Goal: Task Accomplishment & Management: Complete application form

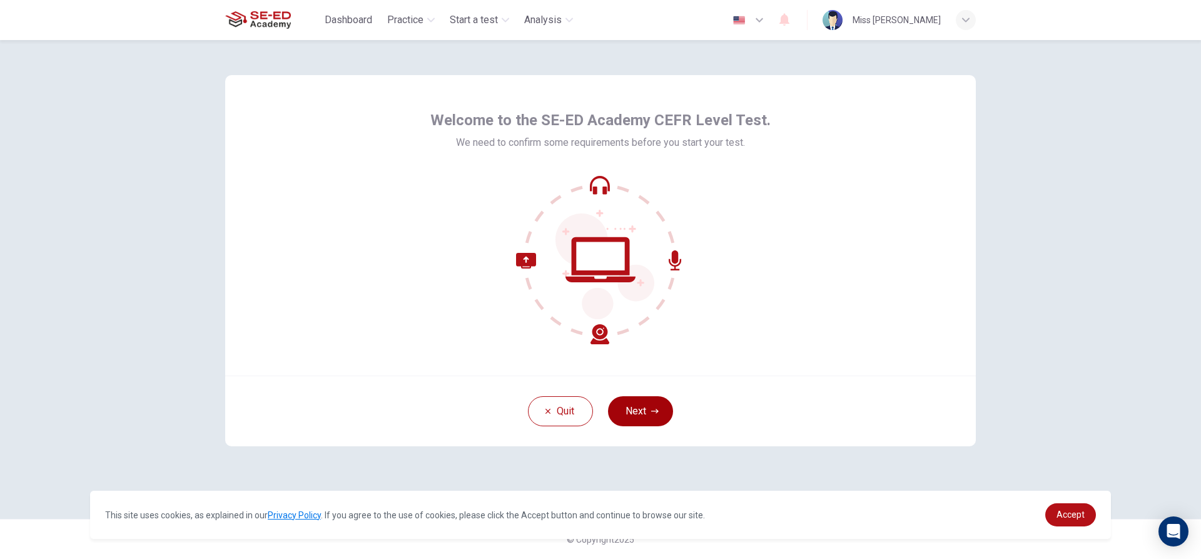
click at [651, 415] on button "Next" at bounding box center [640, 411] width 65 height 30
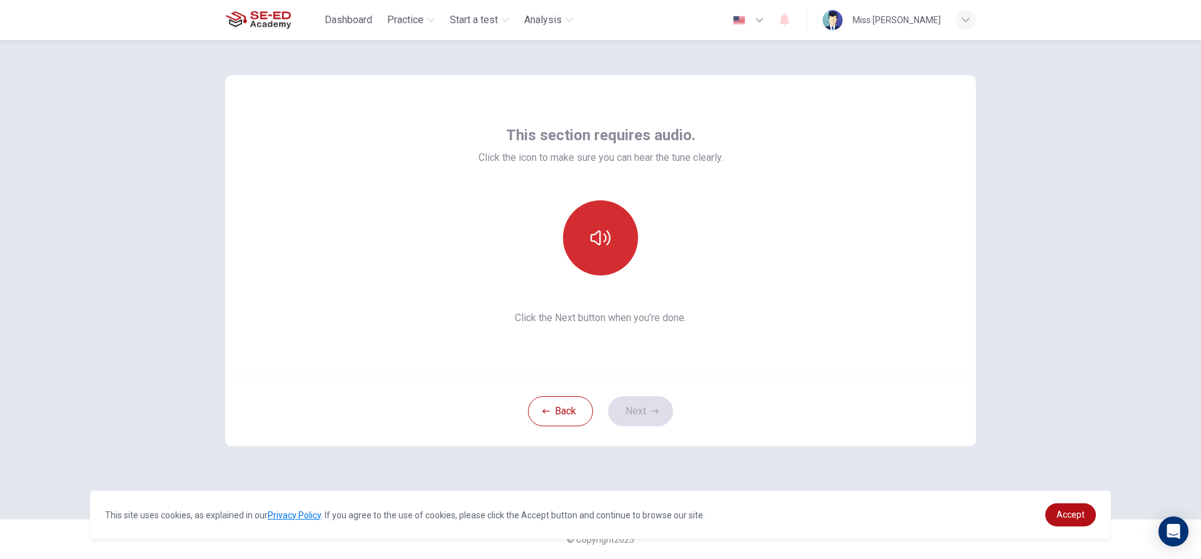
click at [579, 250] on button "button" at bounding box center [600, 237] width 75 height 75
click at [633, 407] on button "Next" at bounding box center [640, 411] width 65 height 30
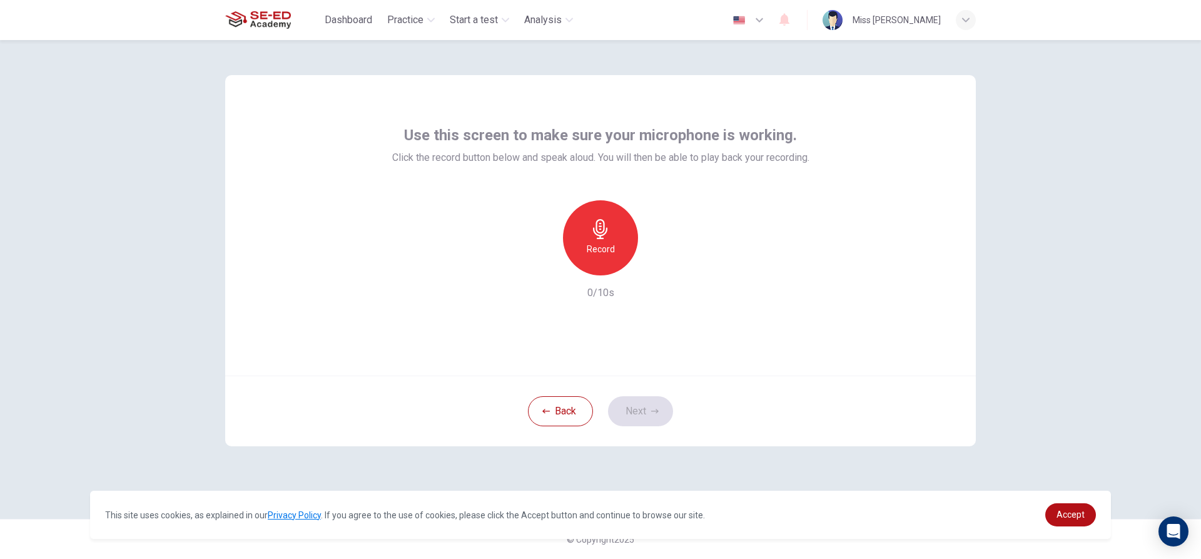
click at [597, 227] on icon "button" at bounding box center [601, 229] width 20 height 20
click at [658, 271] on icon "button" at bounding box center [658, 265] width 13 height 13
click at [630, 440] on div "Back Next" at bounding box center [600, 410] width 751 height 71
click at [648, 400] on button "Next" at bounding box center [640, 411] width 65 height 30
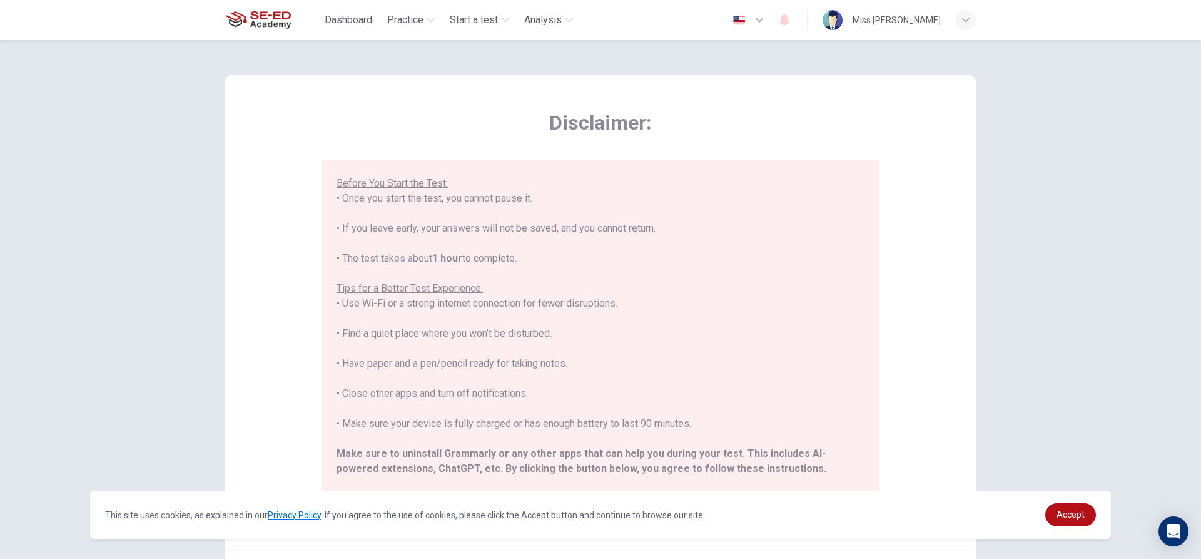
scroll to position [137, 0]
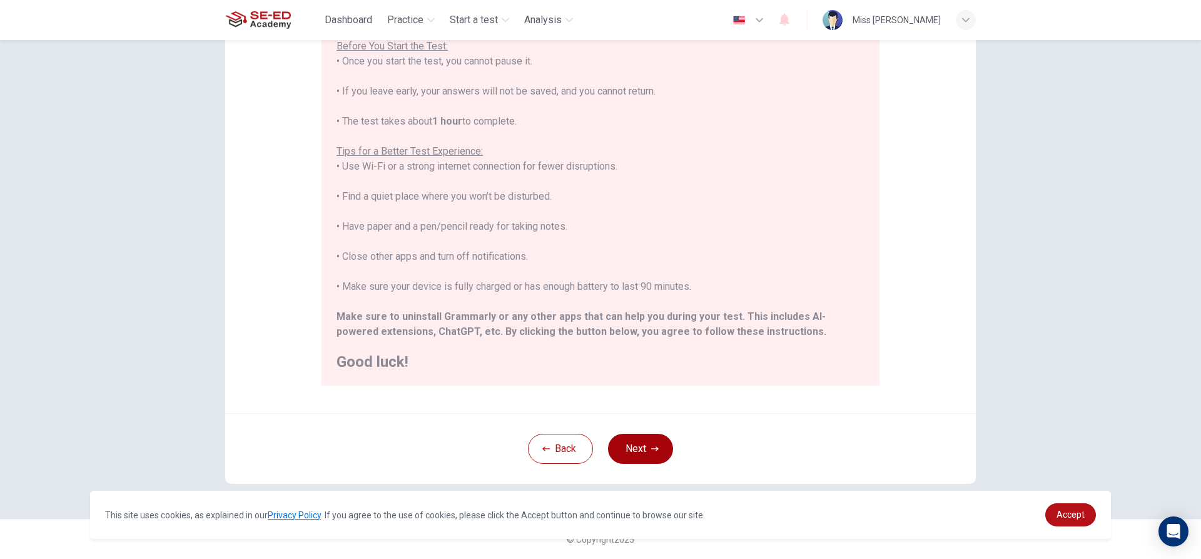
click at [643, 449] on button "Next" at bounding box center [640, 449] width 65 height 30
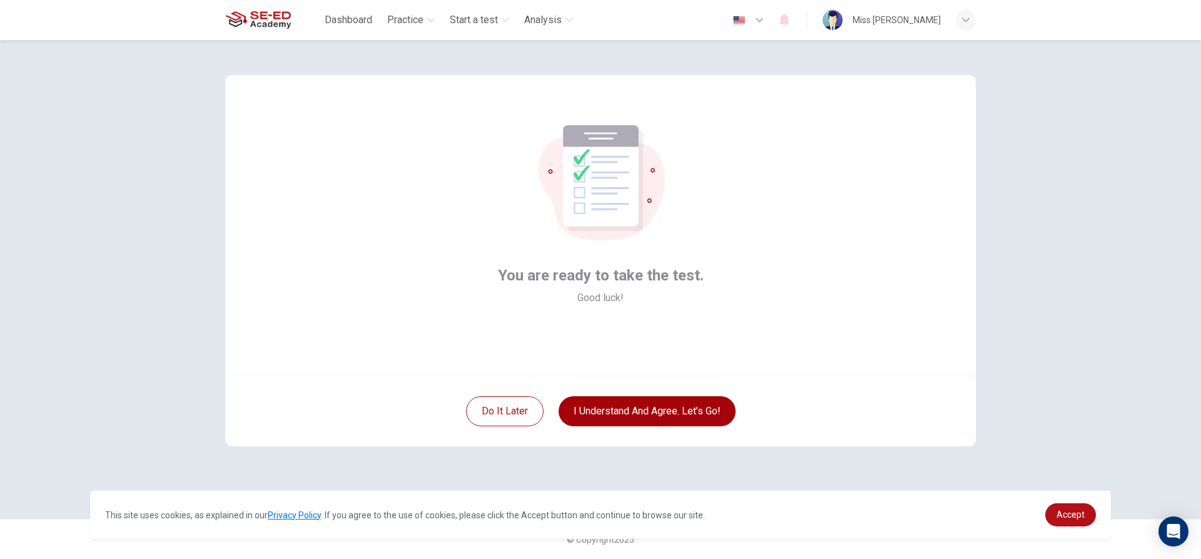
scroll to position [0, 0]
click at [609, 407] on button "I understand and agree. Let’s go!" at bounding box center [647, 411] width 177 height 30
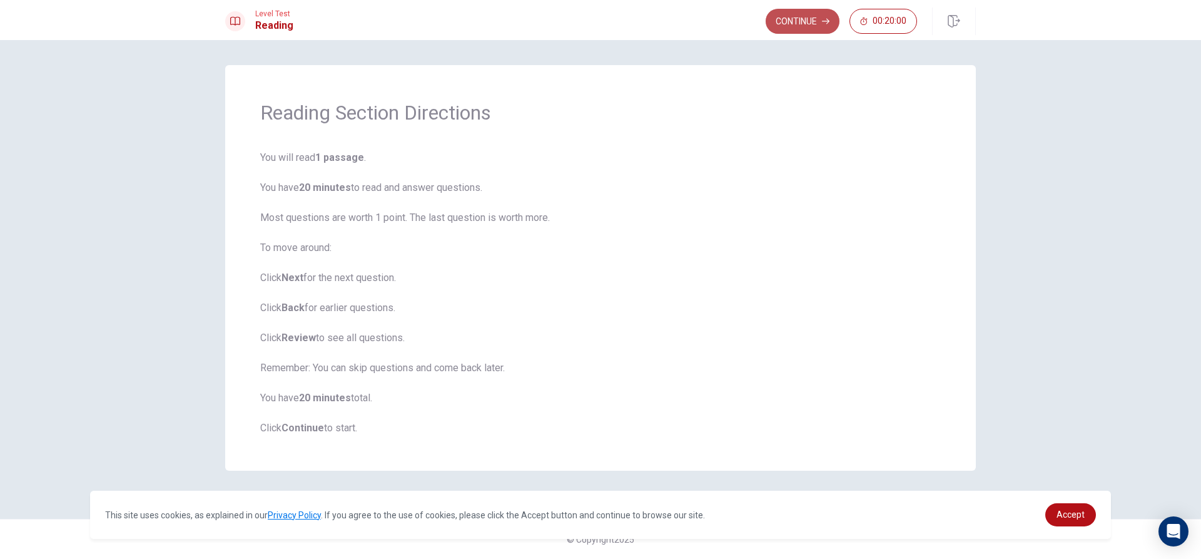
click at [800, 17] on button "Continue" at bounding box center [803, 21] width 74 height 25
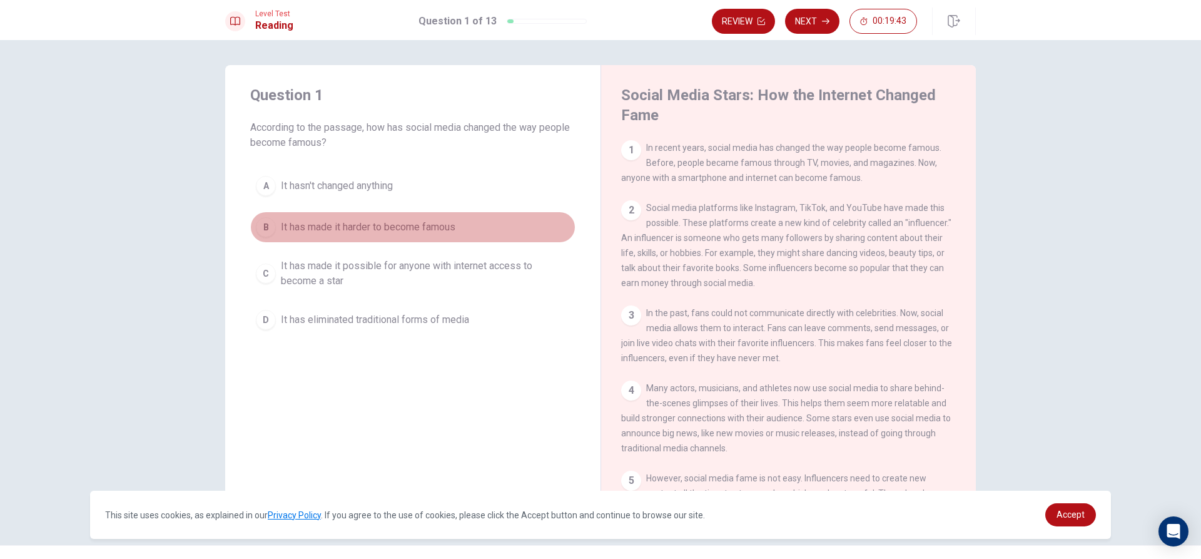
click at [265, 228] on div "B" at bounding box center [266, 227] width 20 height 20
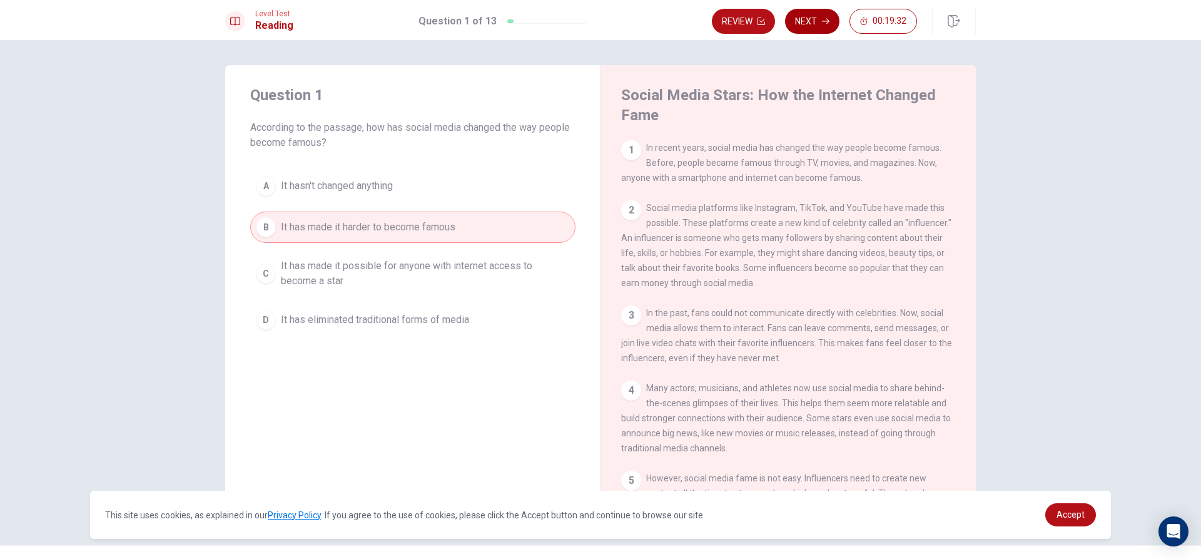
click at [824, 14] on button "Next" at bounding box center [812, 21] width 54 height 25
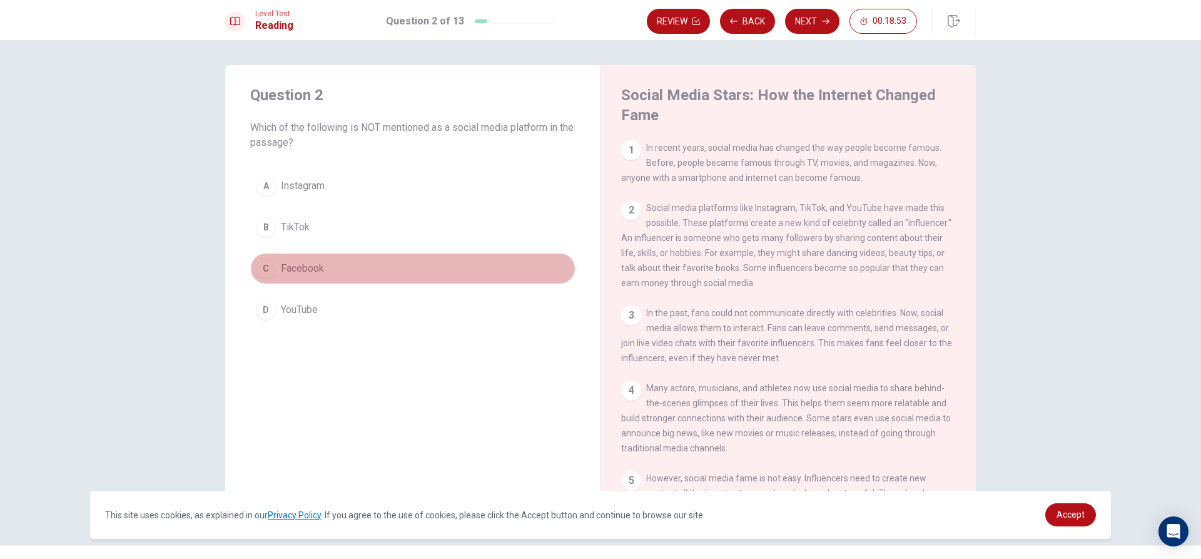
click at [266, 270] on div "C" at bounding box center [266, 268] width 20 height 20
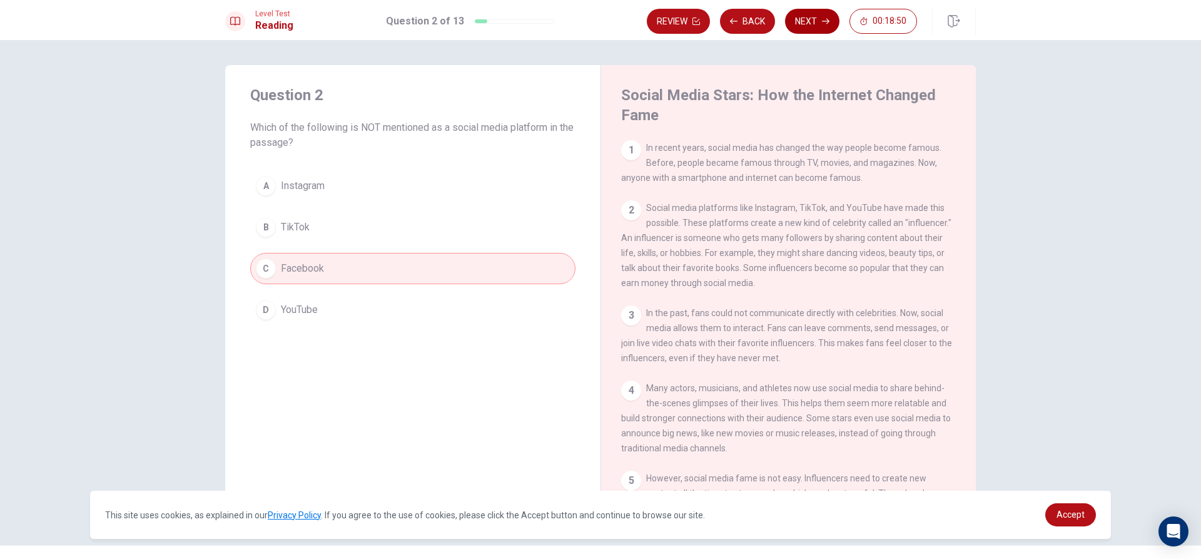
click at [815, 21] on button "Next" at bounding box center [812, 21] width 54 height 25
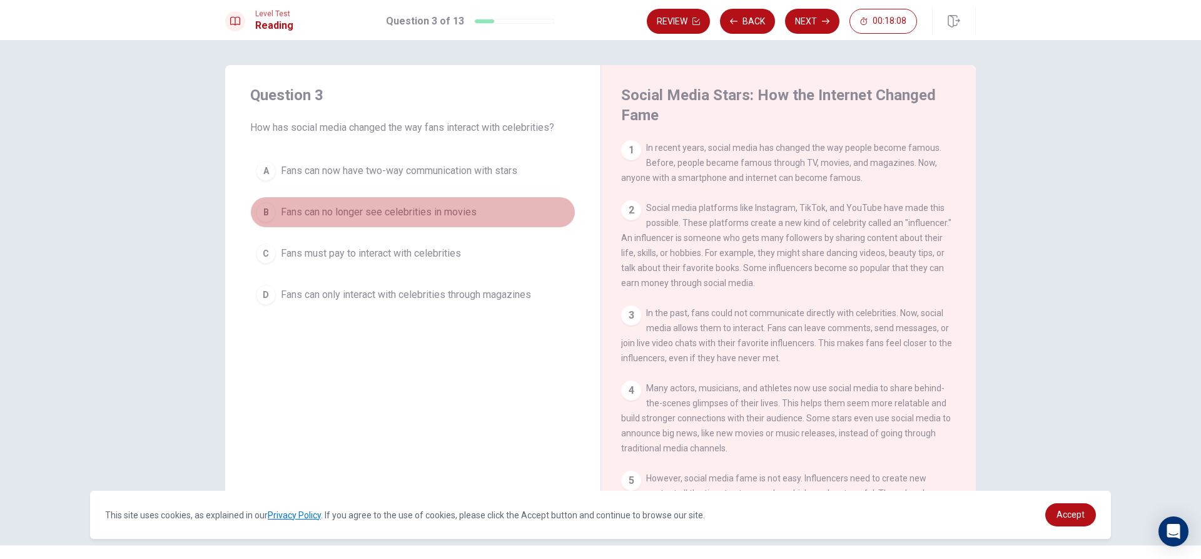
click at [261, 215] on div "B" at bounding box center [266, 212] width 20 height 20
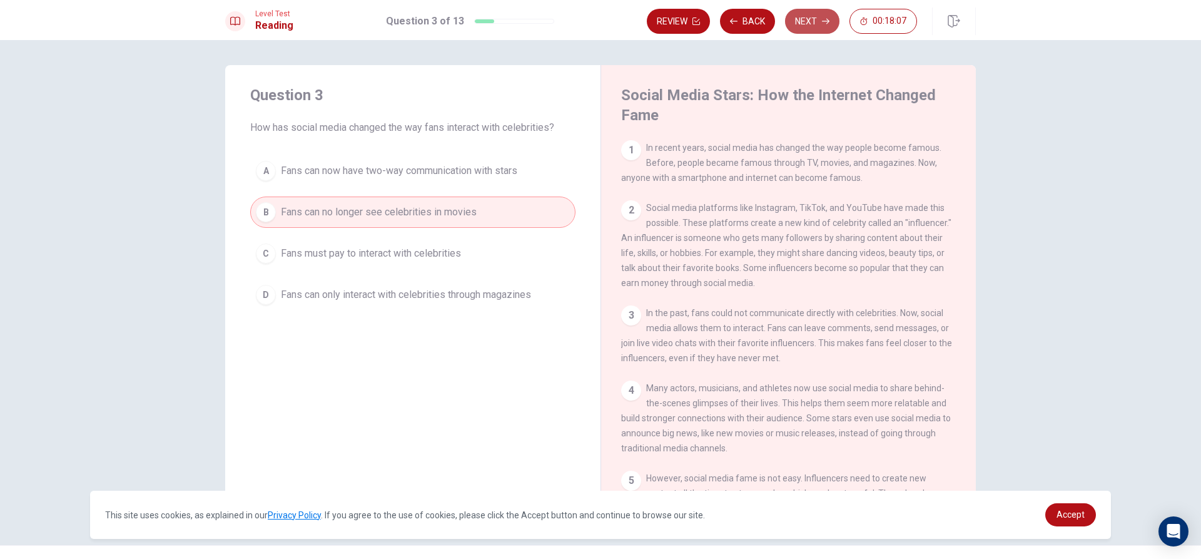
click at [803, 16] on button "Next" at bounding box center [812, 21] width 54 height 25
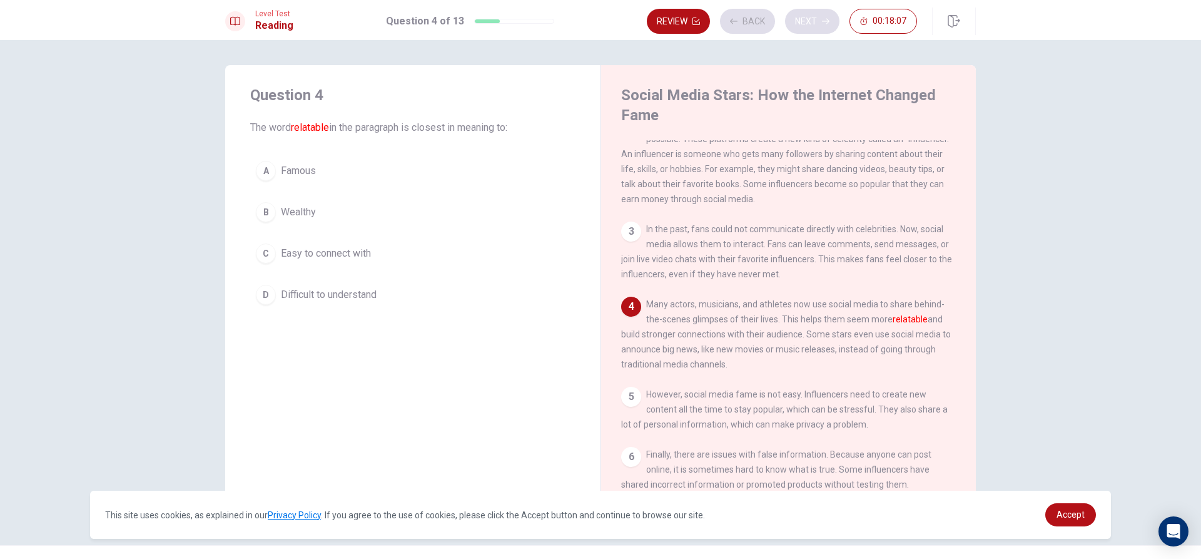
scroll to position [92, 0]
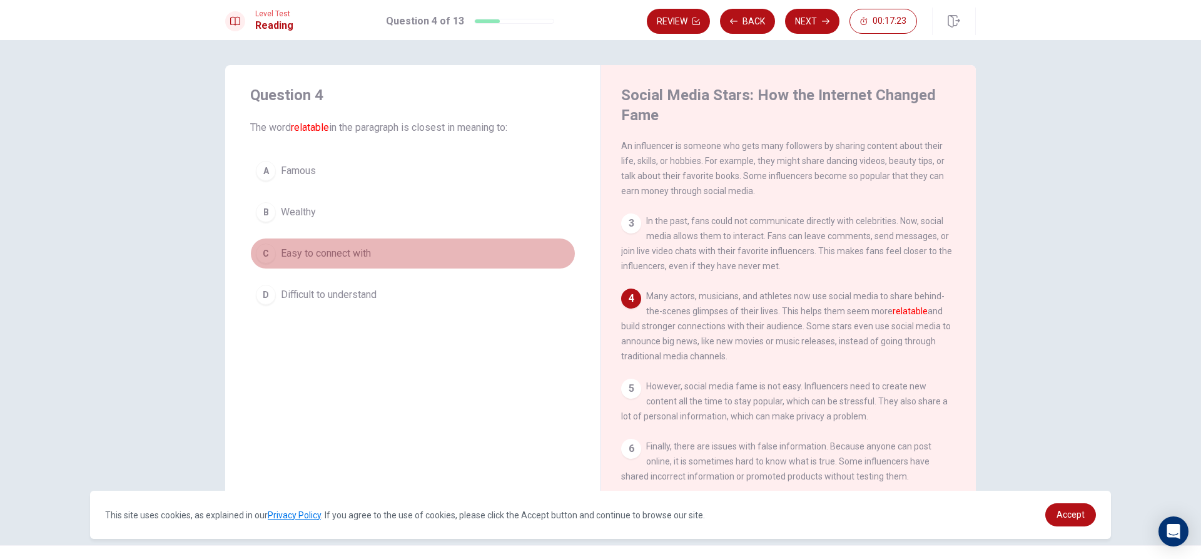
click at [267, 254] on div "C" at bounding box center [266, 253] width 20 height 20
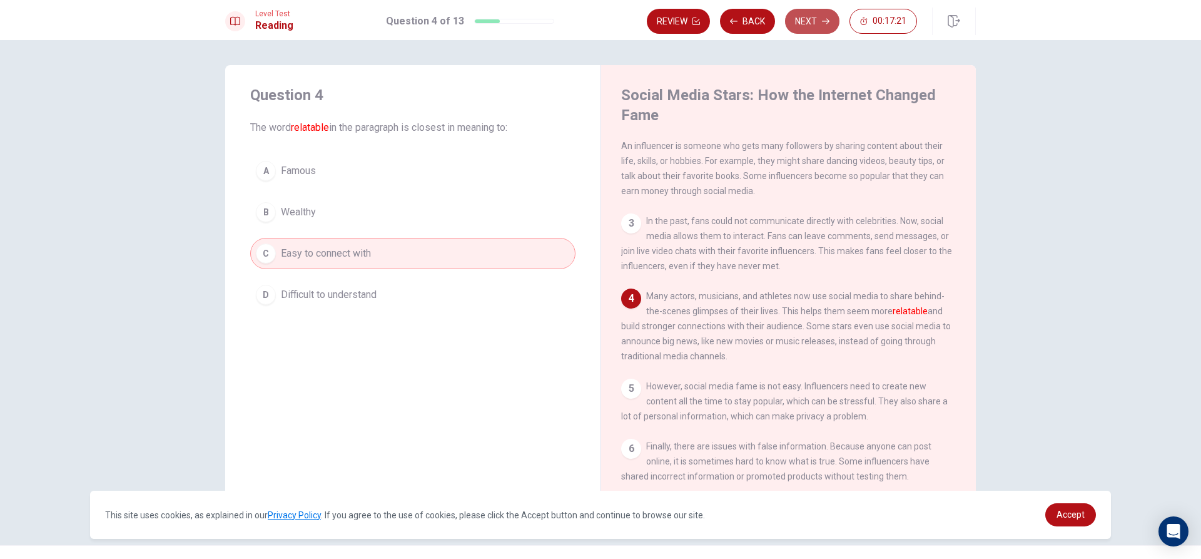
click at [808, 13] on button "Next" at bounding box center [812, 21] width 54 height 25
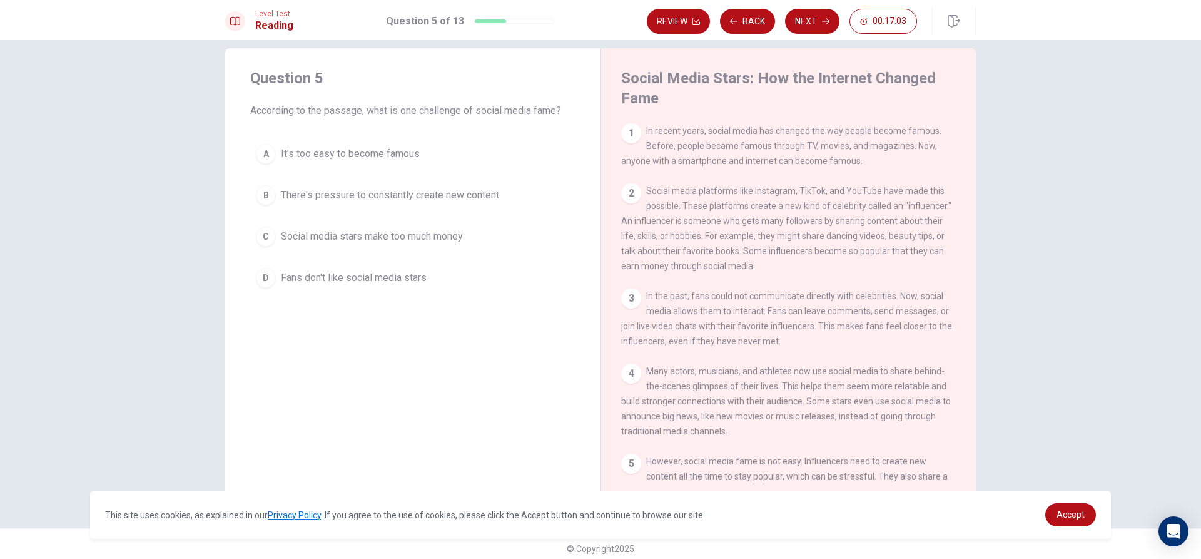
scroll to position [26, 0]
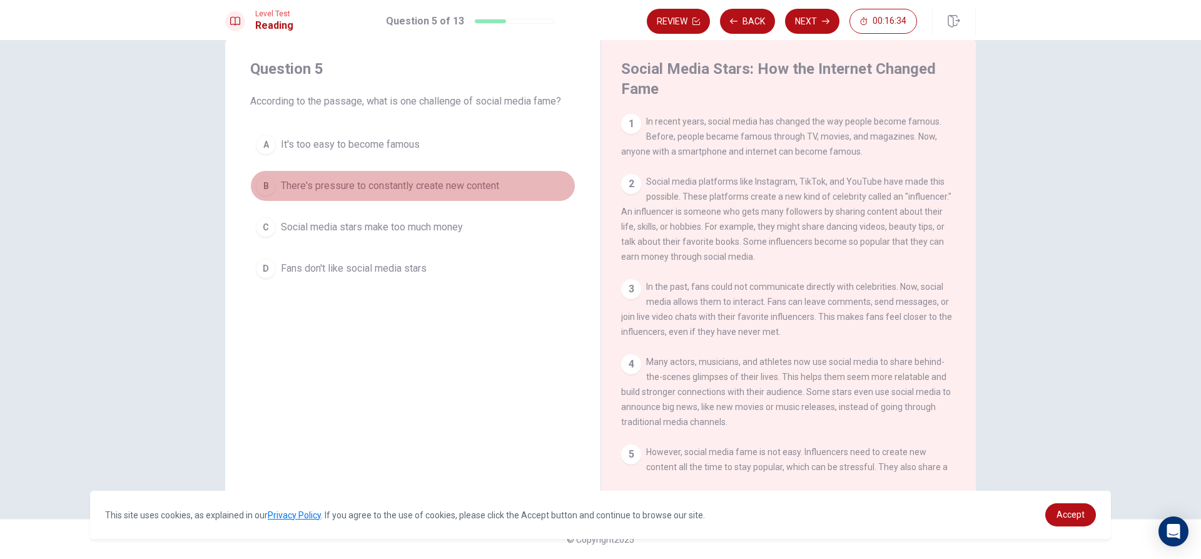
click at [266, 188] on div "B" at bounding box center [266, 186] width 20 height 20
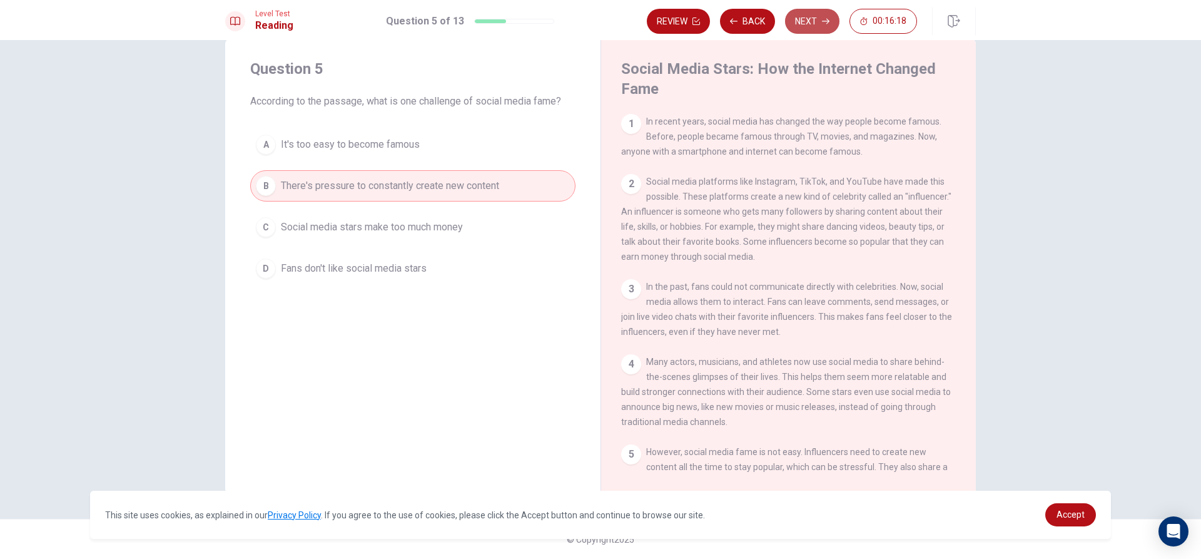
click at [808, 17] on button "Next" at bounding box center [812, 21] width 54 height 25
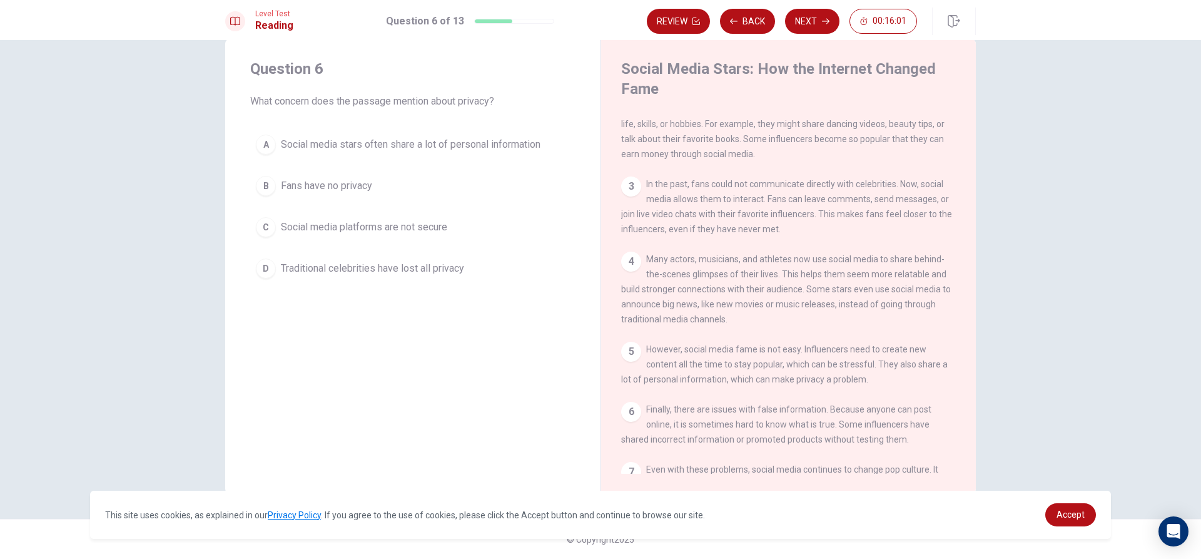
scroll to position [125, 0]
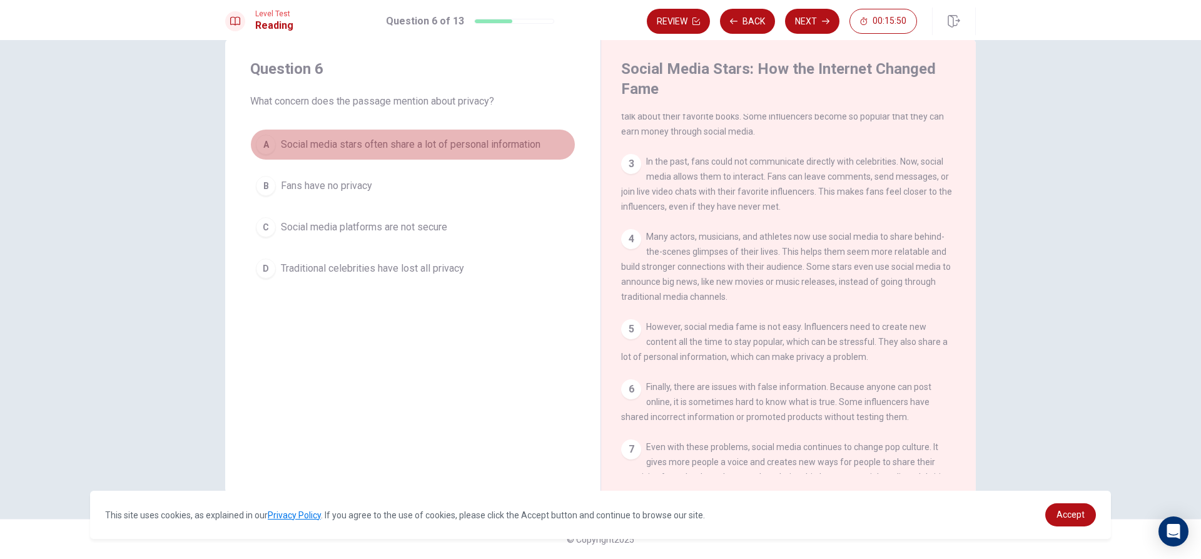
click at [281, 146] on span "Social media stars often share a lot of personal information" at bounding box center [411, 144] width 260 height 15
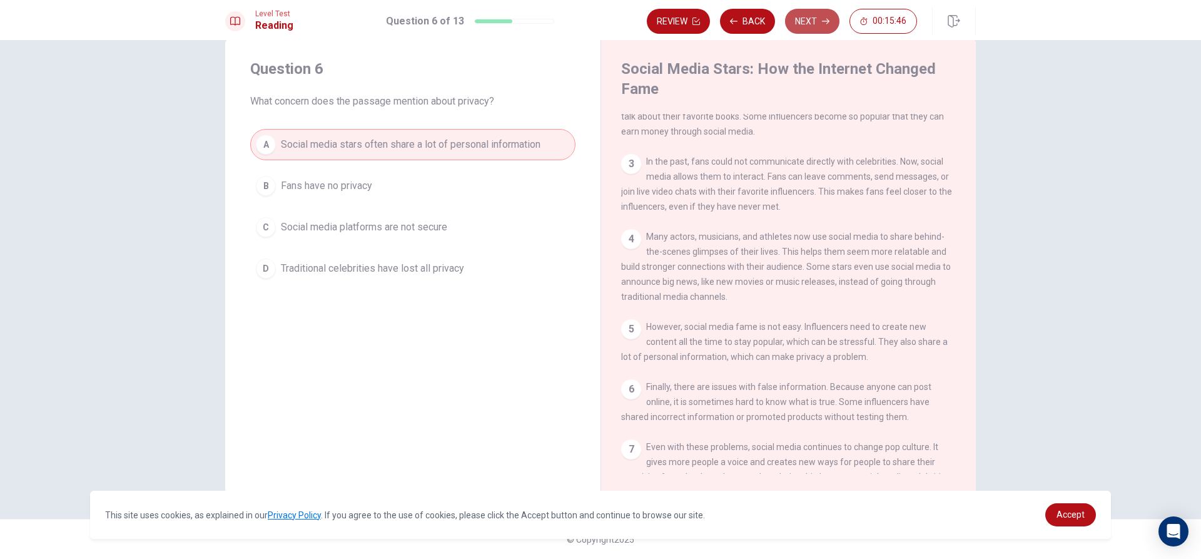
click at [800, 16] on button "Next" at bounding box center [812, 21] width 54 height 25
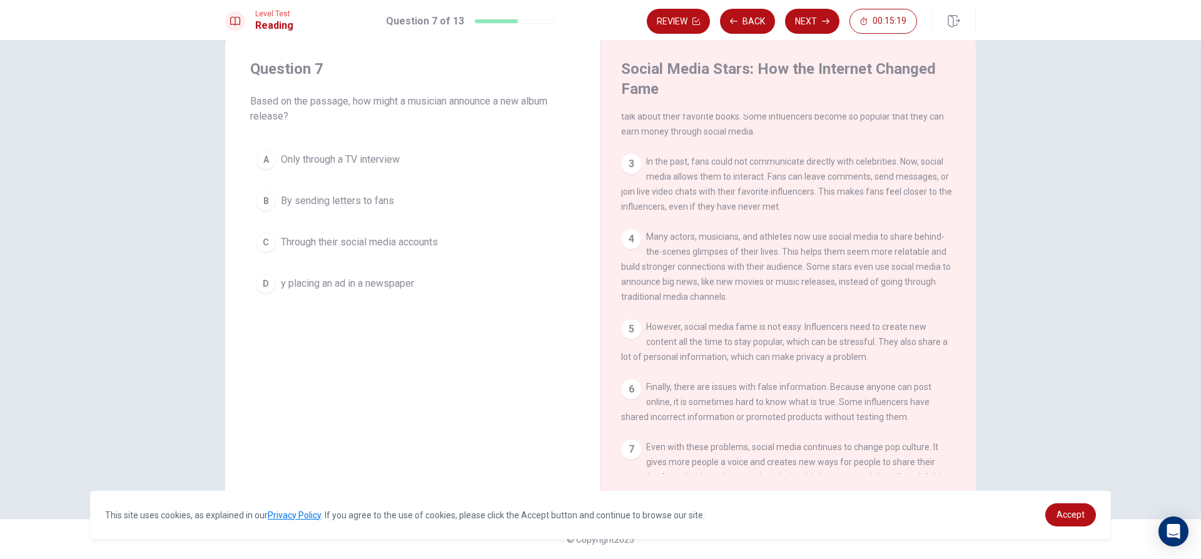
click at [260, 236] on div "C" at bounding box center [266, 242] width 20 height 20
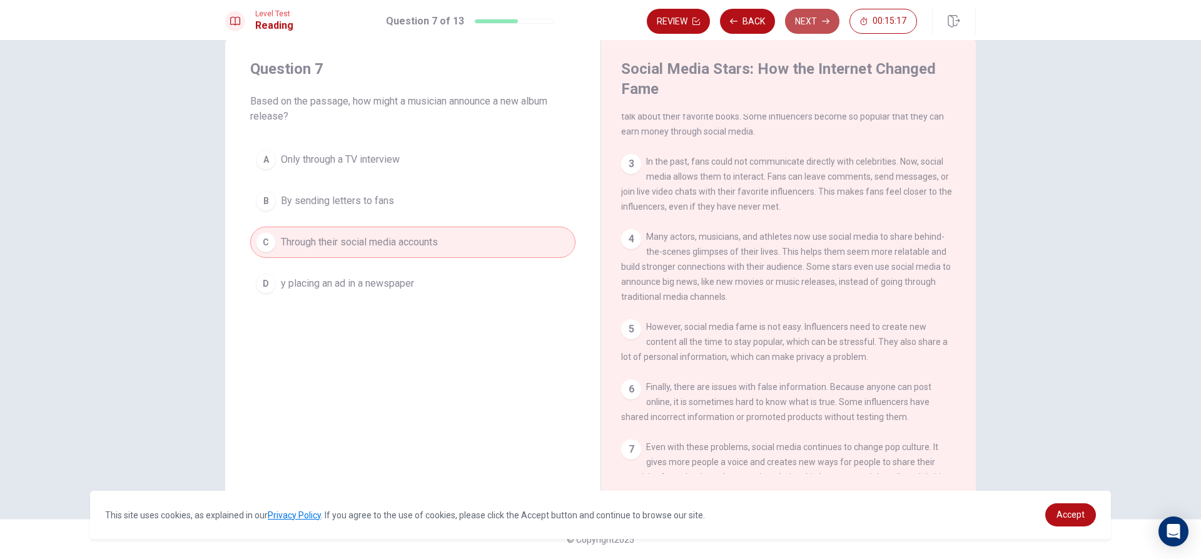
click at [801, 28] on button "Next" at bounding box center [812, 21] width 54 height 25
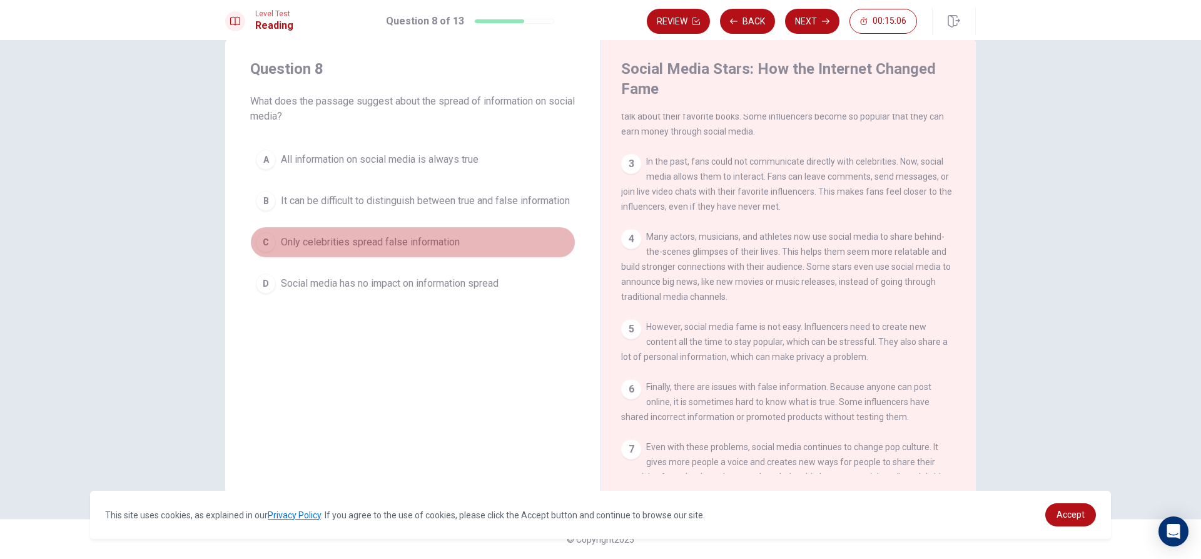
click at [265, 250] on div "C" at bounding box center [266, 242] width 20 height 20
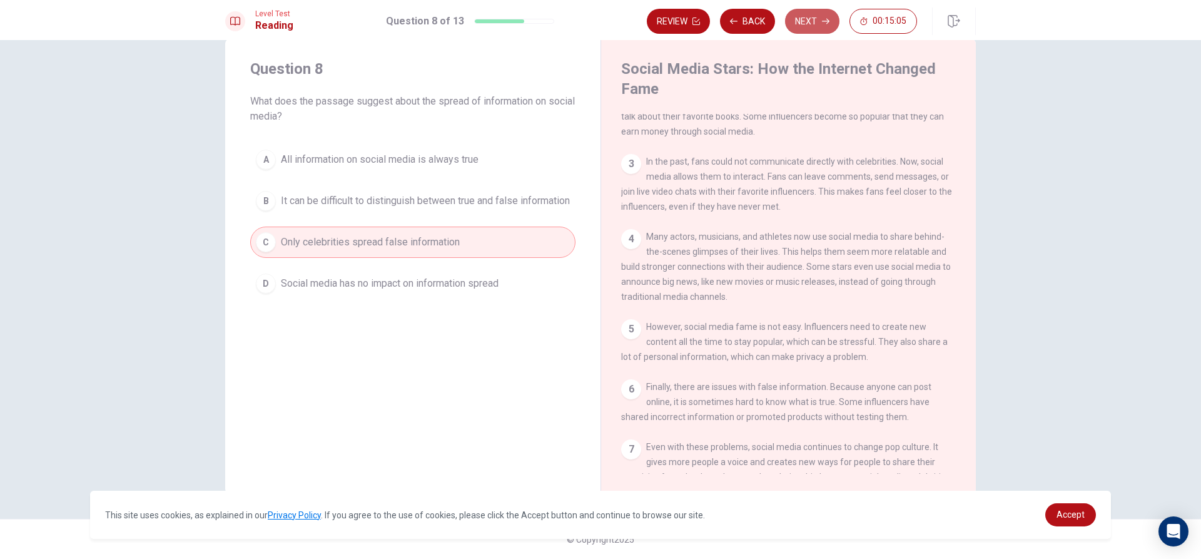
click at [821, 26] on button "Next" at bounding box center [812, 21] width 54 height 25
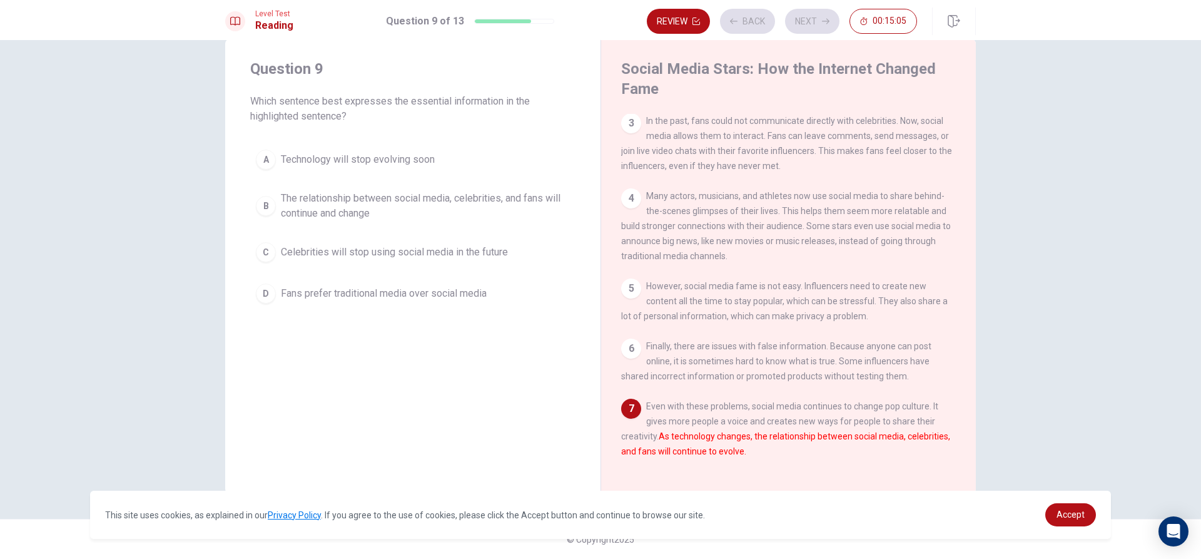
scroll to position [183, 0]
click at [275, 201] on button "B The relationship between social media, celebrities, and fans will continue an…" at bounding box center [412, 205] width 325 height 41
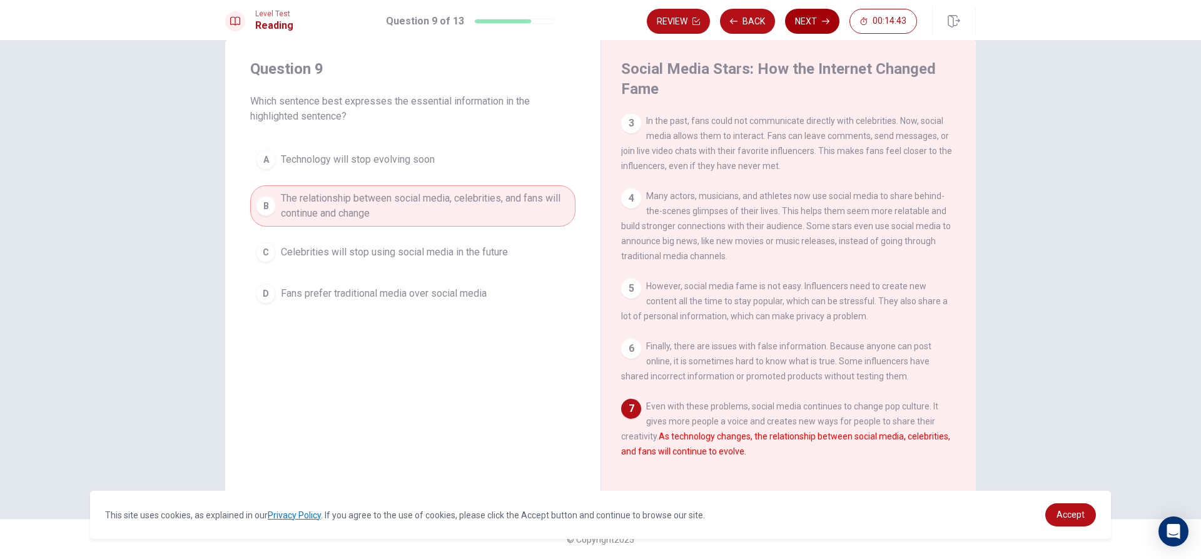
click at [823, 15] on button "Next" at bounding box center [812, 21] width 54 height 25
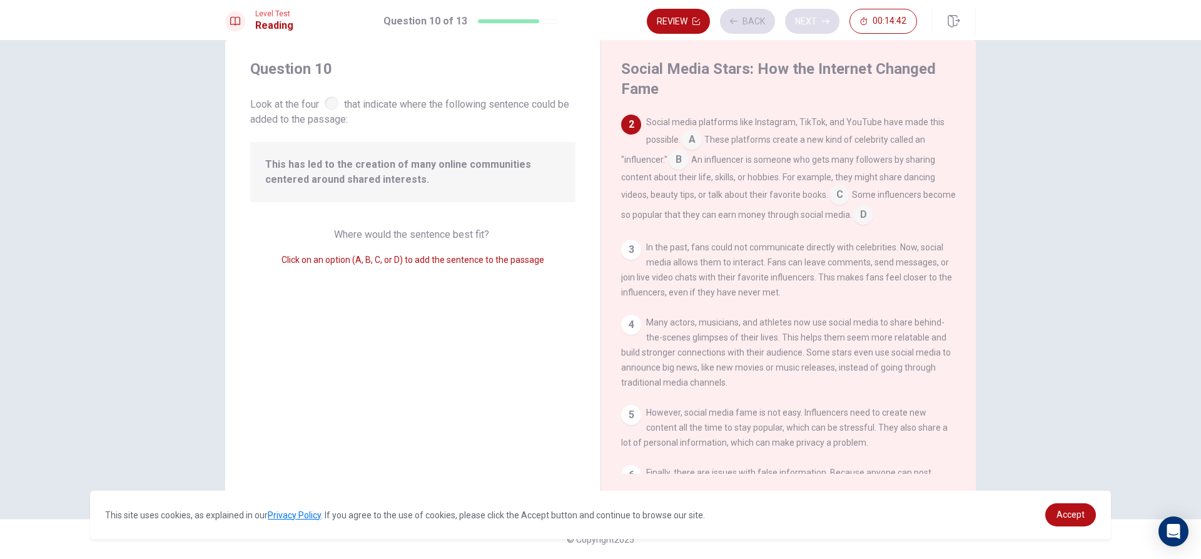
scroll to position [62, 0]
click at [678, 156] on input at bounding box center [679, 158] width 20 height 20
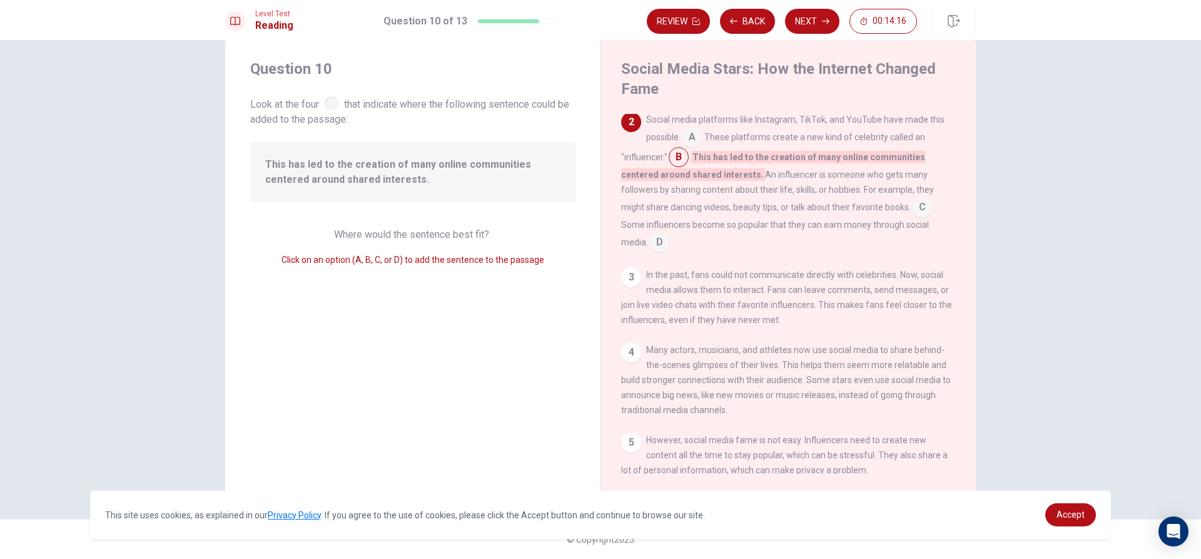
click at [629, 282] on div "3" at bounding box center [631, 277] width 20 height 20
click at [330, 101] on div at bounding box center [332, 103] width 14 height 14
click at [690, 137] on input at bounding box center [692, 138] width 20 height 20
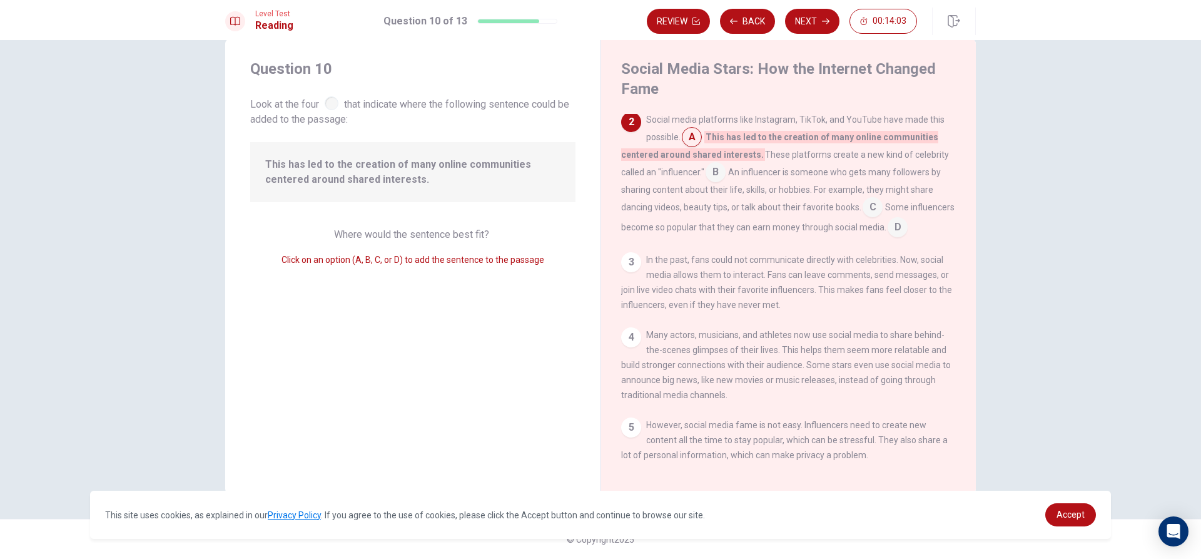
click at [714, 181] on input at bounding box center [716, 173] width 20 height 20
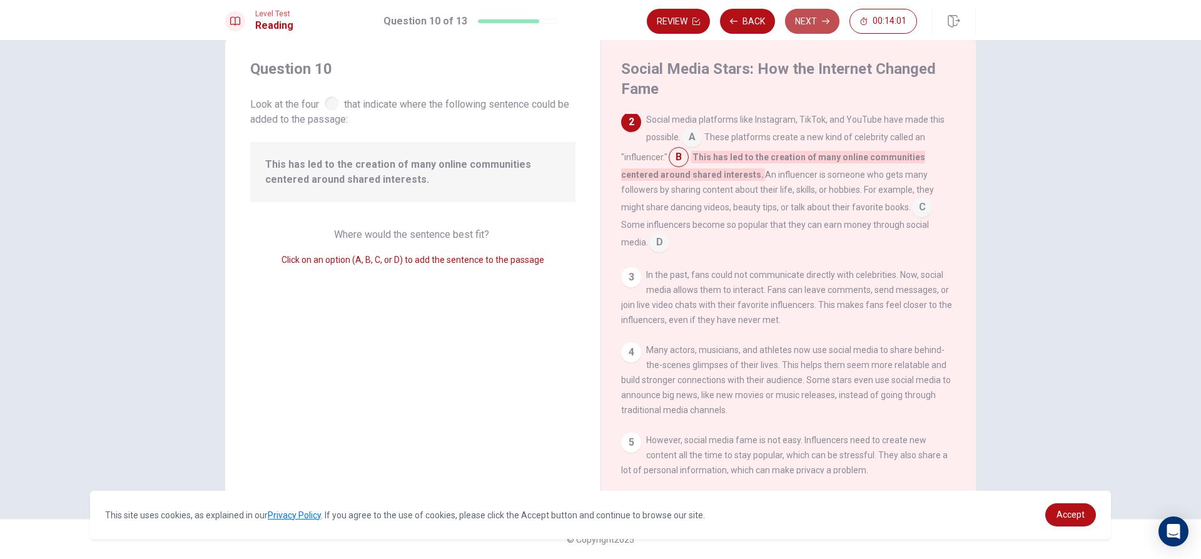
click at [807, 18] on button "Next" at bounding box center [812, 21] width 54 height 25
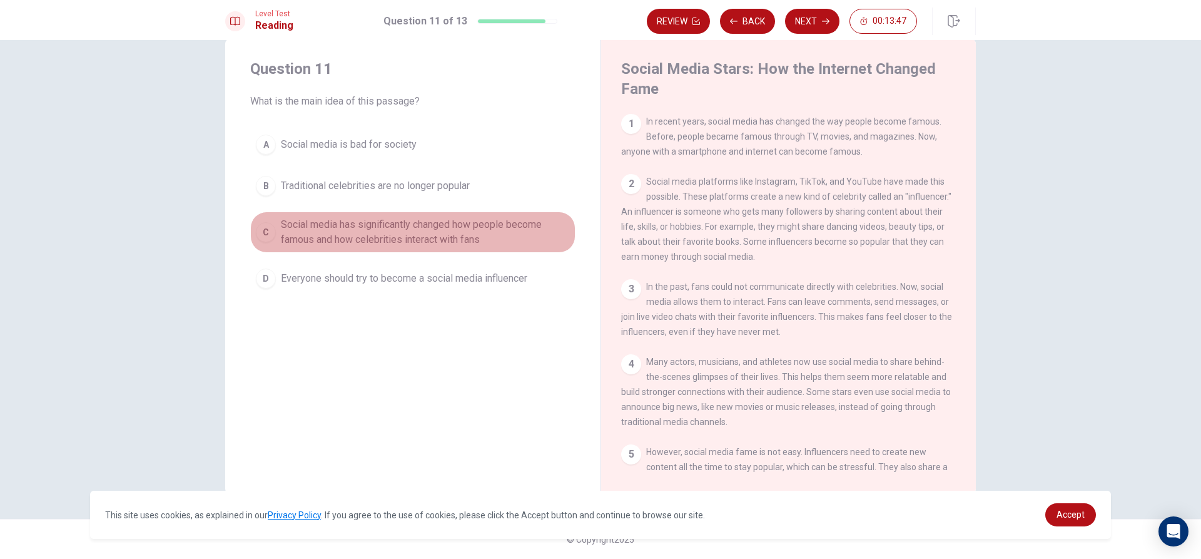
click at [267, 228] on div "C" at bounding box center [266, 232] width 20 height 20
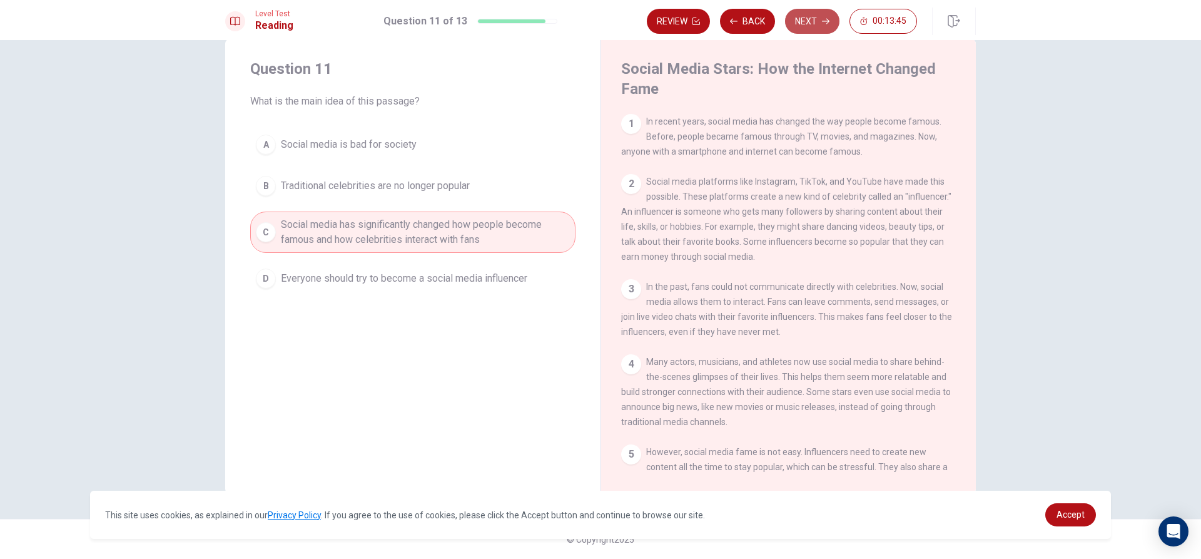
click at [816, 22] on button "Next" at bounding box center [812, 21] width 54 height 25
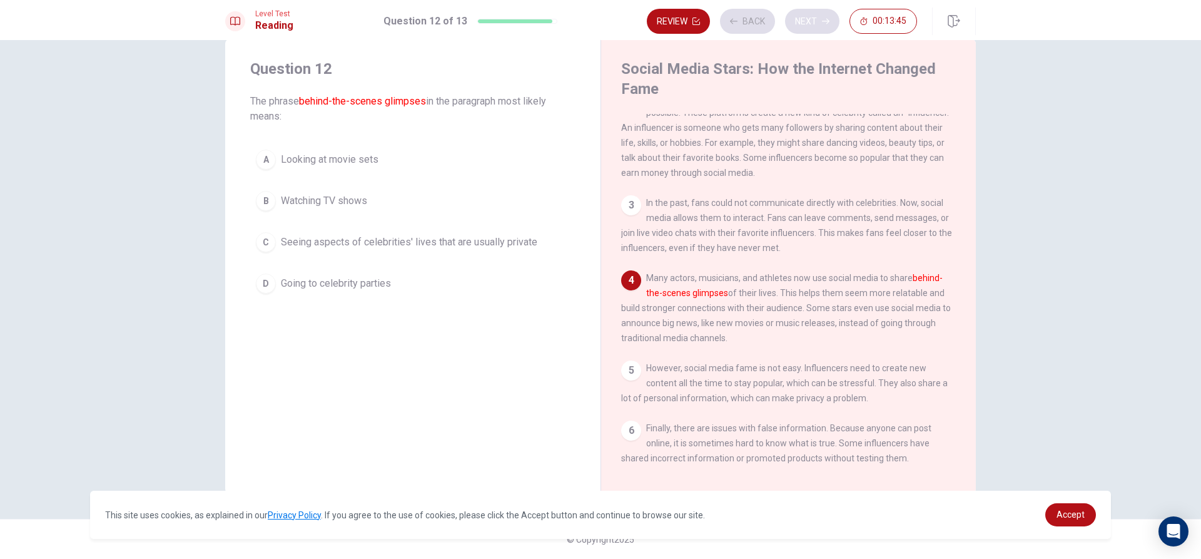
scroll to position [92, 0]
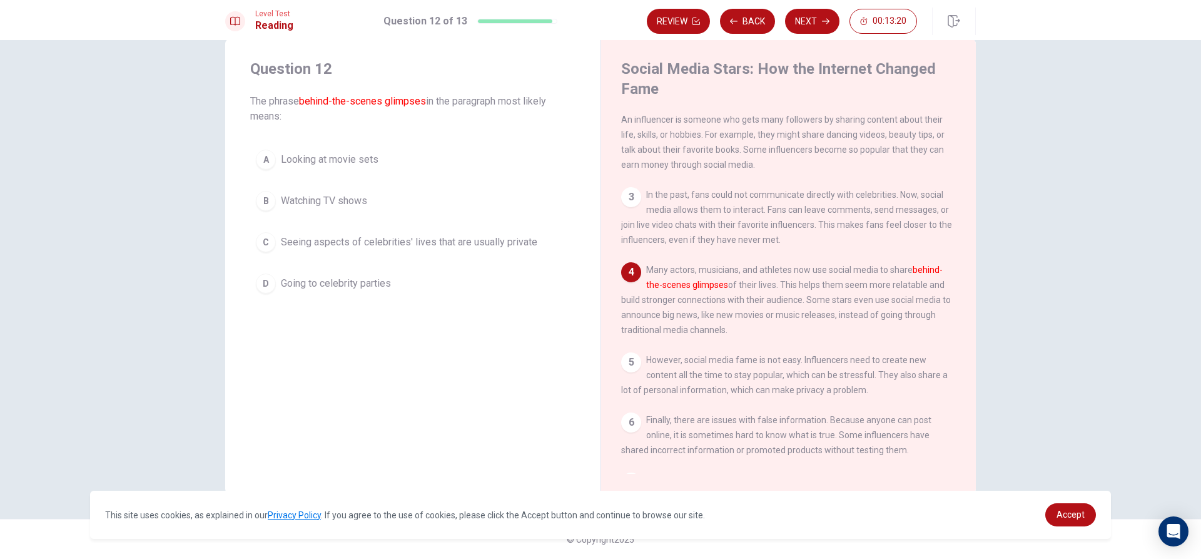
click at [268, 282] on div "D" at bounding box center [266, 283] width 20 height 20
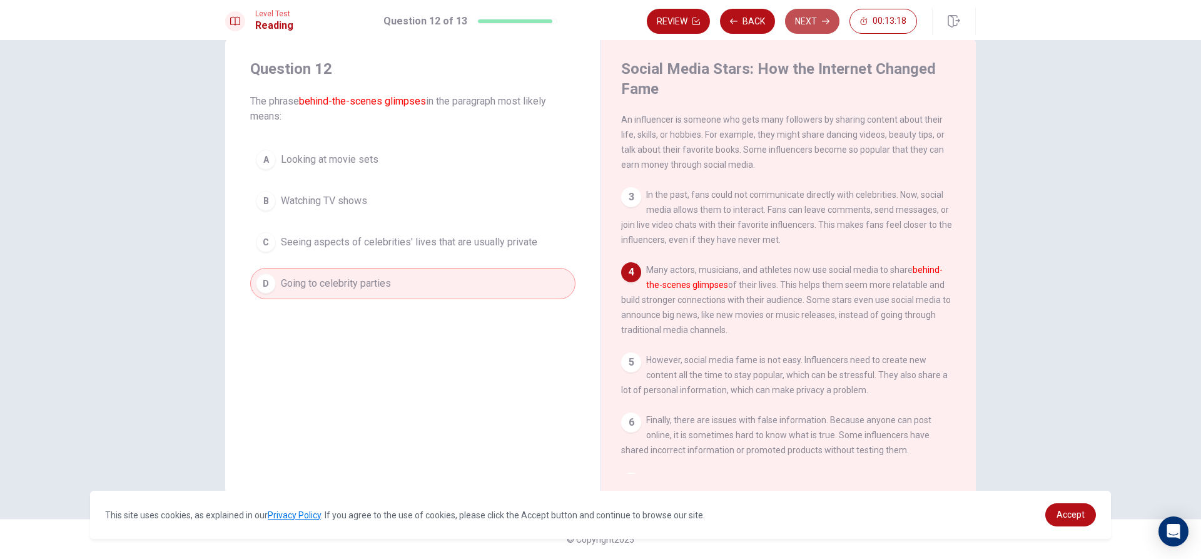
click at [819, 14] on button "Next" at bounding box center [812, 21] width 54 height 25
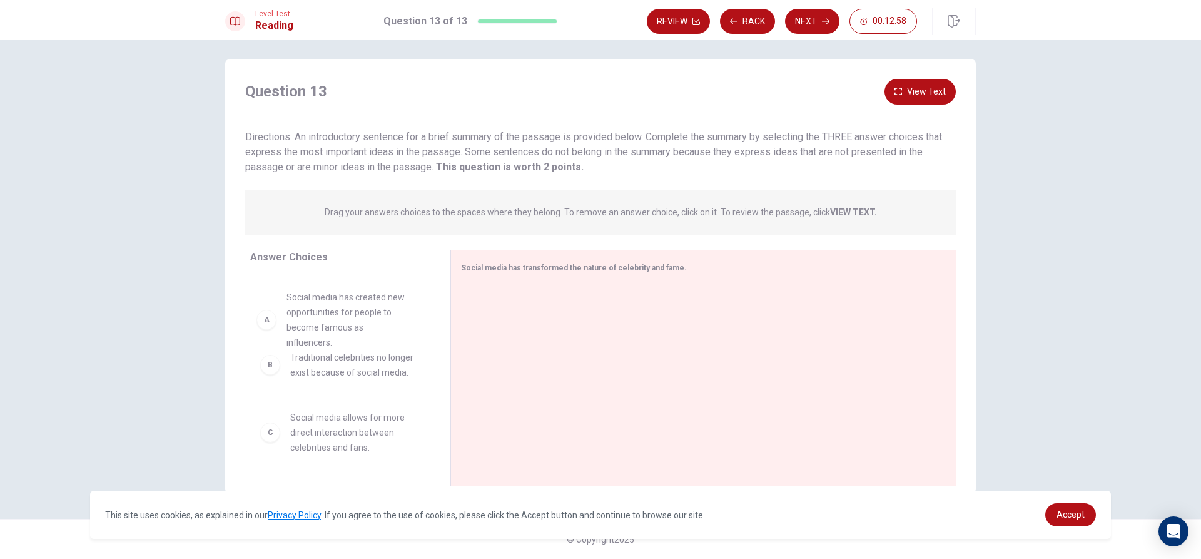
drag, startPoint x: 271, startPoint y: 308, endPoint x: 273, endPoint y: 318, distance: 10.9
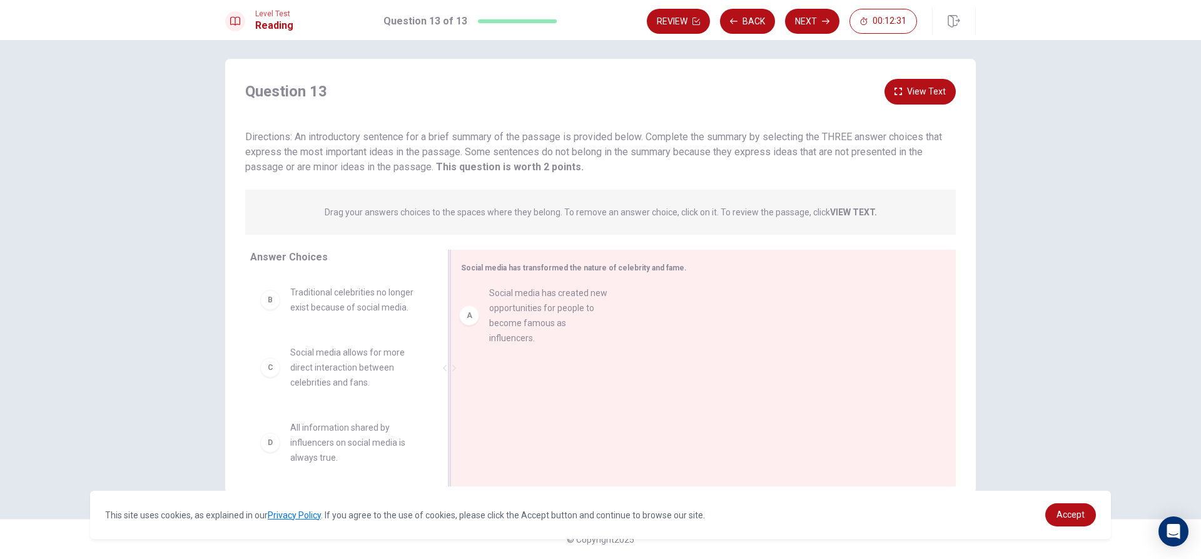
drag, startPoint x: 271, startPoint y: 310, endPoint x: 482, endPoint y: 311, distance: 211.5
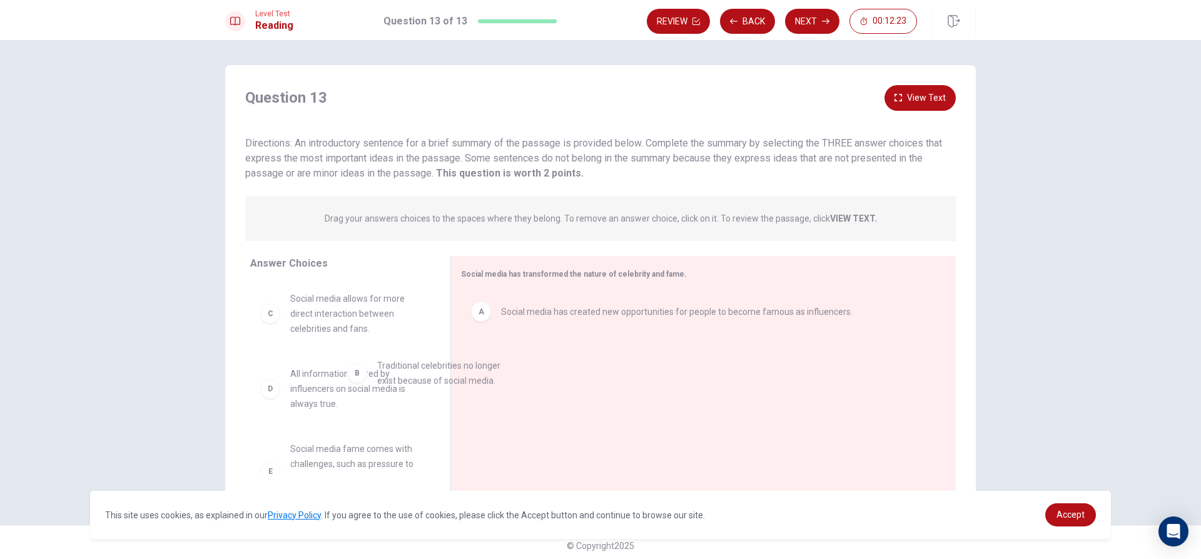
drag, startPoint x: 270, startPoint y: 312, endPoint x: 304, endPoint y: 352, distance: 52.4
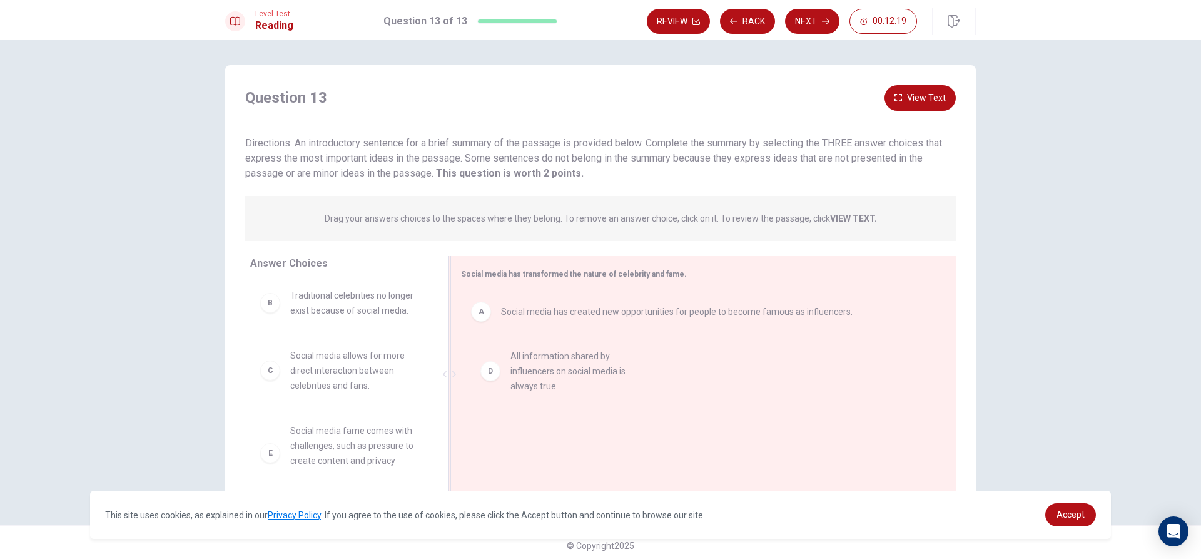
drag, startPoint x: 266, startPoint y: 450, endPoint x: 497, endPoint y: 368, distance: 245.0
drag, startPoint x: 264, startPoint y: 375, endPoint x: 484, endPoint y: 434, distance: 227.3
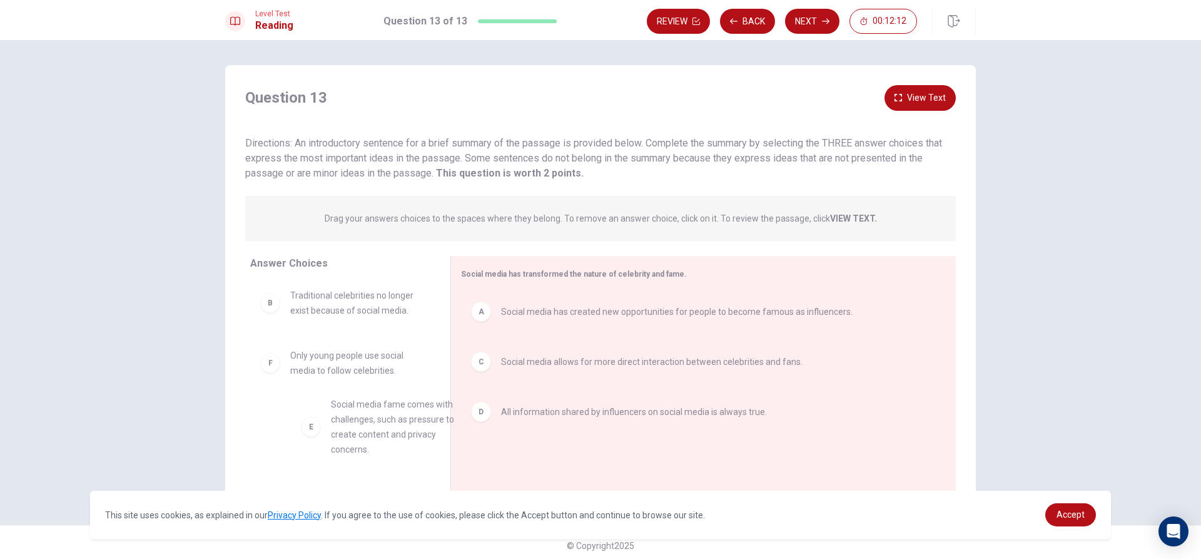
scroll to position [8, 0]
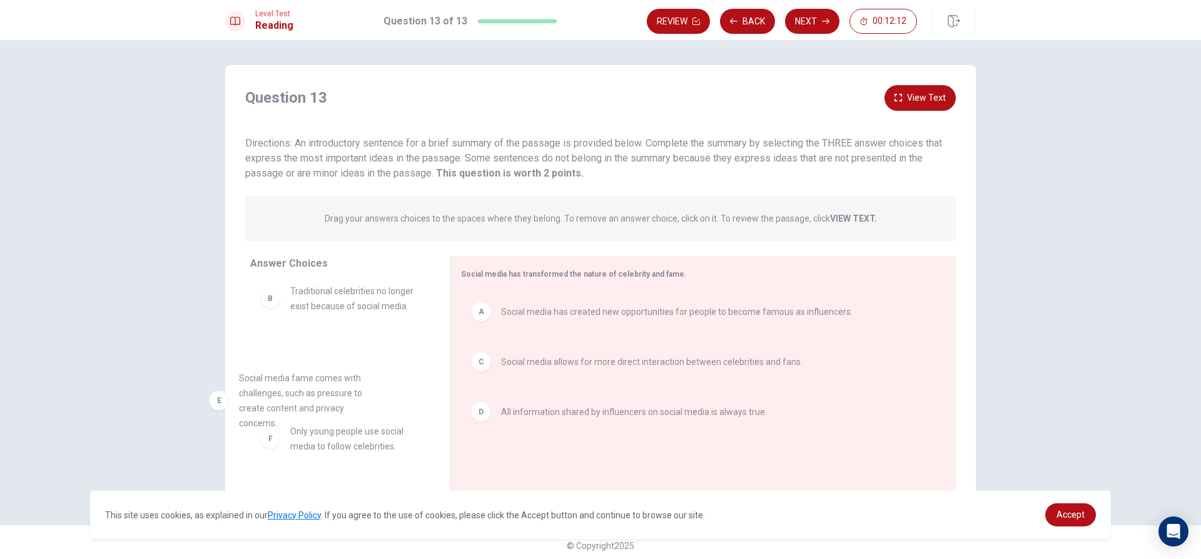
drag, startPoint x: 262, startPoint y: 390, endPoint x: 249, endPoint y: 398, distance: 15.5
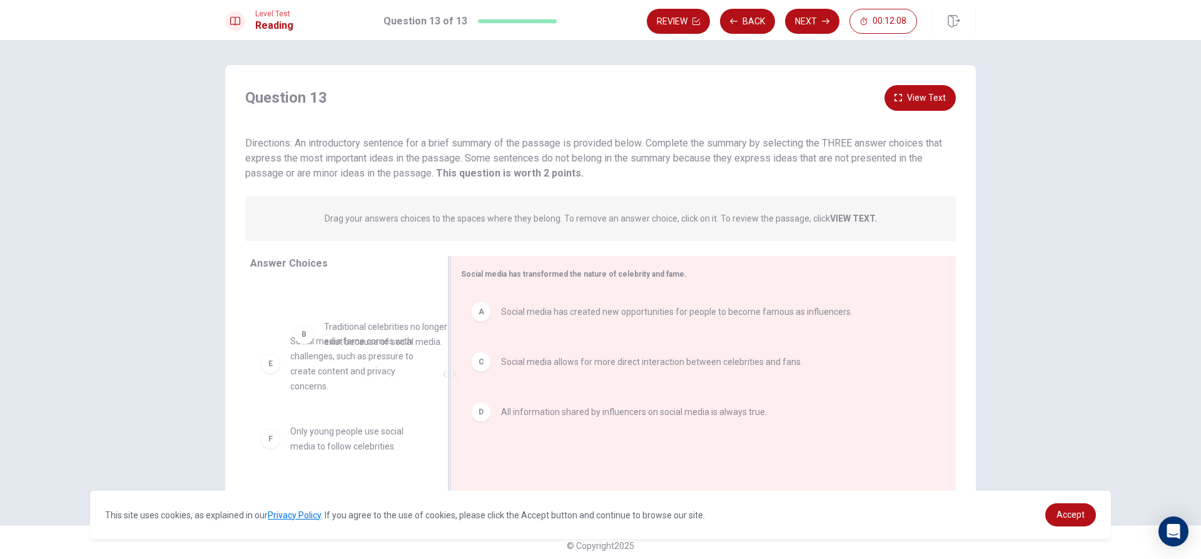
scroll to position [6, 0]
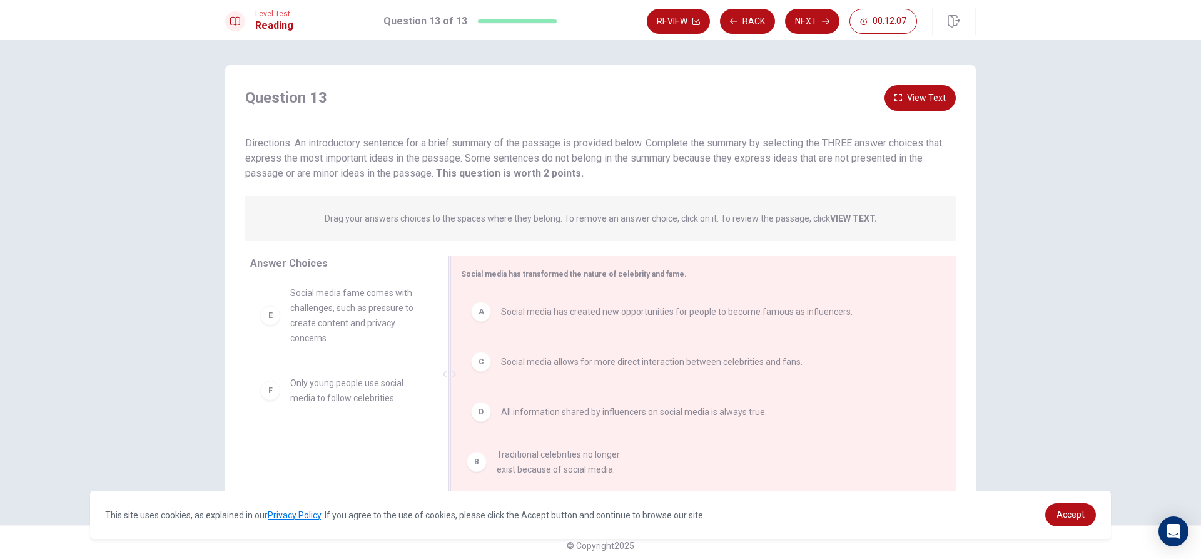
drag, startPoint x: 276, startPoint y: 305, endPoint x: 489, endPoint y: 475, distance: 273.3
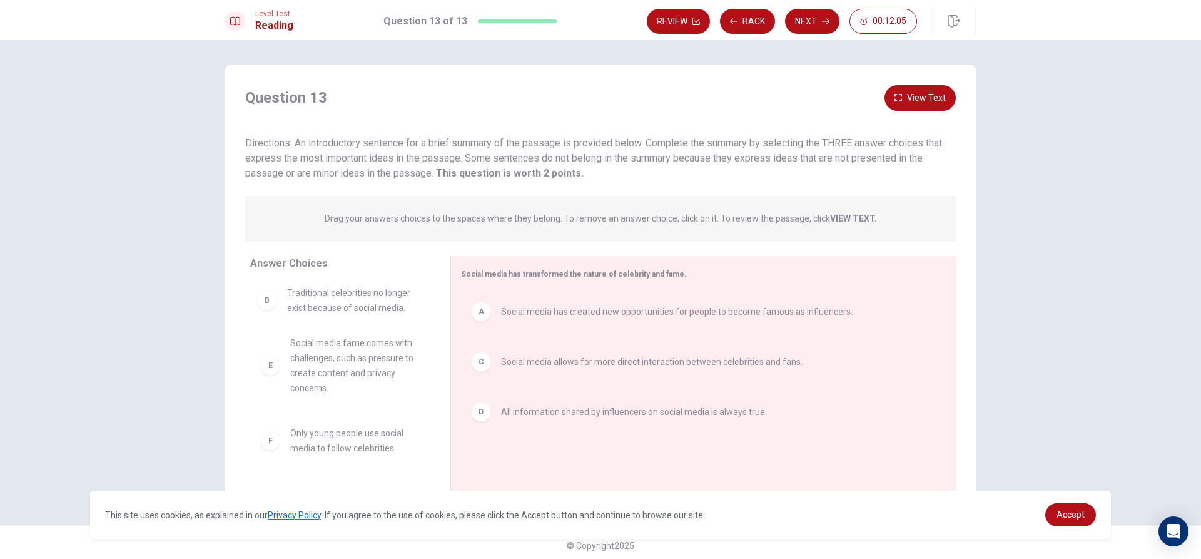
scroll to position [3, 0]
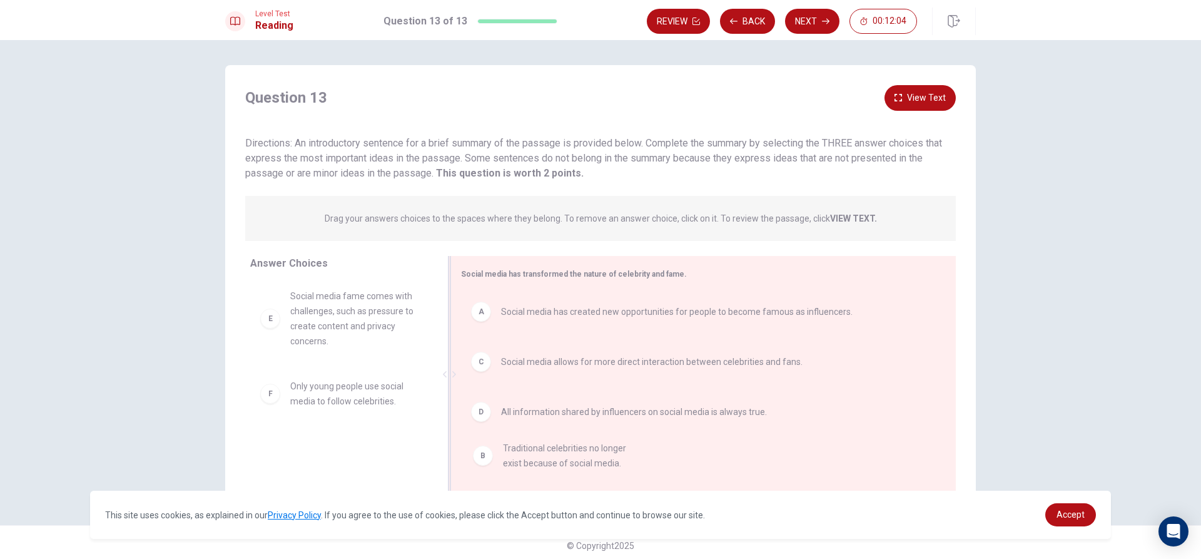
drag, startPoint x: 270, startPoint y: 300, endPoint x: 486, endPoint y: 458, distance: 267.3
drag, startPoint x: 270, startPoint y: 384, endPoint x: 478, endPoint y: 464, distance: 223.4
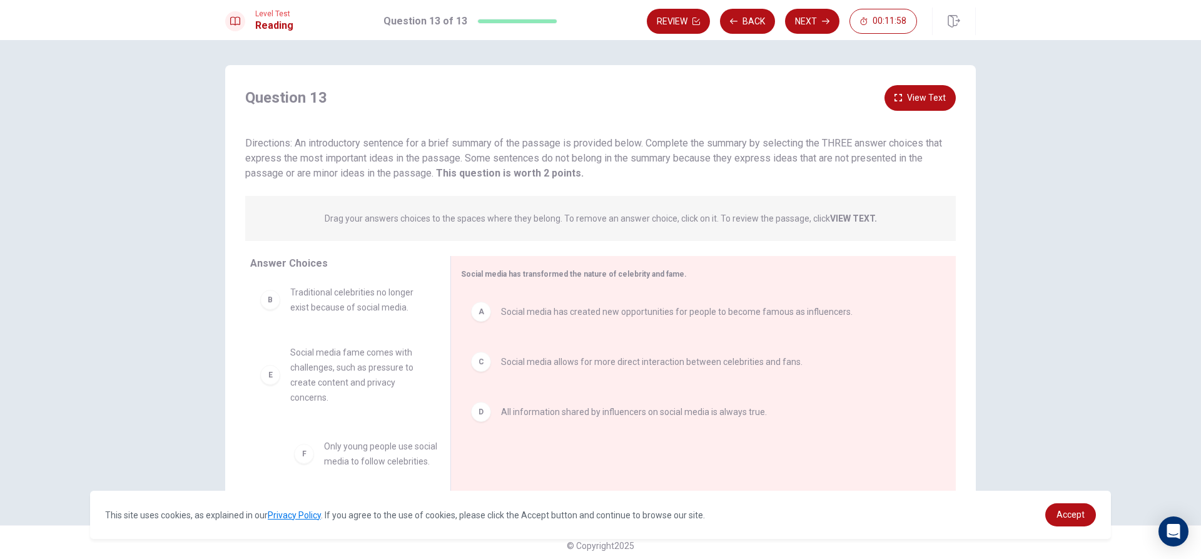
scroll to position [8, 0]
drag, startPoint x: 272, startPoint y: 459, endPoint x: 488, endPoint y: 465, distance: 215.9
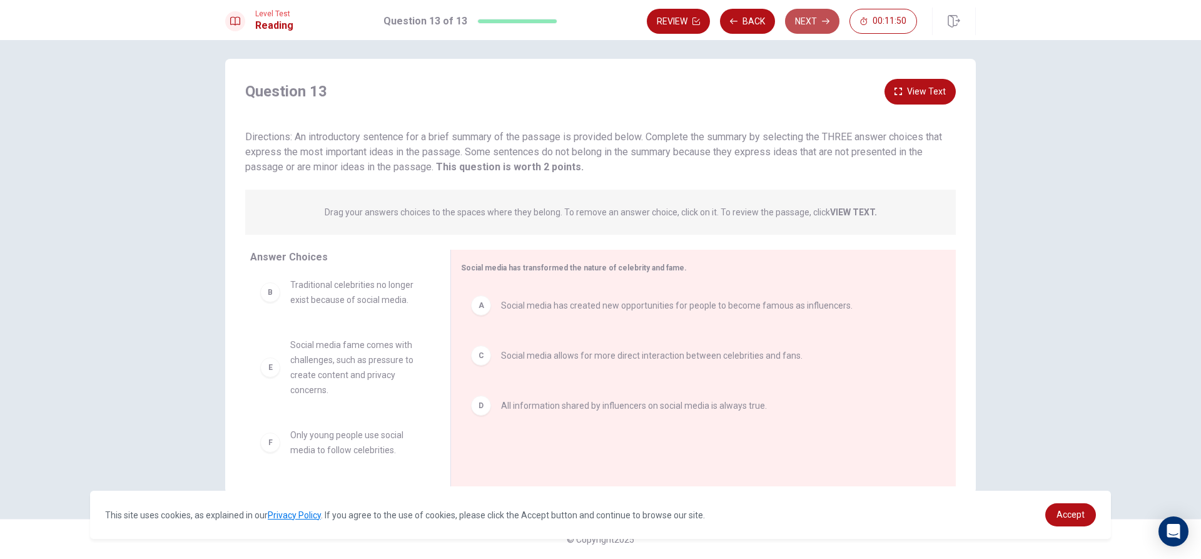
click at [811, 26] on button "Next" at bounding box center [812, 21] width 54 height 25
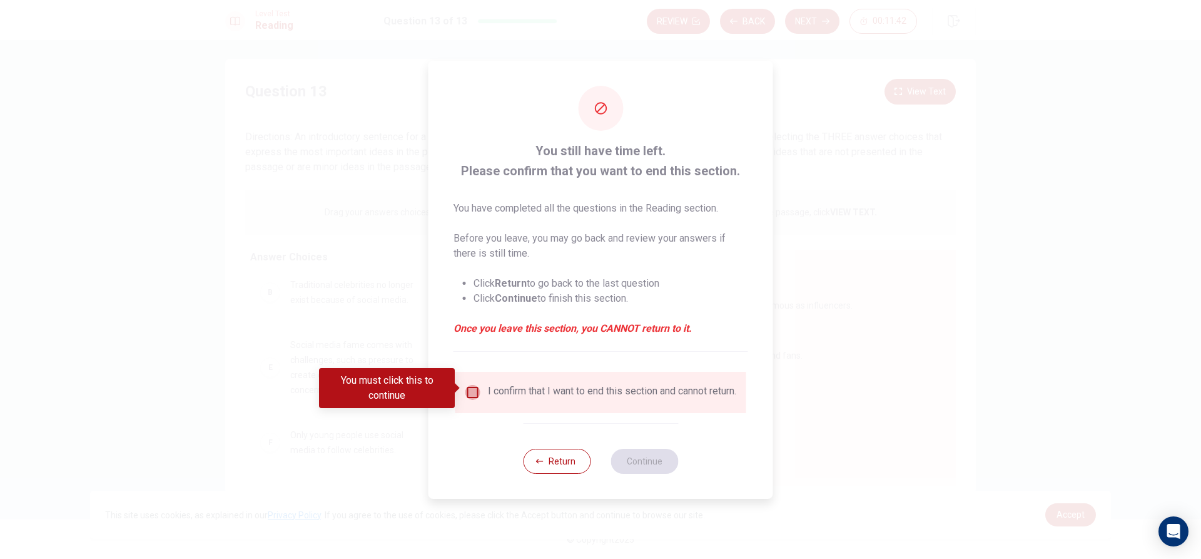
click at [471, 385] on input "You must click this to continue" at bounding box center [472, 392] width 15 height 15
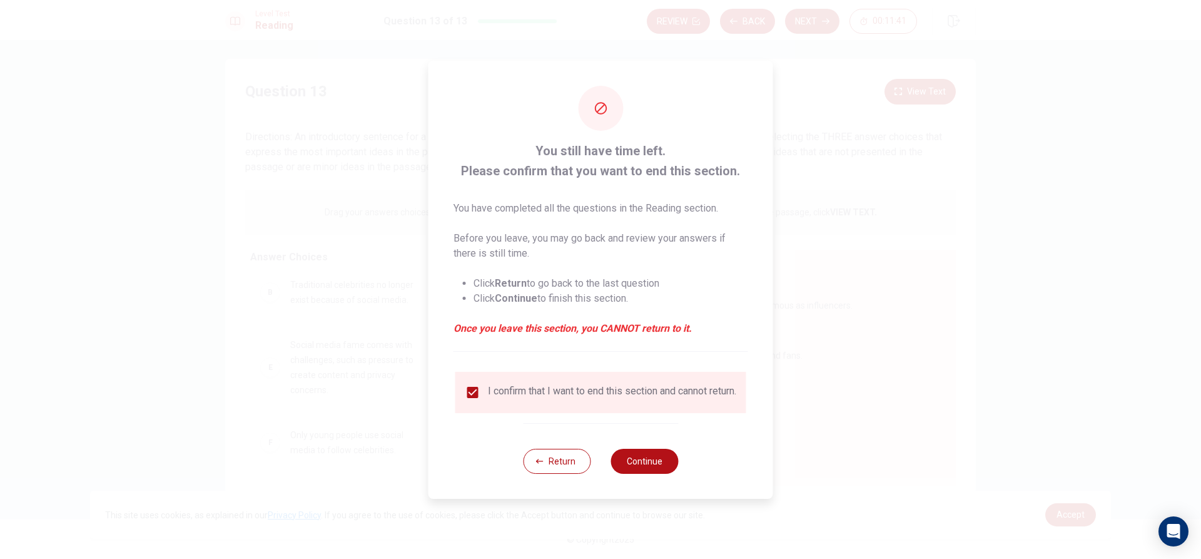
click at [628, 452] on div "Return Continue" at bounding box center [600, 461] width 155 height 76
click at [631, 465] on button "Continue" at bounding box center [645, 461] width 68 height 25
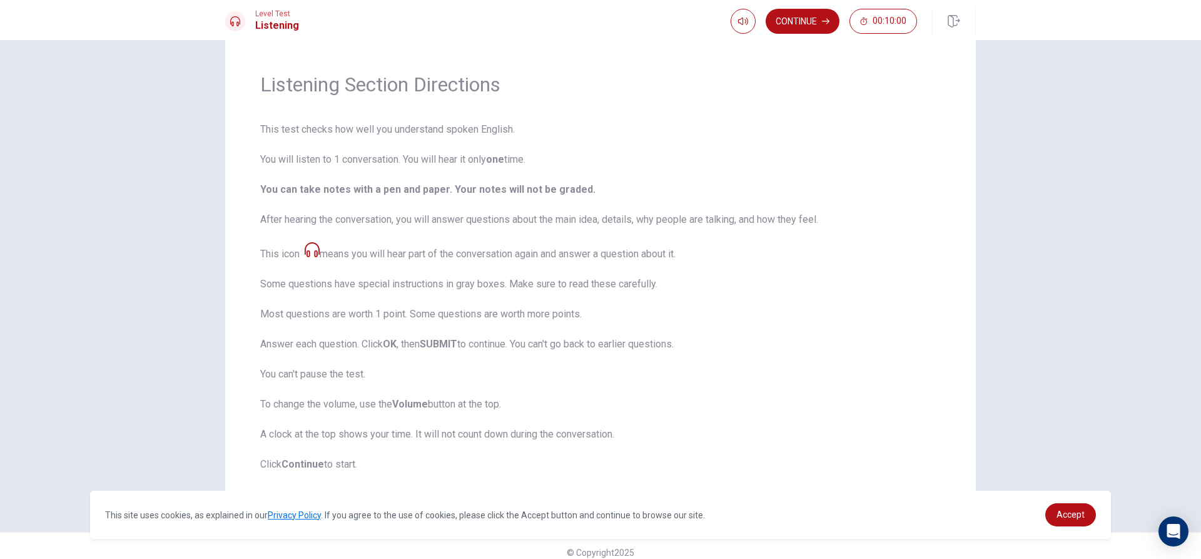
scroll to position [41, 0]
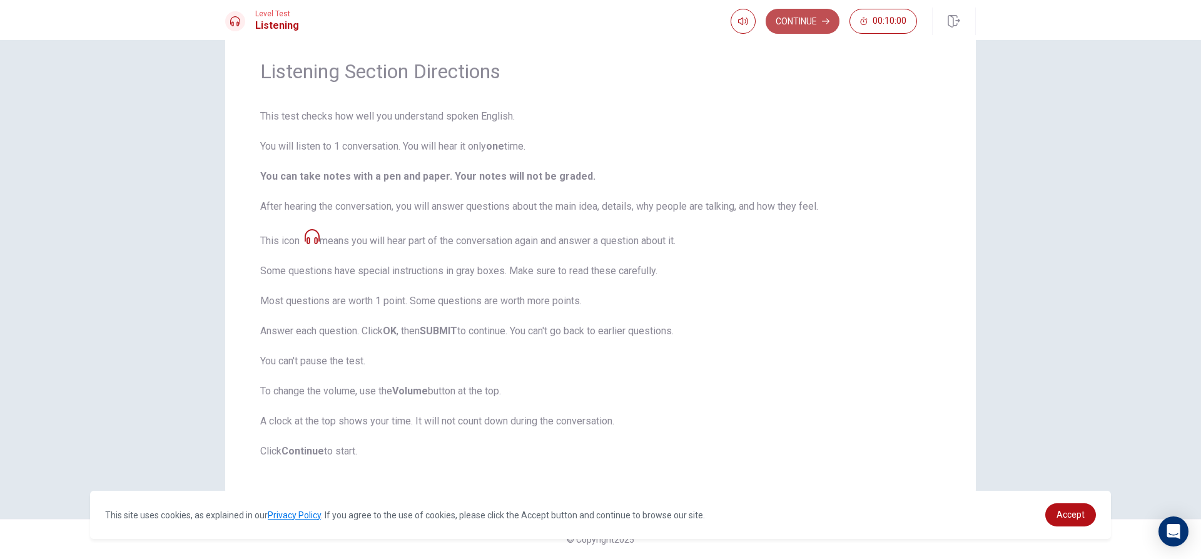
click at [827, 19] on icon "button" at bounding box center [826, 22] width 8 height 6
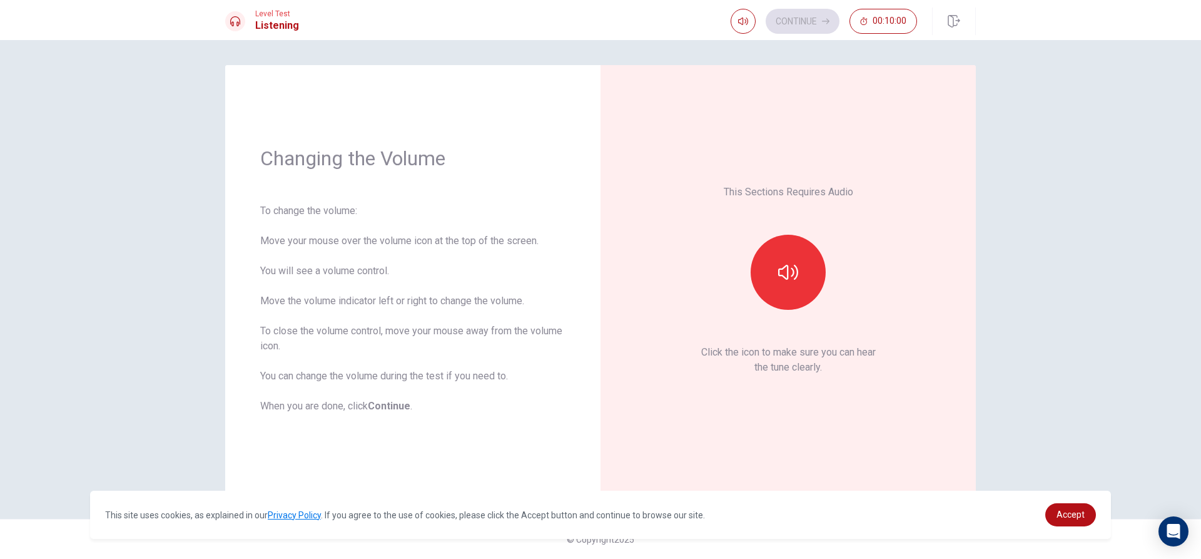
scroll to position [0, 0]
click at [794, 275] on icon "button" at bounding box center [788, 272] width 20 height 20
click at [804, 19] on button "Continue" at bounding box center [803, 21] width 74 height 25
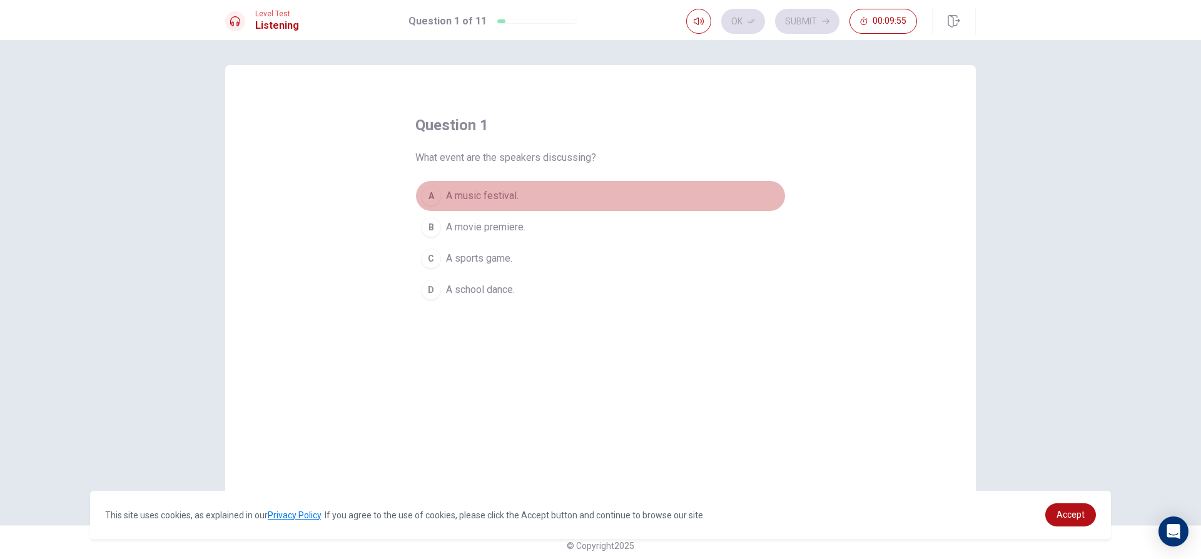
click at [421, 187] on button "A A music festival." at bounding box center [600, 195] width 370 height 31
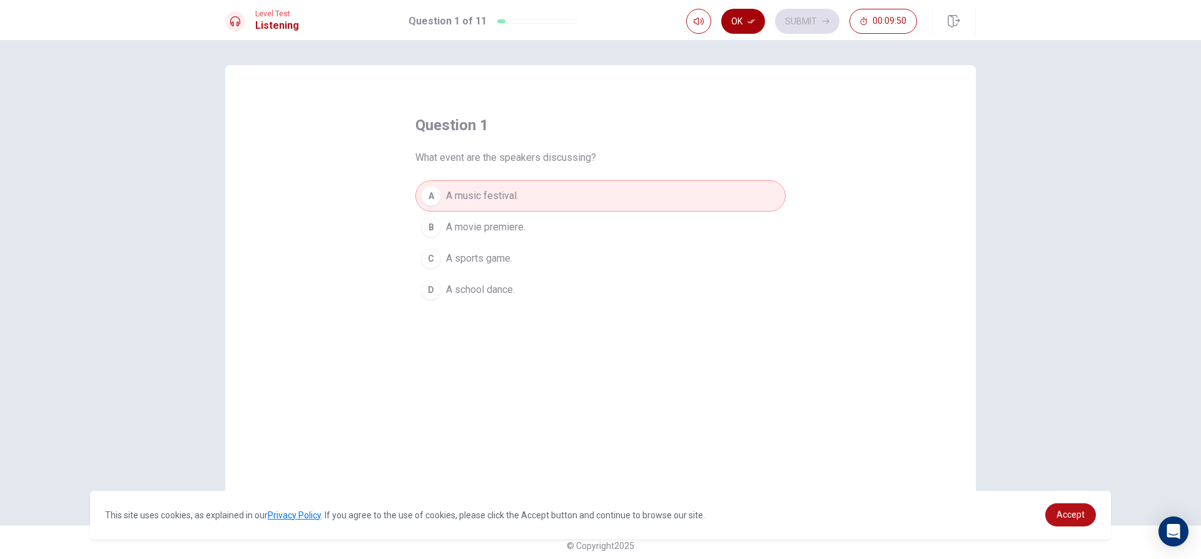
click at [739, 17] on button "Ok" at bounding box center [743, 21] width 44 height 25
click at [811, 14] on button "Submit" at bounding box center [807, 21] width 64 height 25
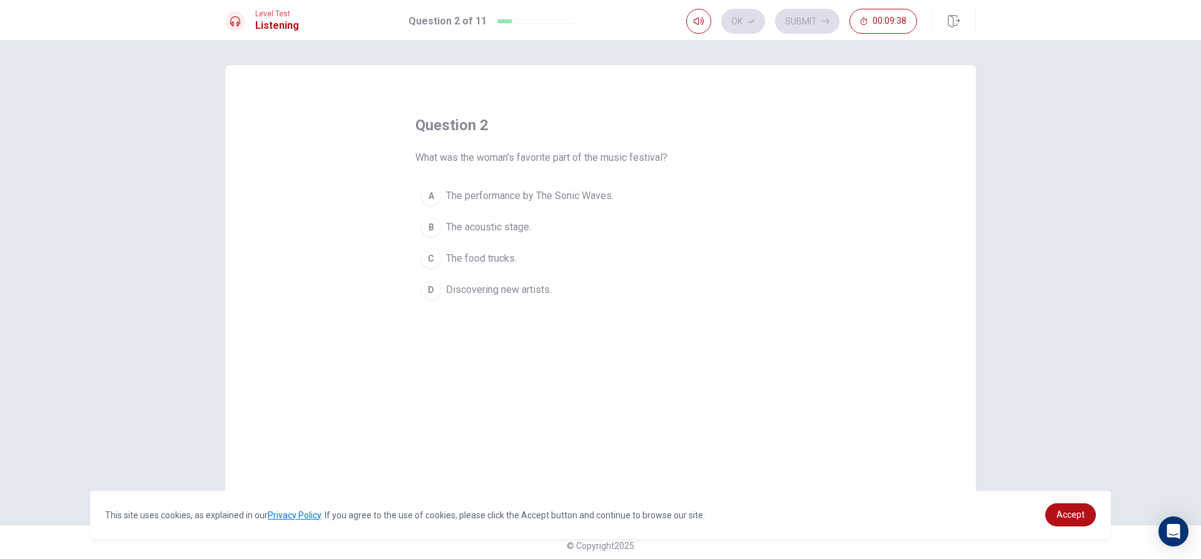
click at [419, 188] on button "A The performance by The Sonic Waves." at bounding box center [600, 195] width 370 height 31
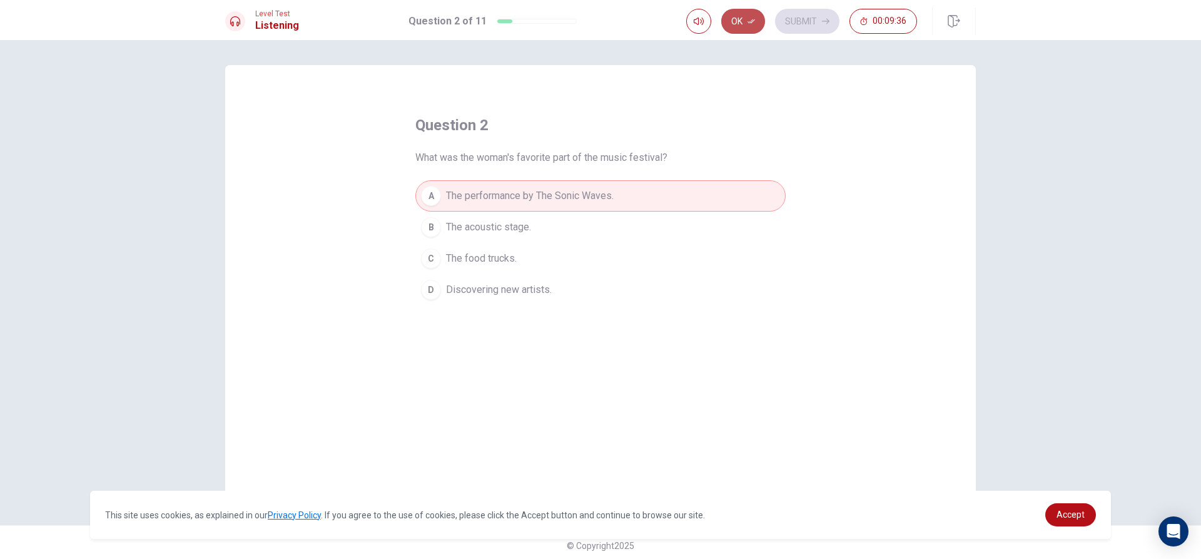
click at [745, 13] on button "Ok" at bounding box center [743, 21] width 44 height 25
click at [790, 23] on button "Submit" at bounding box center [807, 21] width 64 height 25
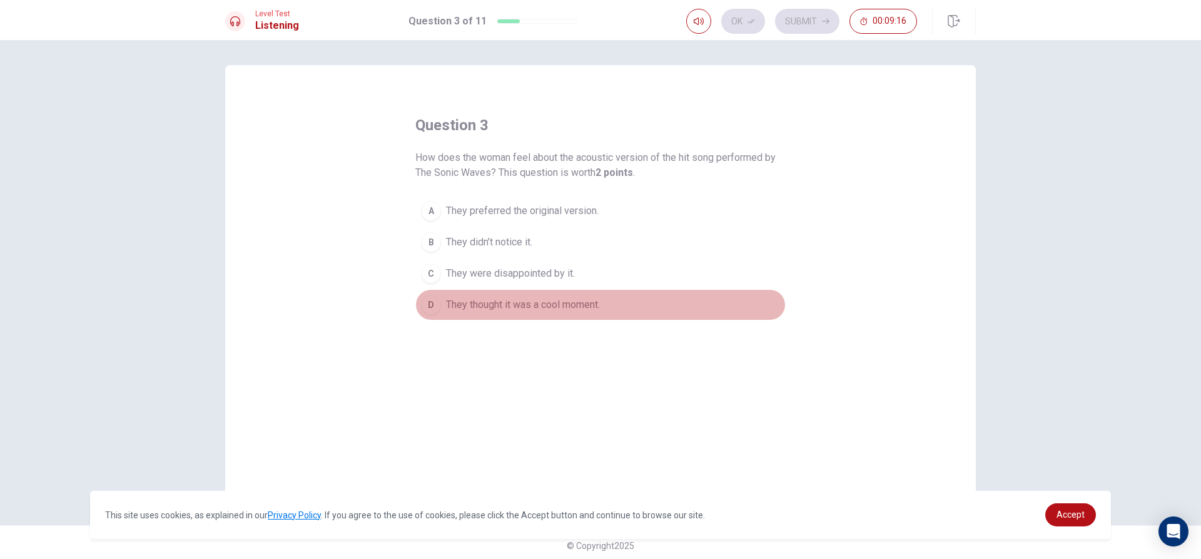
drag, startPoint x: 429, startPoint y: 303, endPoint x: 436, endPoint y: 301, distance: 7.3
click at [435, 302] on div "D" at bounding box center [431, 305] width 20 height 20
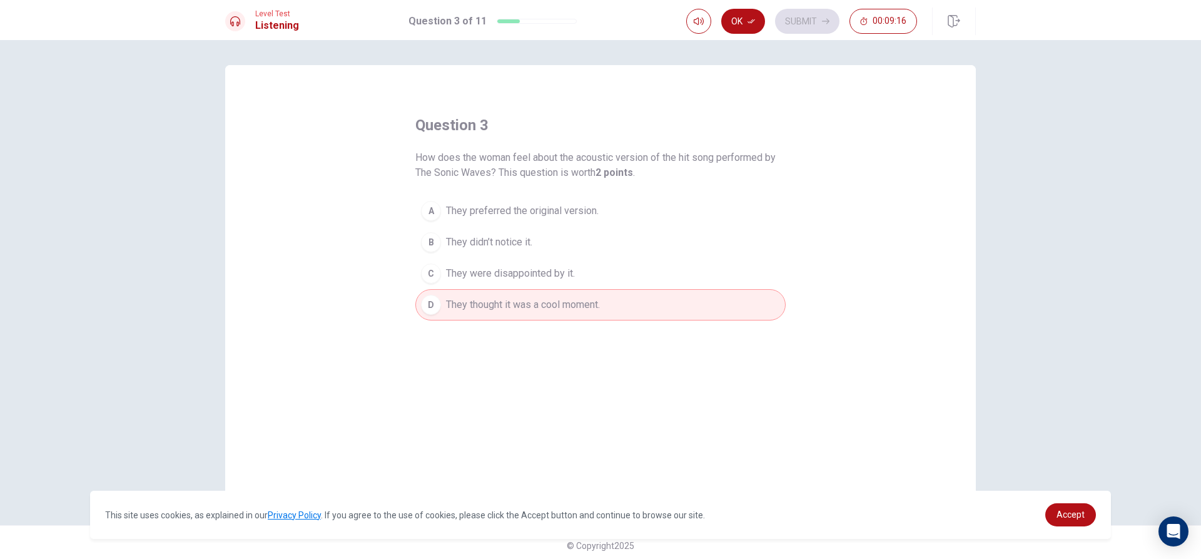
click at [423, 282] on div "C" at bounding box center [431, 273] width 20 height 20
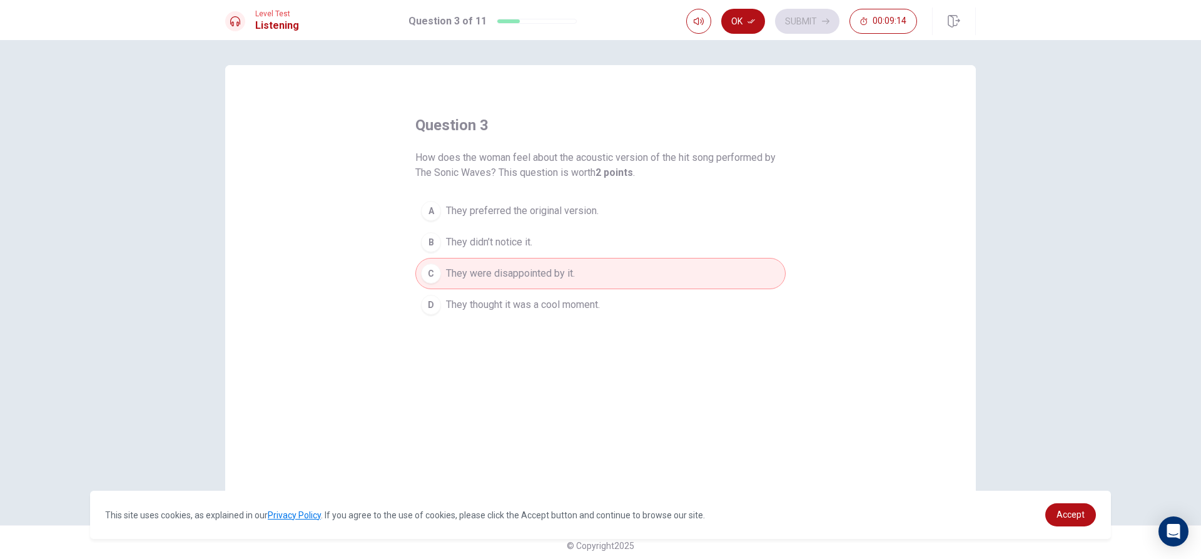
click at [748, 8] on div "Ok Submit 00:09:14" at bounding box center [831, 22] width 290 height 28
click at [750, 20] on icon "button" at bounding box center [752, 22] width 8 height 8
click at [801, 17] on button "Submit" at bounding box center [807, 21] width 64 height 25
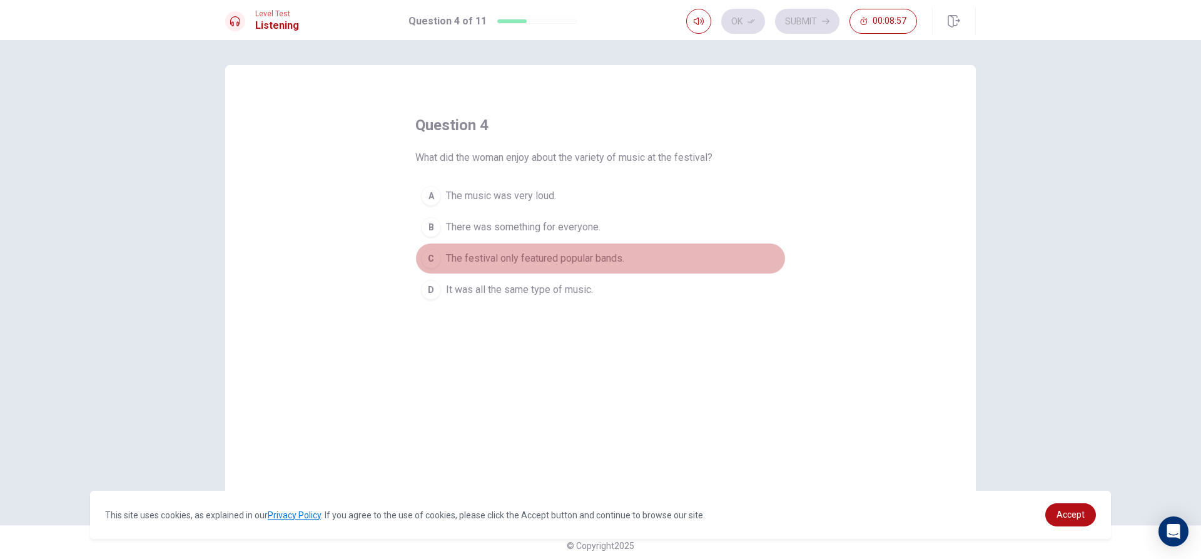
click at [430, 256] on div "C" at bounding box center [431, 258] width 20 height 20
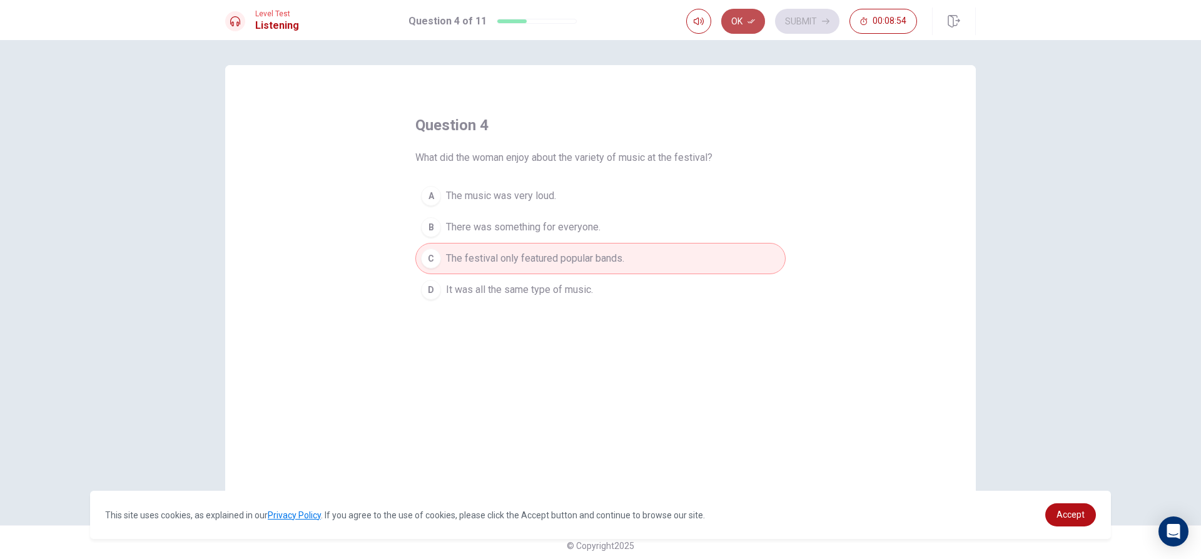
click at [737, 30] on button "Ok" at bounding box center [743, 21] width 44 height 25
click at [806, 13] on button "Submit" at bounding box center [807, 21] width 64 height 25
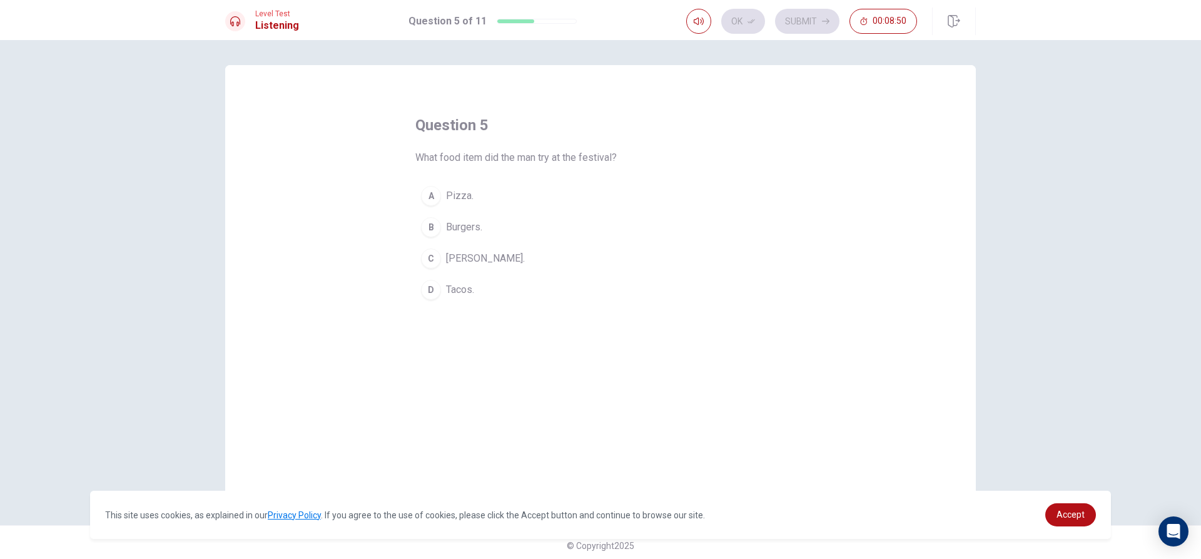
click at [427, 287] on div "D" at bounding box center [431, 290] width 20 height 20
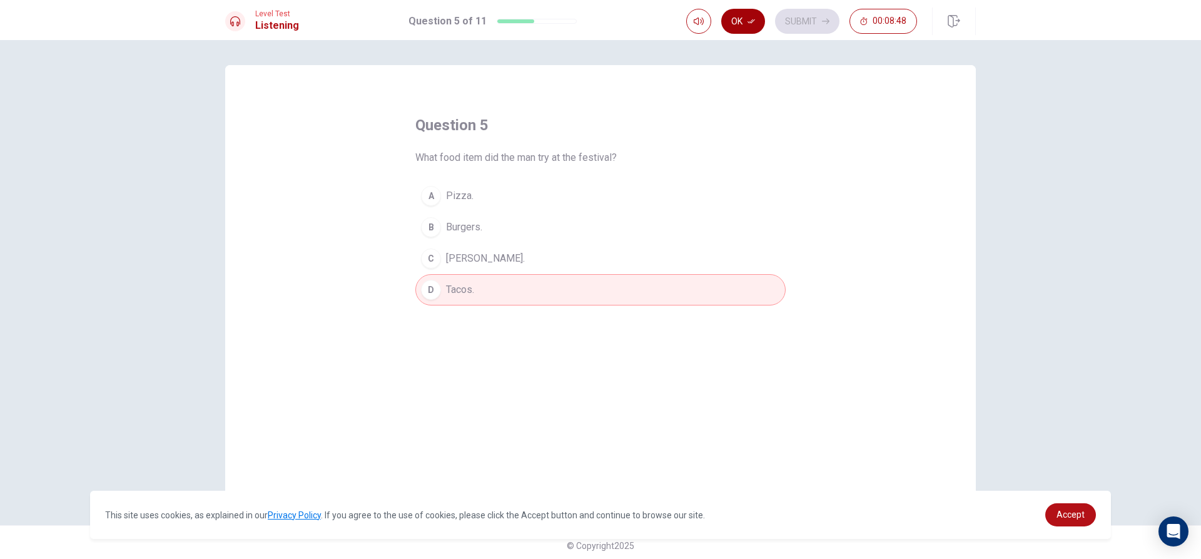
click at [747, 25] on button "Ok" at bounding box center [743, 21] width 44 height 25
click at [822, 19] on icon "button" at bounding box center [826, 22] width 8 height 8
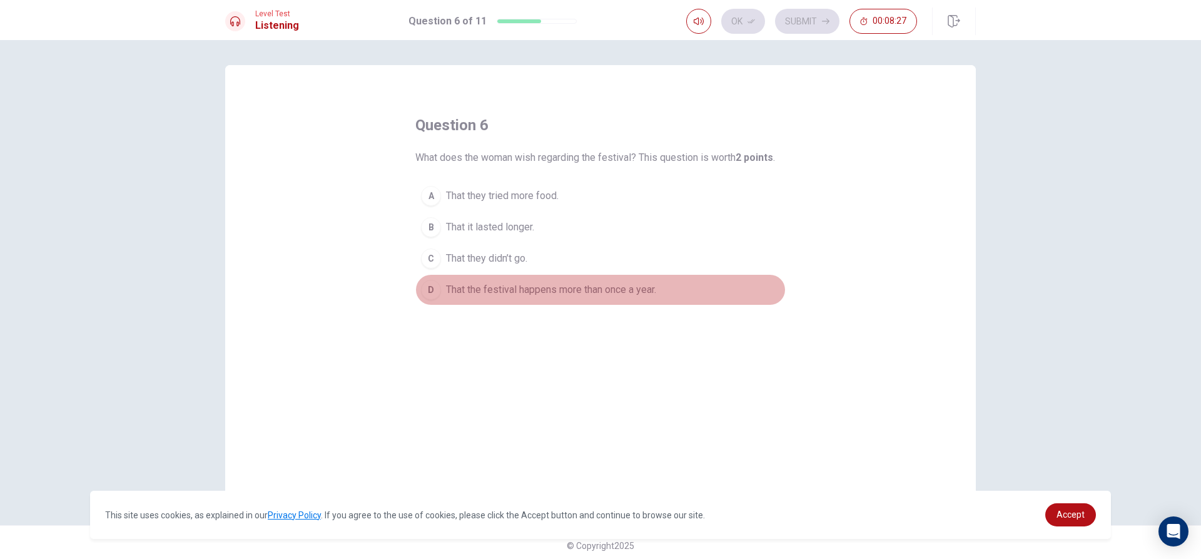
click at [427, 285] on div "D" at bounding box center [431, 290] width 20 height 20
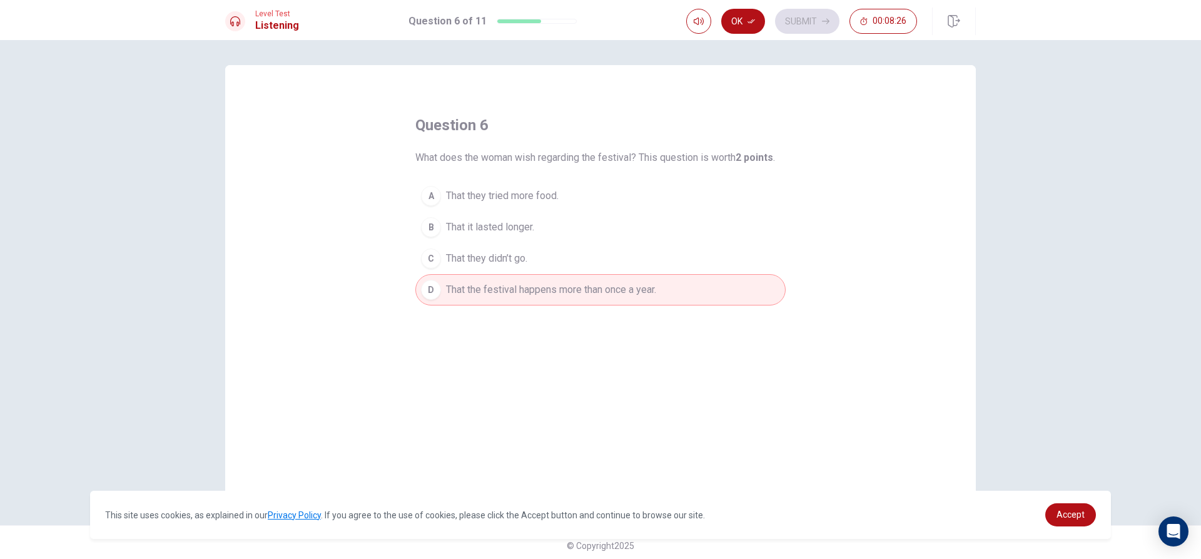
click at [435, 193] on div "A" at bounding box center [431, 196] width 20 height 20
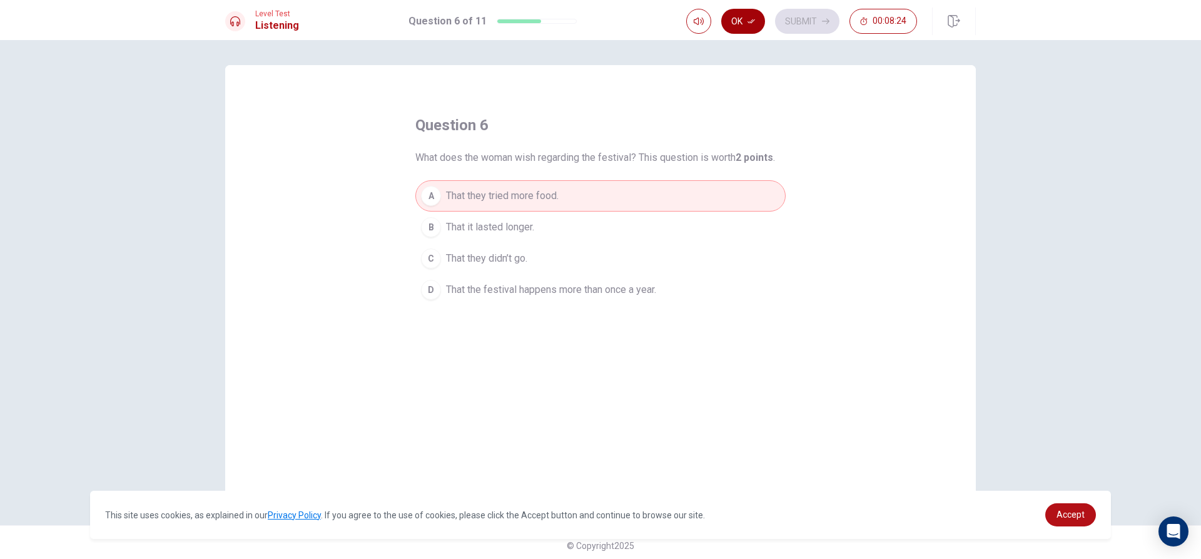
click at [746, 21] on button "Ok" at bounding box center [743, 21] width 44 height 25
click at [797, 24] on button "Submit" at bounding box center [807, 21] width 64 height 25
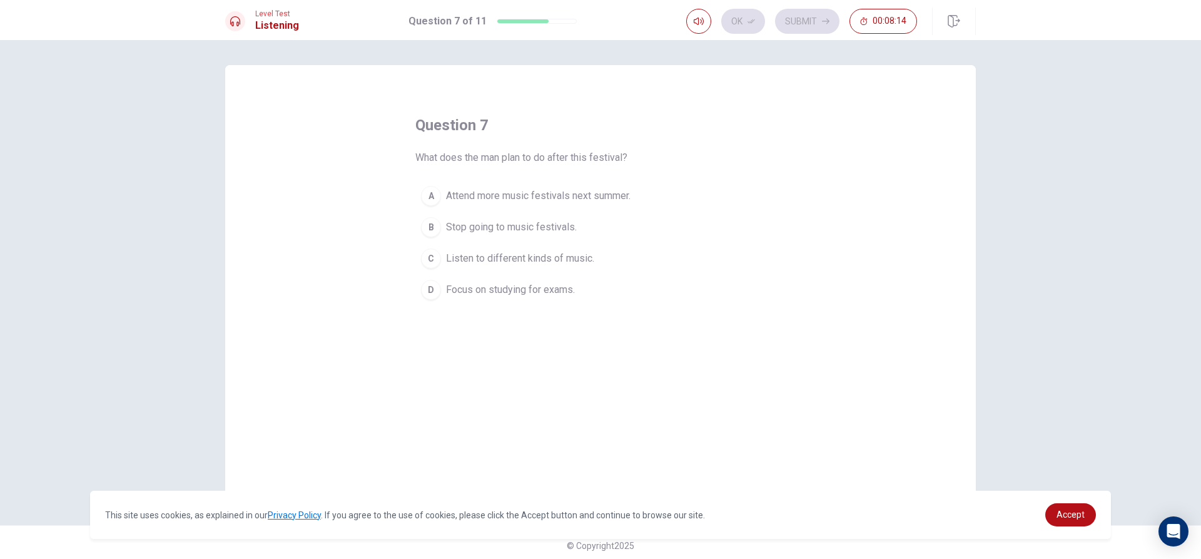
click at [434, 196] on div "A" at bounding box center [431, 196] width 20 height 20
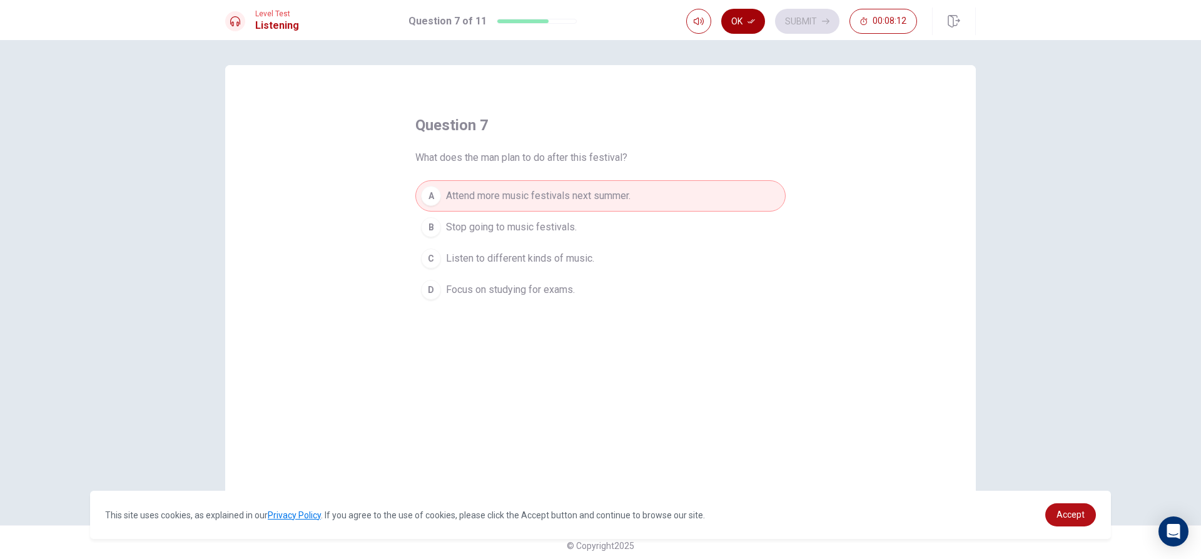
click at [750, 16] on button "Ok" at bounding box center [743, 21] width 44 height 25
click at [798, 25] on button "Submit" at bounding box center [807, 21] width 64 height 25
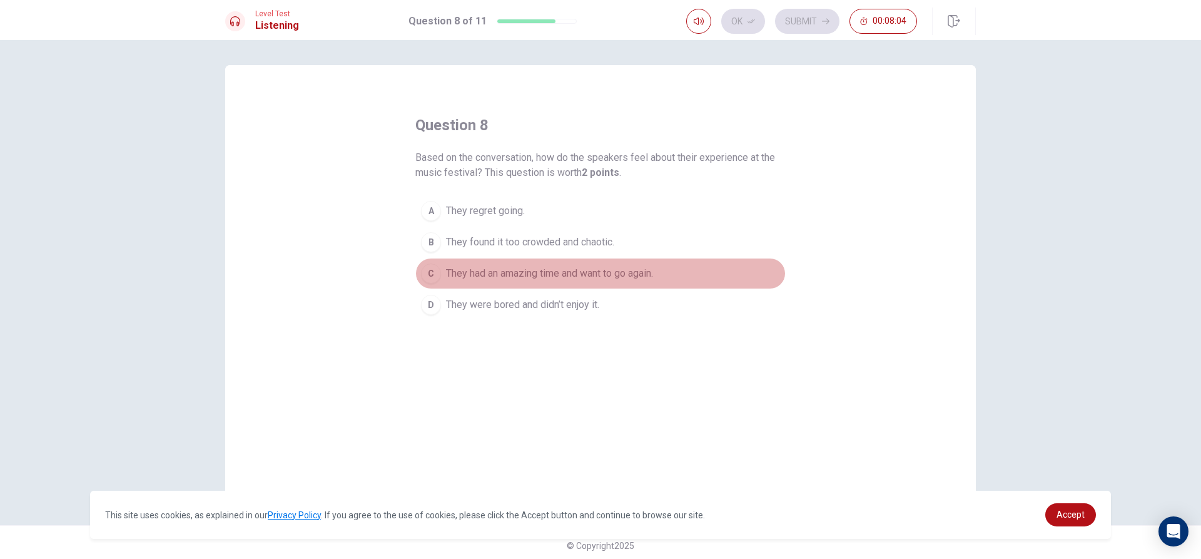
click at [434, 270] on div "C" at bounding box center [431, 273] width 20 height 20
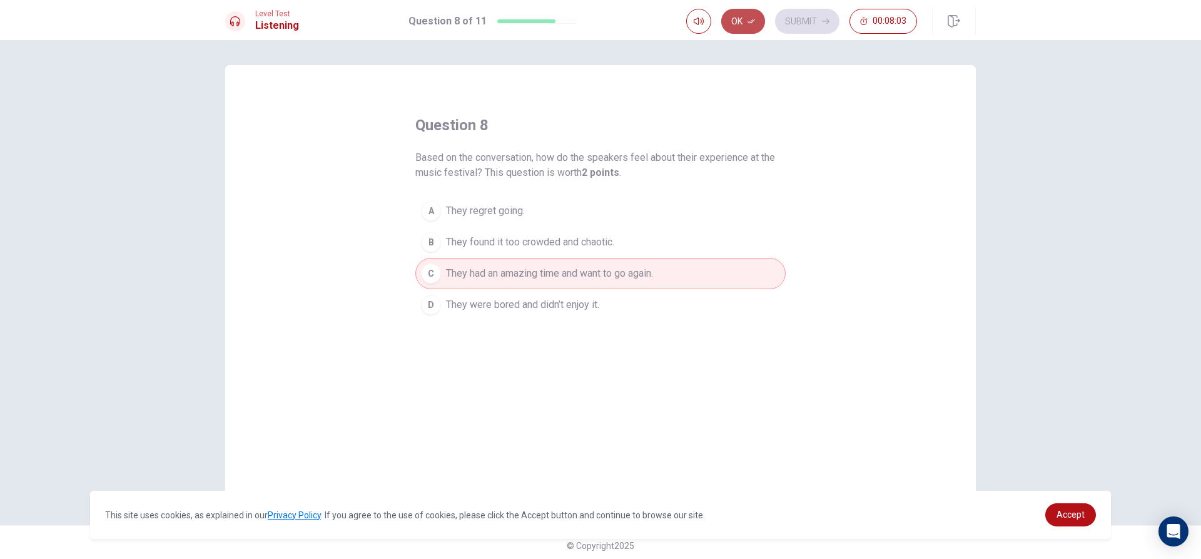
click at [742, 17] on button "Ok" at bounding box center [743, 21] width 44 height 25
click at [814, 21] on button "Submit" at bounding box center [807, 21] width 64 height 25
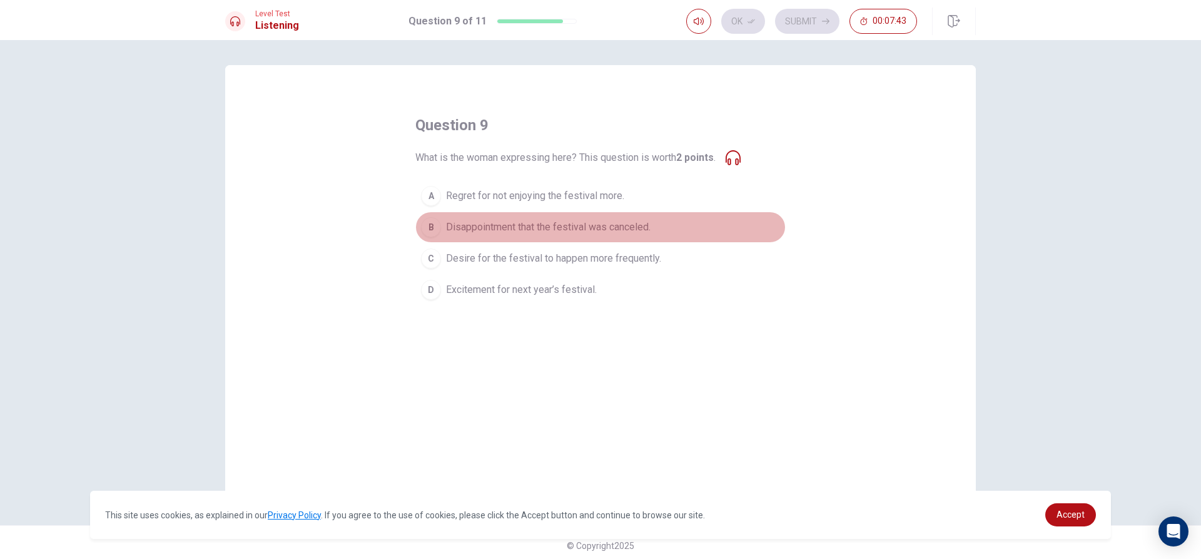
click at [430, 224] on div "B" at bounding box center [431, 227] width 20 height 20
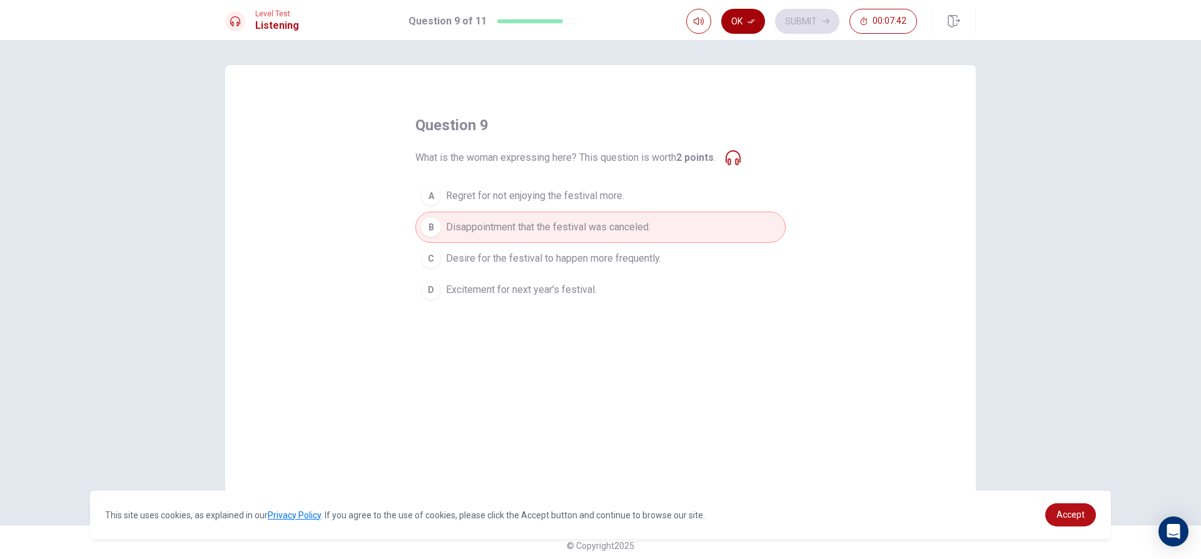
click at [756, 17] on button "Ok" at bounding box center [743, 21] width 44 height 25
click at [806, 46] on div "question 9 What is the woman expressing here? This question is worth 2 points .…" at bounding box center [600, 299] width 1201 height 519
click at [815, 22] on button "Submit" at bounding box center [807, 21] width 64 height 25
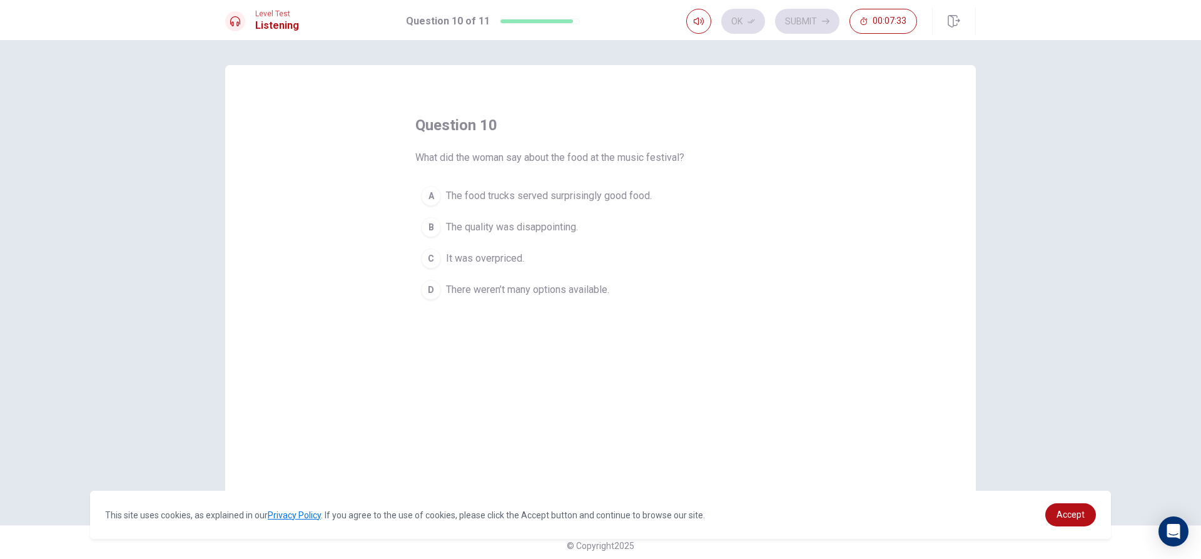
click at [427, 225] on div "B" at bounding box center [431, 227] width 20 height 20
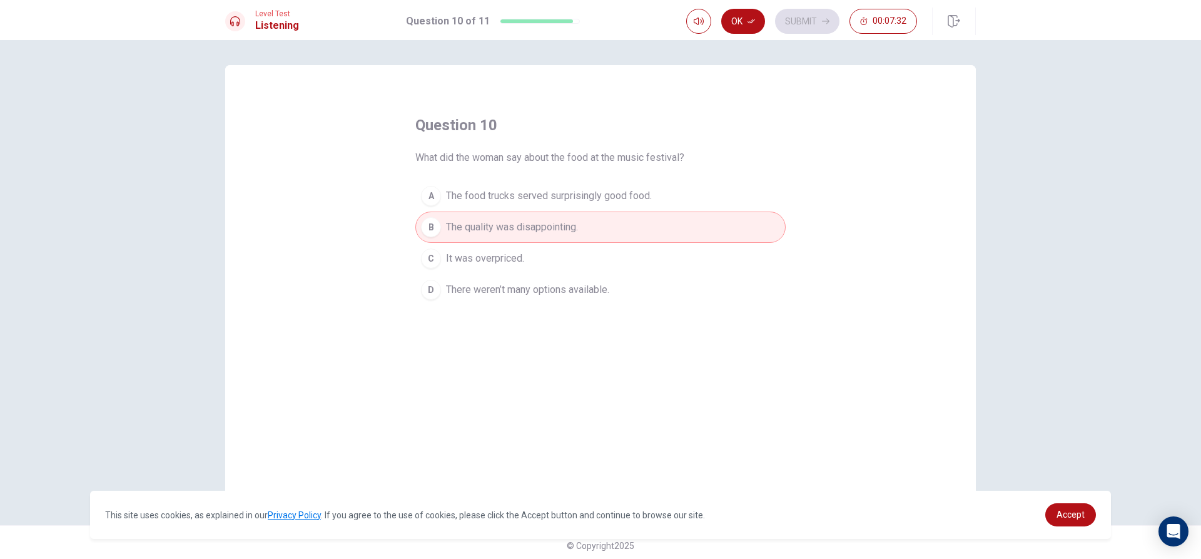
click at [427, 199] on div "A" at bounding box center [431, 196] width 20 height 20
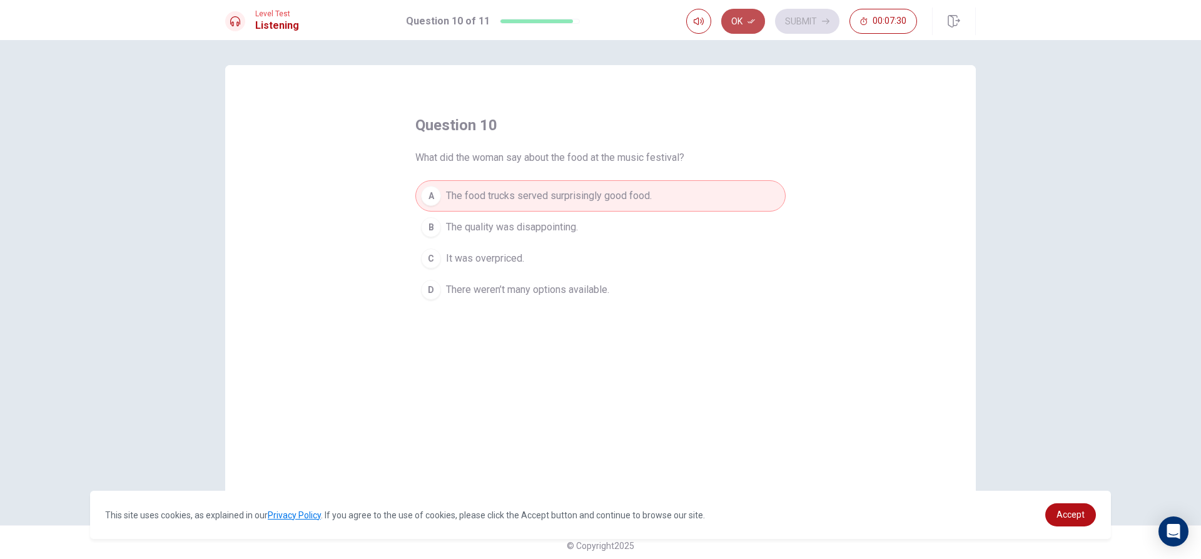
drag, startPoint x: 745, startPoint y: 13, endPoint x: 780, endPoint y: 26, distance: 37.1
click at [744, 14] on button "Ok" at bounding box center [743, 21] width 44 height 25
click at [815, 7] on div "Level Test Listening Question 10 of 11 Ok Submit 00:07:29" at bounding box center [600, 20] width 1201 height 40
click at [807, 24] on button "Submit" at bounding box center [807, 21] width 64 height 25
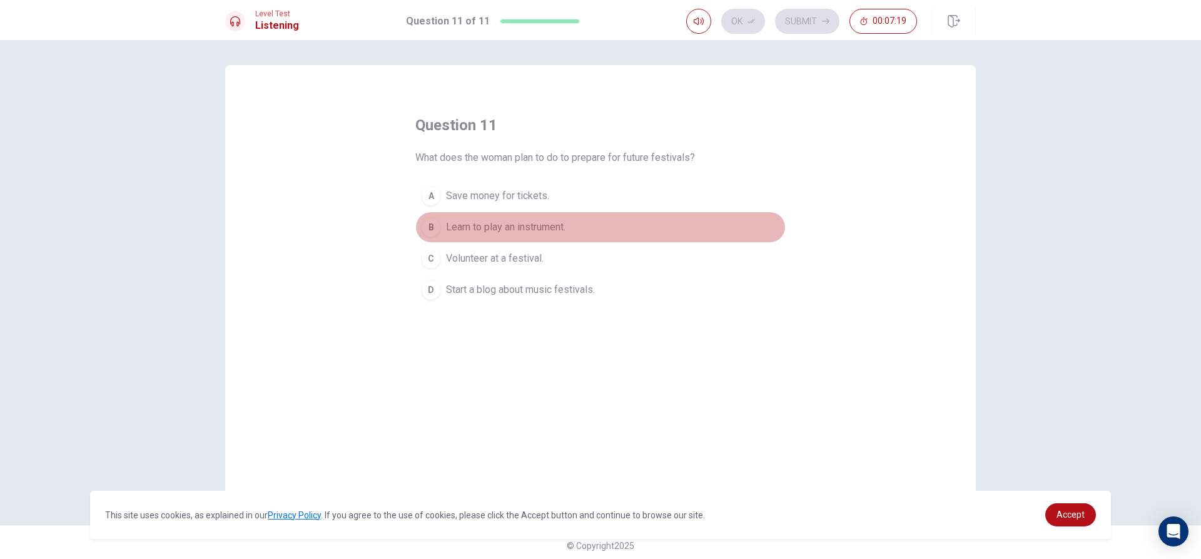
click at [437, 225] on div "B" at bounding box center [431, 227] width 20 height 20
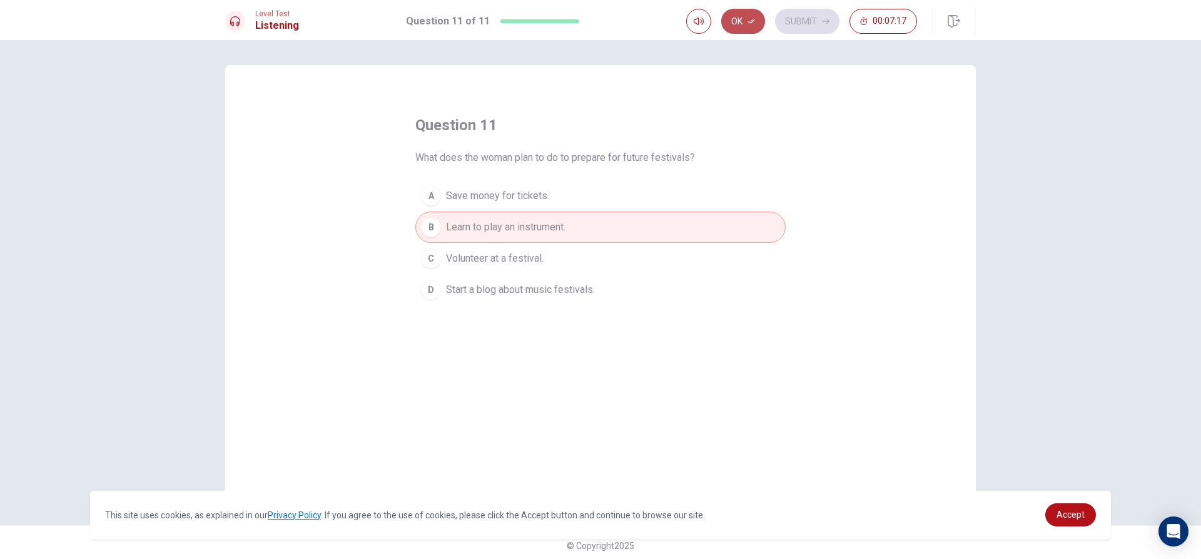
click at [738, 21] on button "Ok" at bounding box center [743, 21] width 44 height 25
click at [813, 23] on button "Submit" at bounding box center [807, 21] width 64 height 25
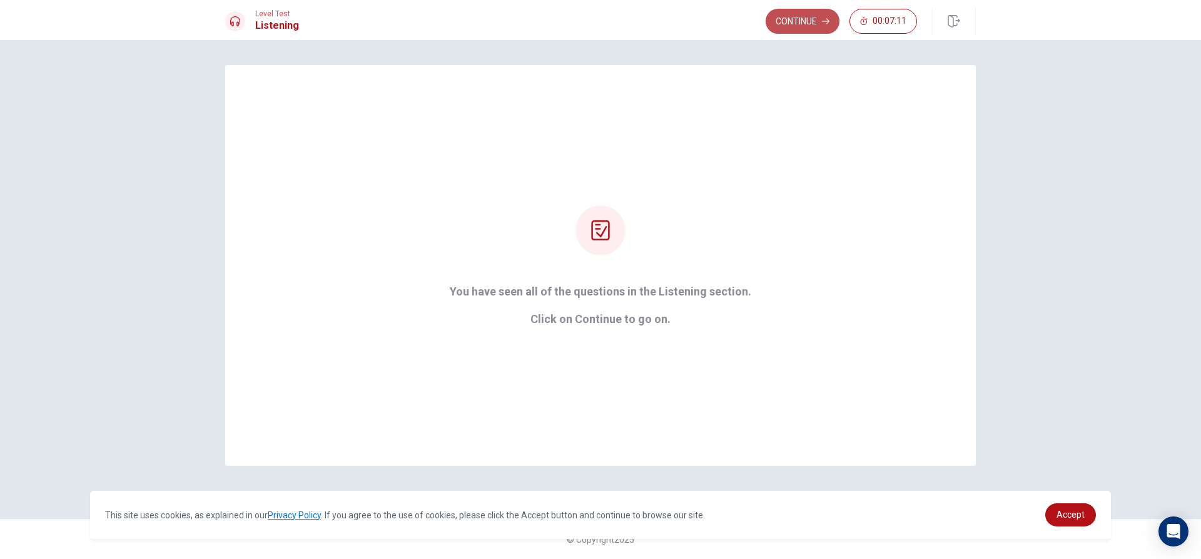
click at [816, 10] on button "Continue" at bounding box center [803, 21] width 74 height 25
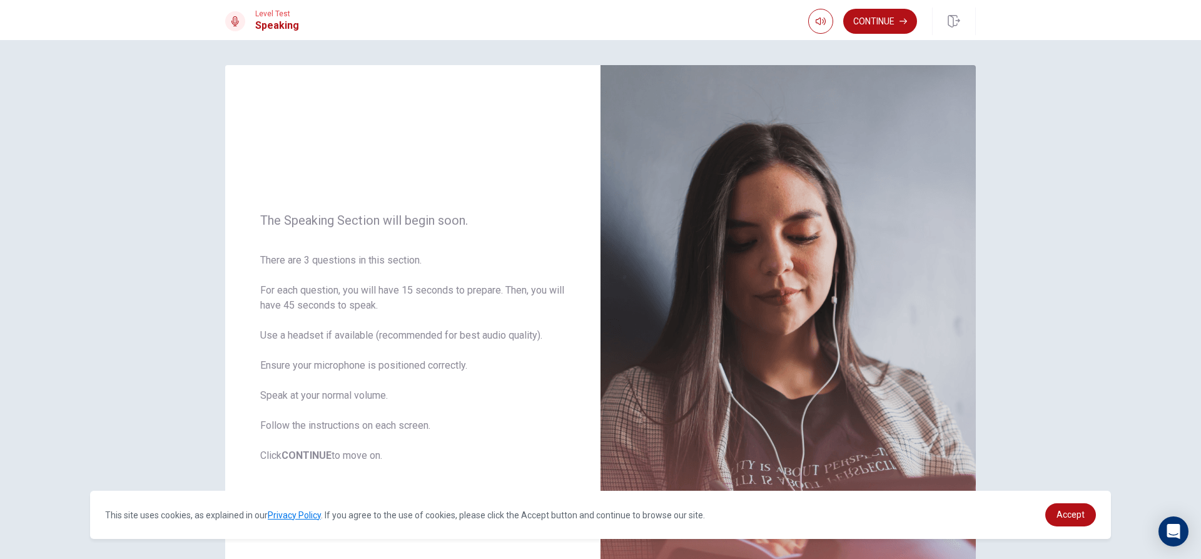
click at [867, 6] on div "Level Test Speaking Continue" at bounding box center [600, 20] width 1201 height 40
click at [863, 21] on button "Continue" at bounding box center [880, 21] width 74 height 25
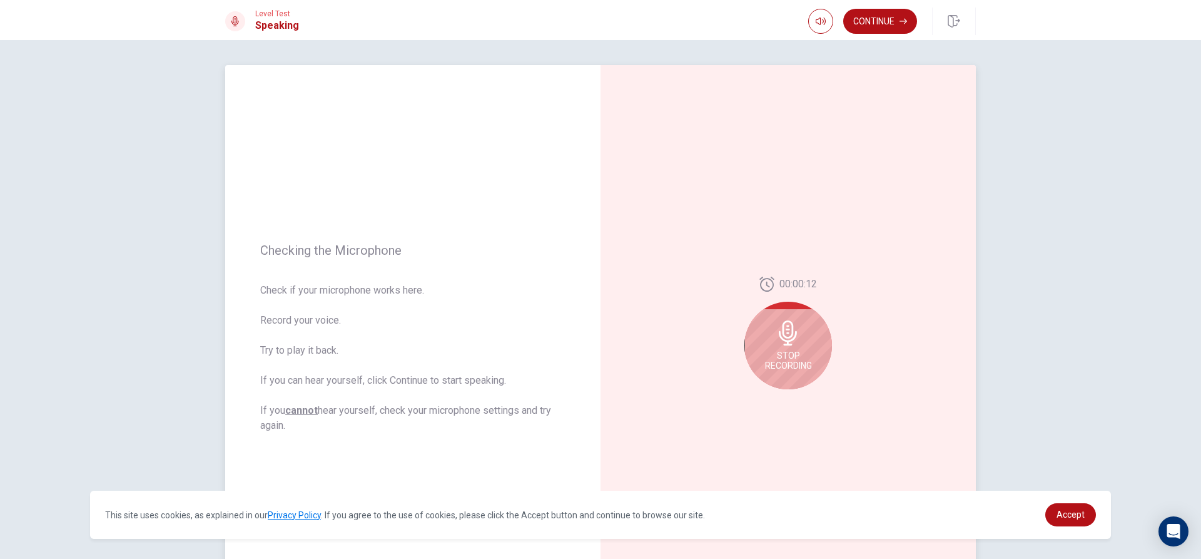
click at [793, 339] on icon at bounding box center [788, 332] width 25 height 25
click at [783, 332] on icon at bounding box center [790, 336] width 25 height 25
click at [799, 400] on icon "Play Audio" at bounding box center [802, 399] width 6 height 8
click at [917, 10] on div "Continue" at bounding box center [892, 22] width 168 height 28
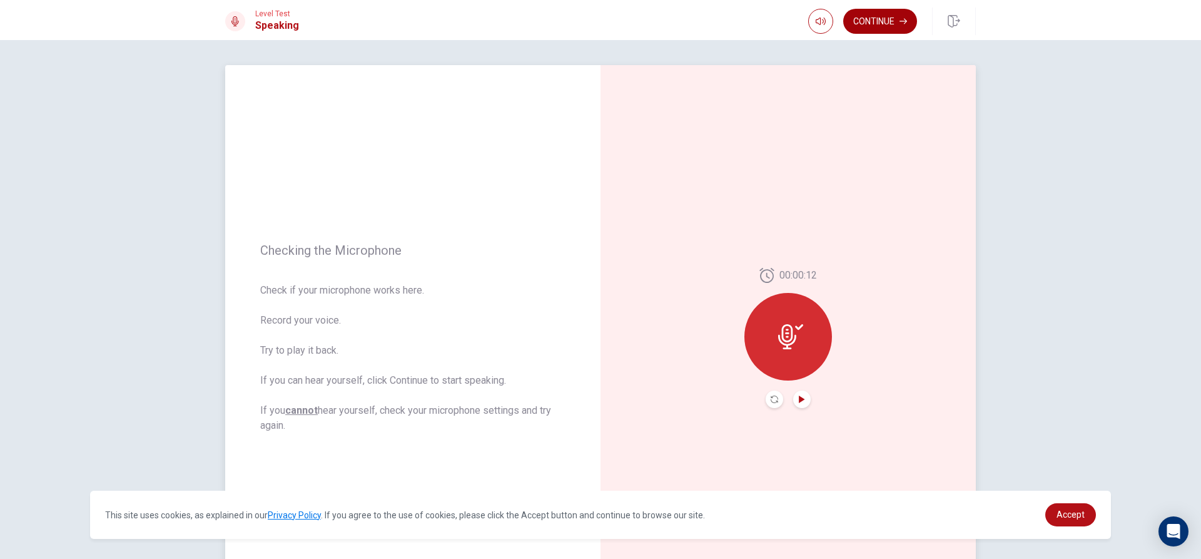
click at [887, 23] on button "Continue" at bounding box center [880, 21] width 74 height 25
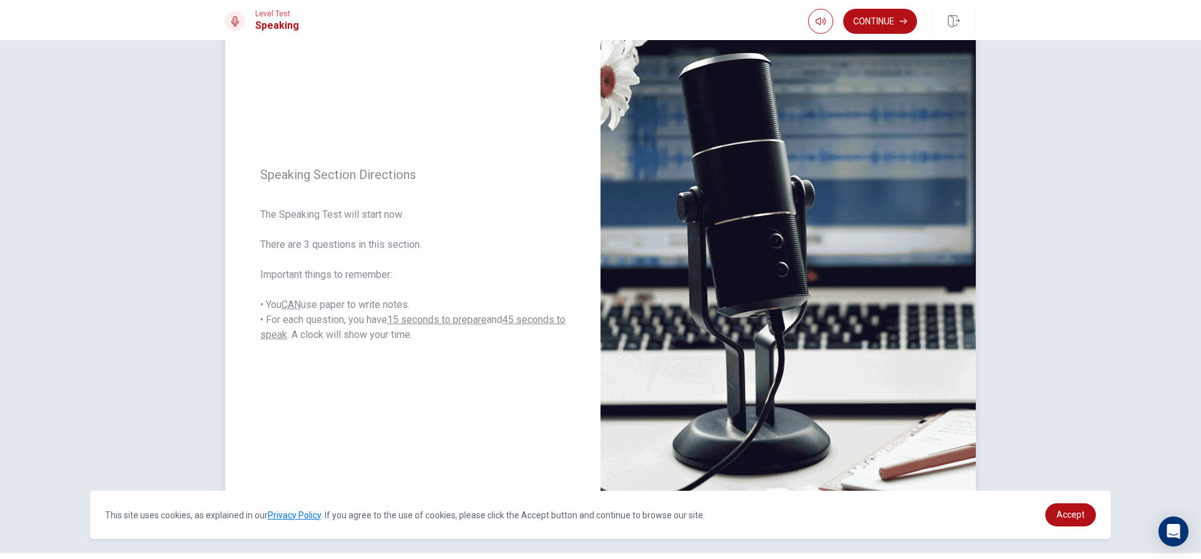
scroll to position [54, 0]
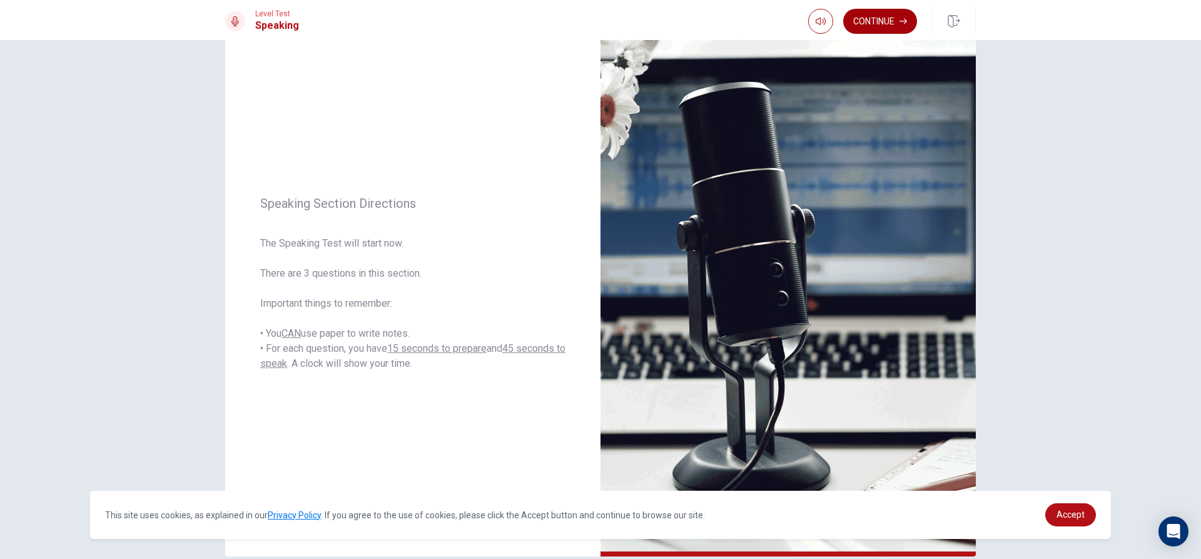
click at [876, 22] on button "Continue" at bounding box center [880, 21] width 74 height 25
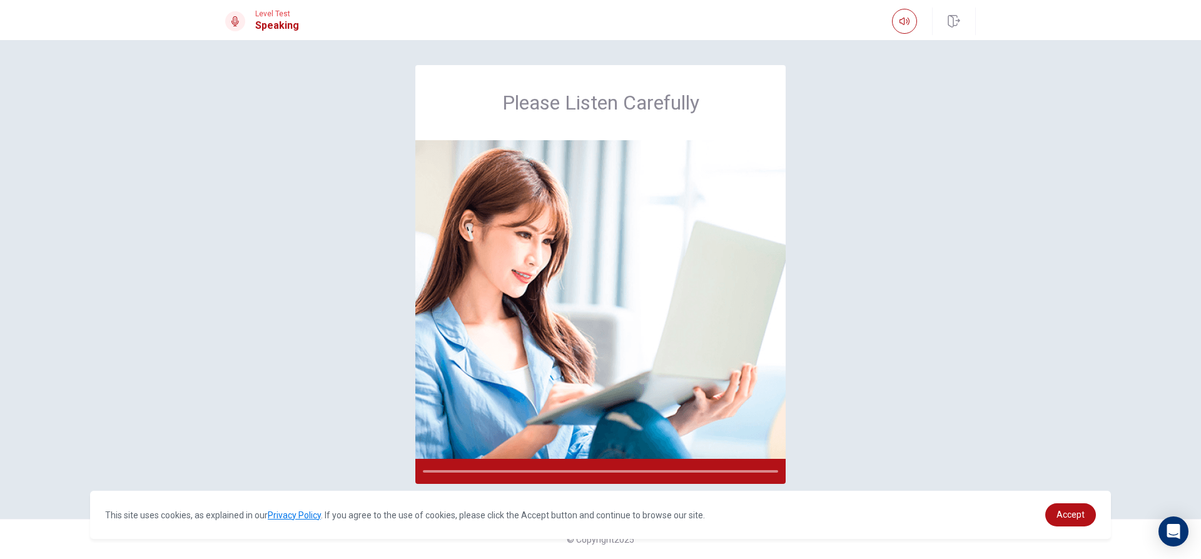
scroll to position [0, 0]
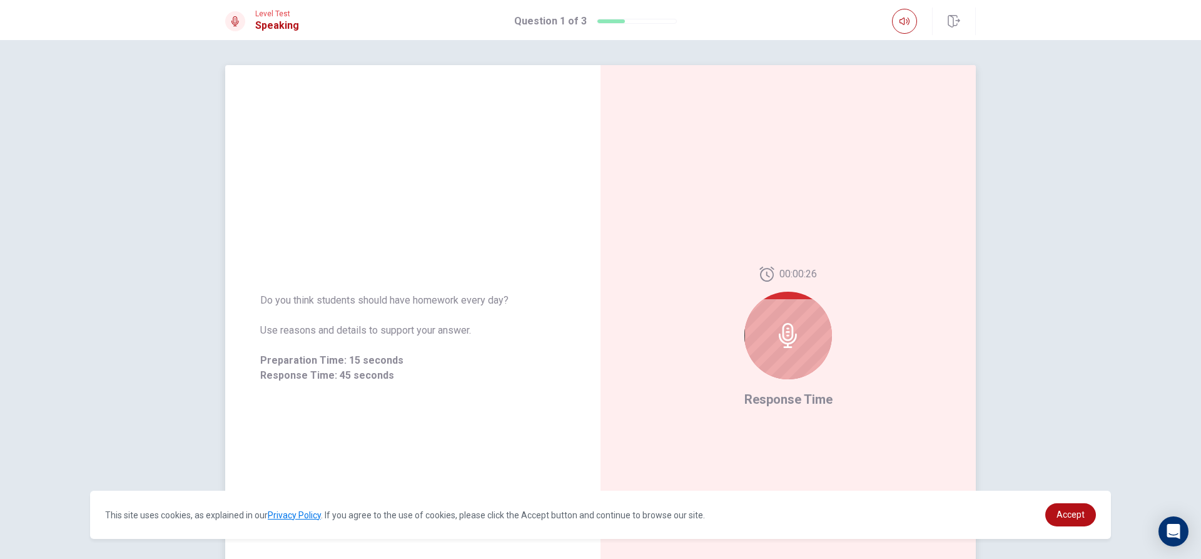
click at [783, 341] on icon at bounding box center [788, 335] width 25 height 25
click at [780, 322] on div at bounding box center [789, 336] width 88 height 88
click at [786, 338] on icon at bounding box center [788, 335] width 25 height 25
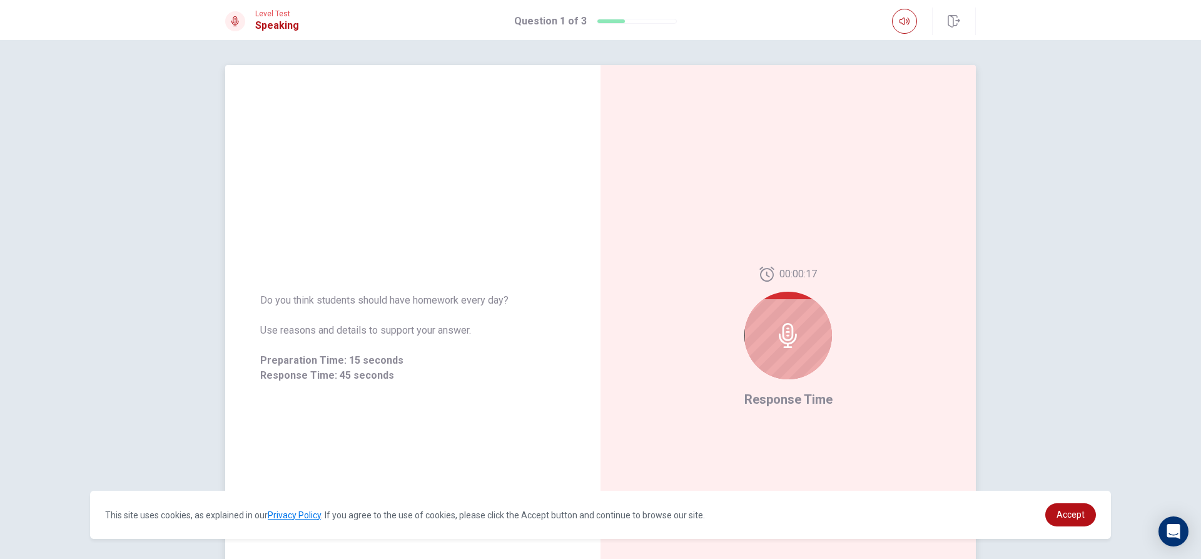
click at [786, 338] on icon at bounding box center [788, 335] width 25 height 25
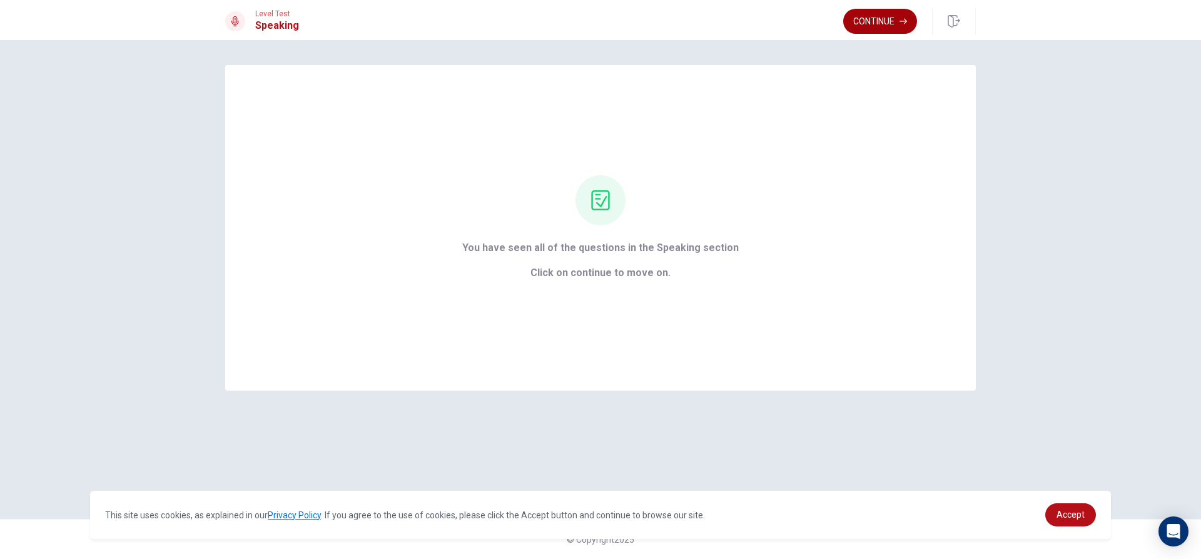
click at [885, 16] on button "Continue" at bounding box center [880, 21] width 74 height 25
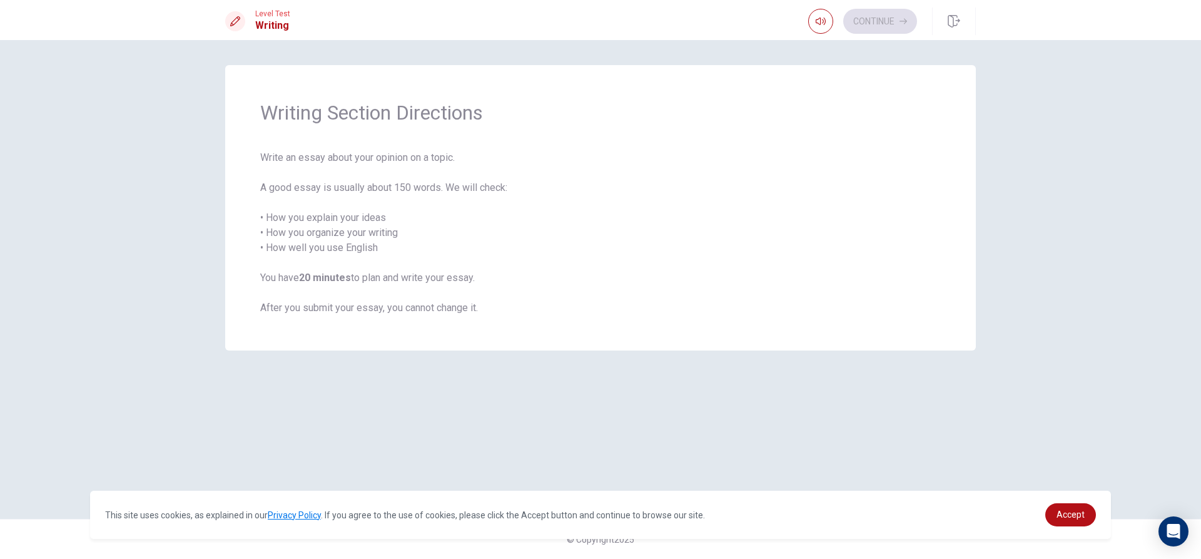
click at [884, 23] on div "Continue" at bounding box center [862, 21] width 109 height 25
click at [888, 12] on button "Continue" at bounding box center [880, 21] width 74 height 25
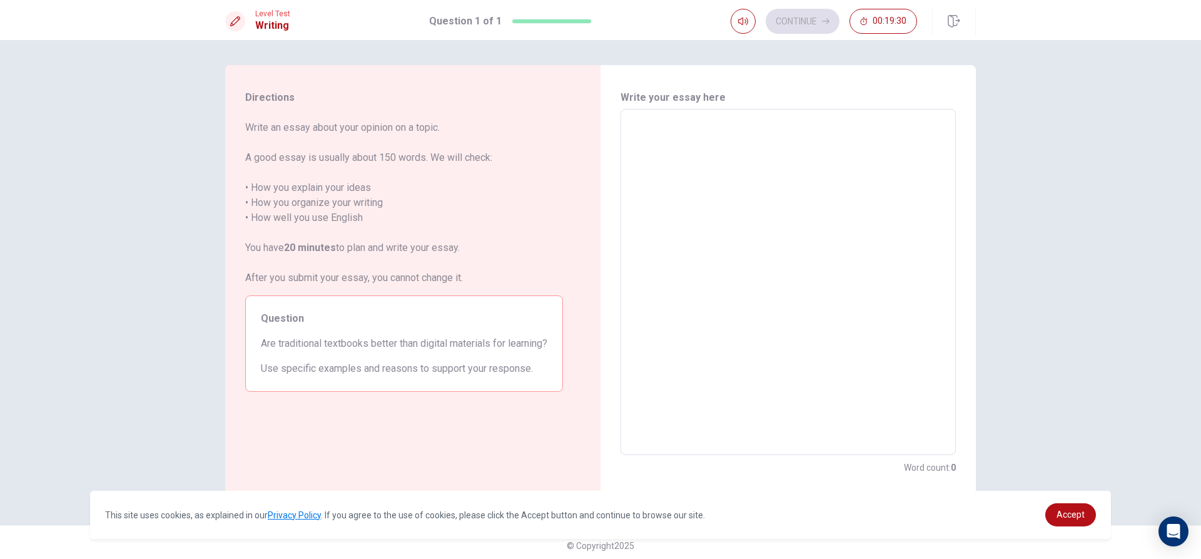
click at [673, 141] on textarea at bounding box center [788, 281] width 318 height 325
type textarea "y"
type textarea "x"
type textarea "ye"
type textarea "x"
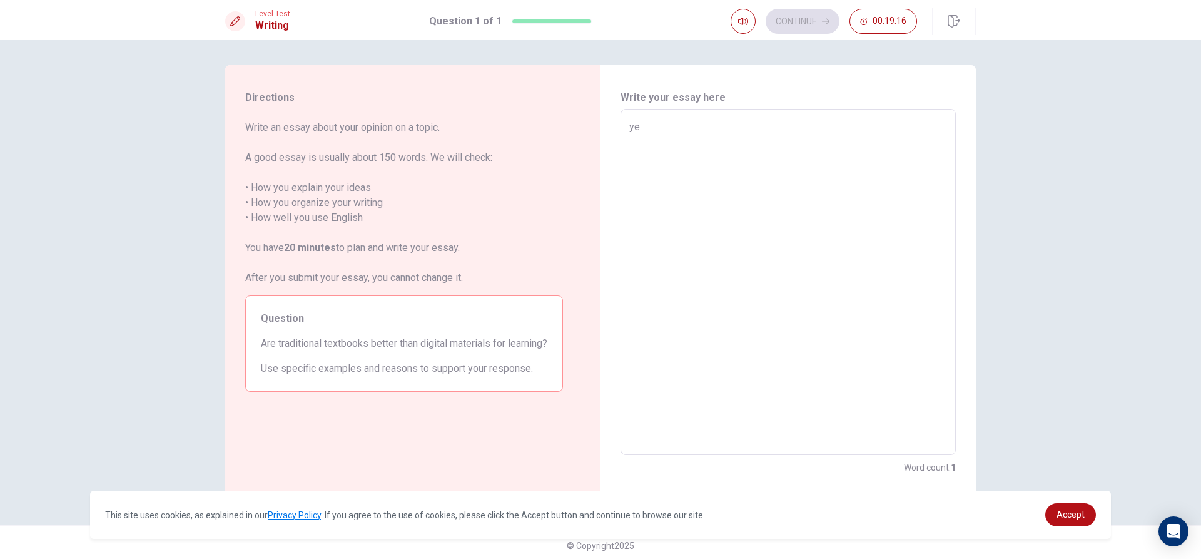
type textarea "yes"
type textarea "x"
type textarea "yes"
type textarea "x"
type textarea "yes b"
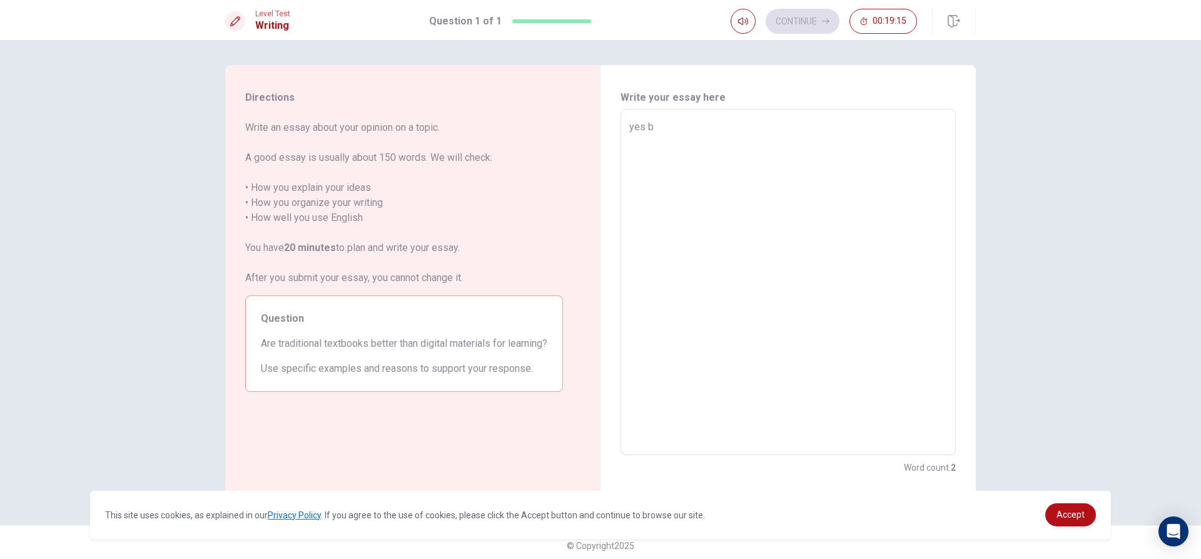
type textarea "x"
type textarea "yes be"
type textarea "x"
type textarea "yes bec"
type textarea "x"
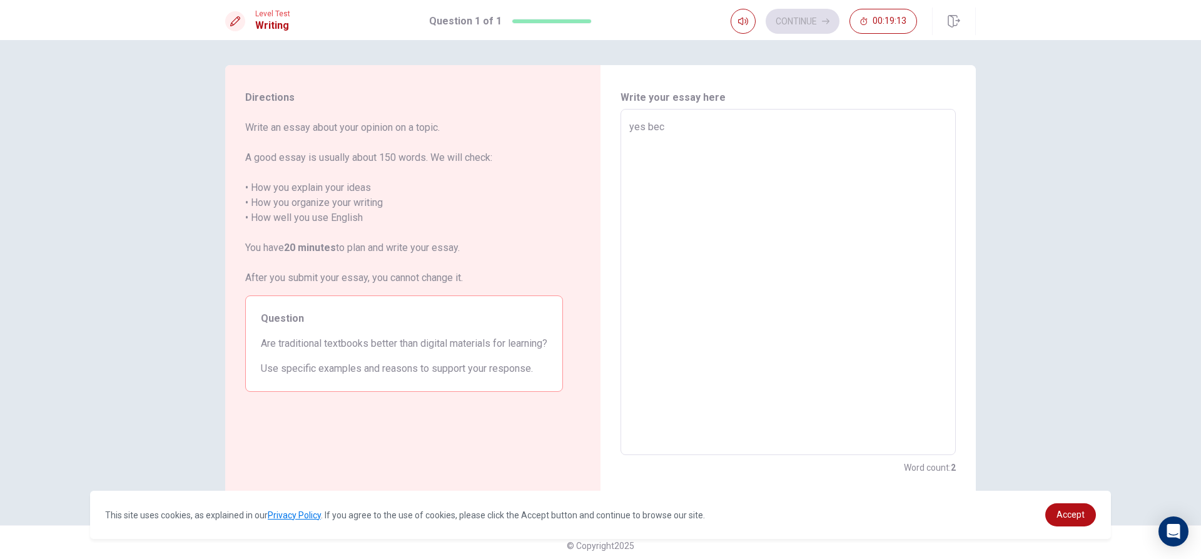
type textarea "yes beca"
type textarea "x"
type textarea "yes becau"
type textarea "x"
type textarea "yes becaus"
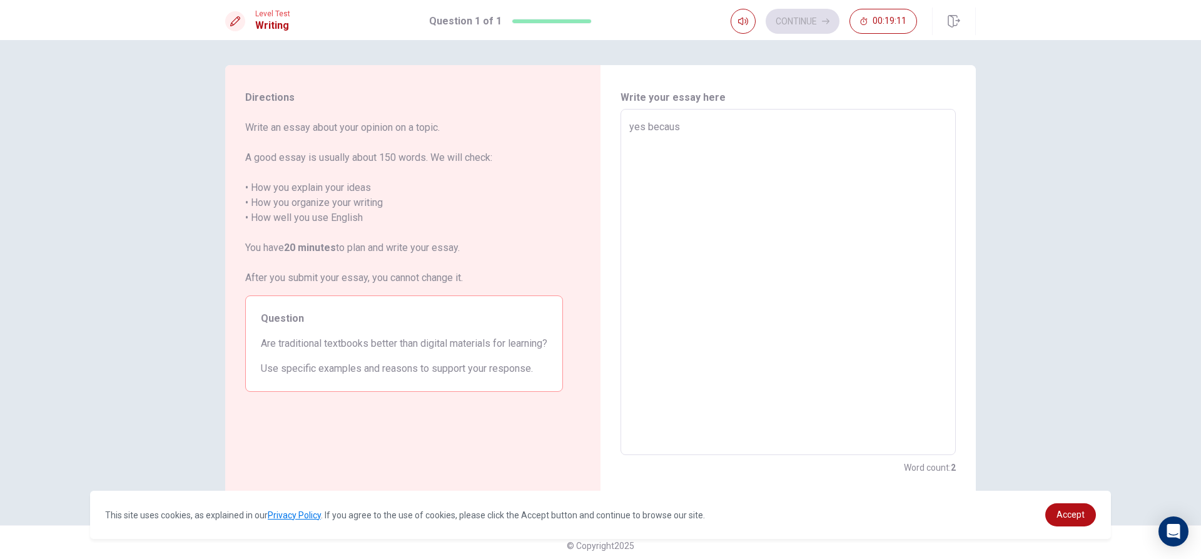
type textarea "x"
type textarea "yes because"
type textarea "x"
type textarea "yes because"
type textarea "x"
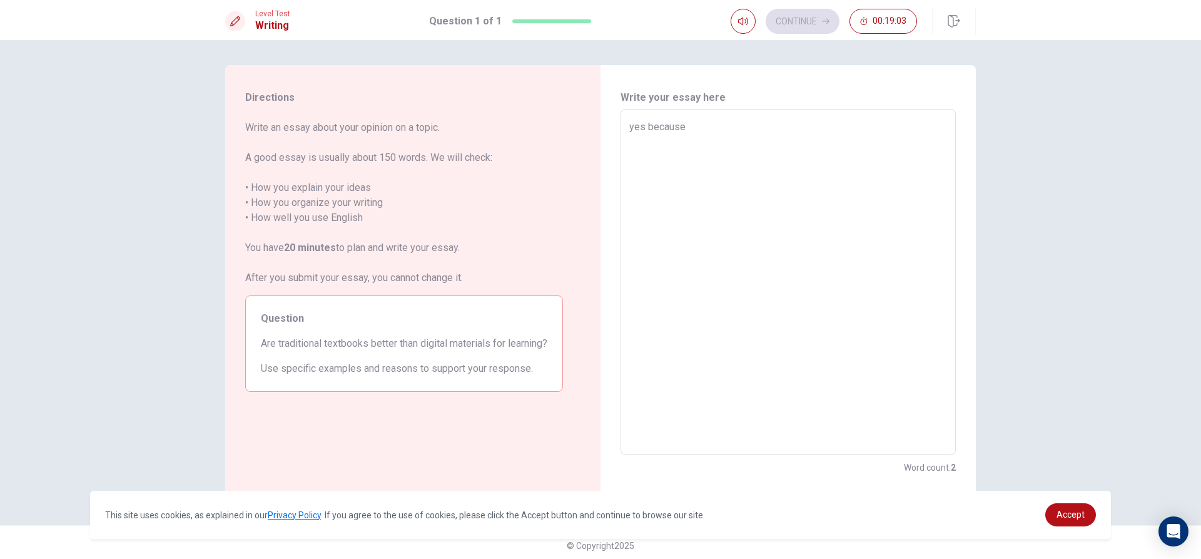
type textarea "yes because e"
type textarea "x"
type textarea "yes because ev"
type textarea "x"
type textarea "yes because [PERSON_NAME]"
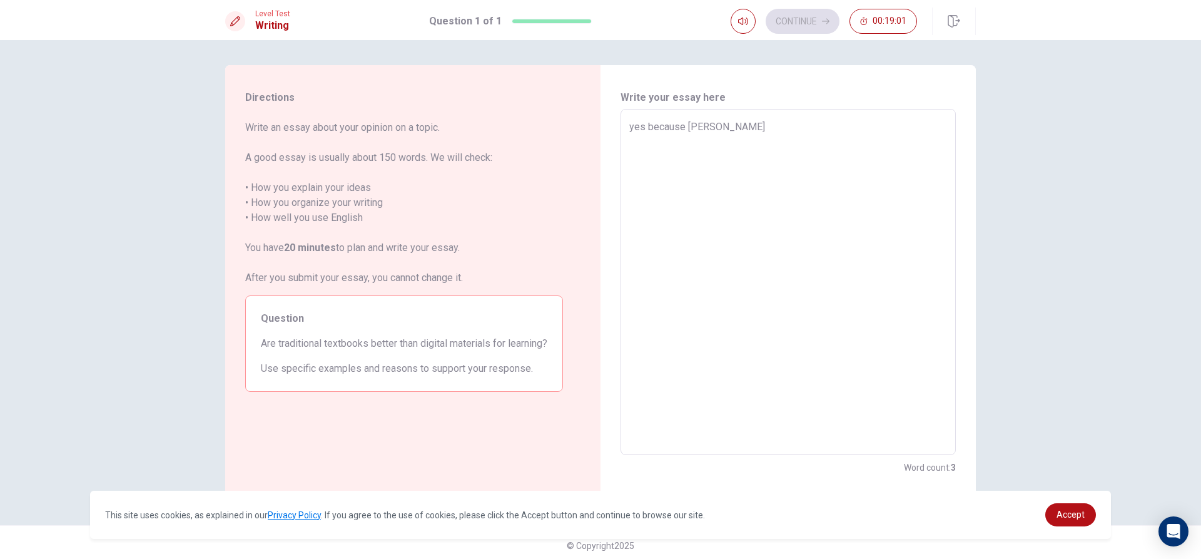
type textarea "x"
type textarea "yes because ever"
type textarea "x"
type textarea "yes because every"
type textarea "x"
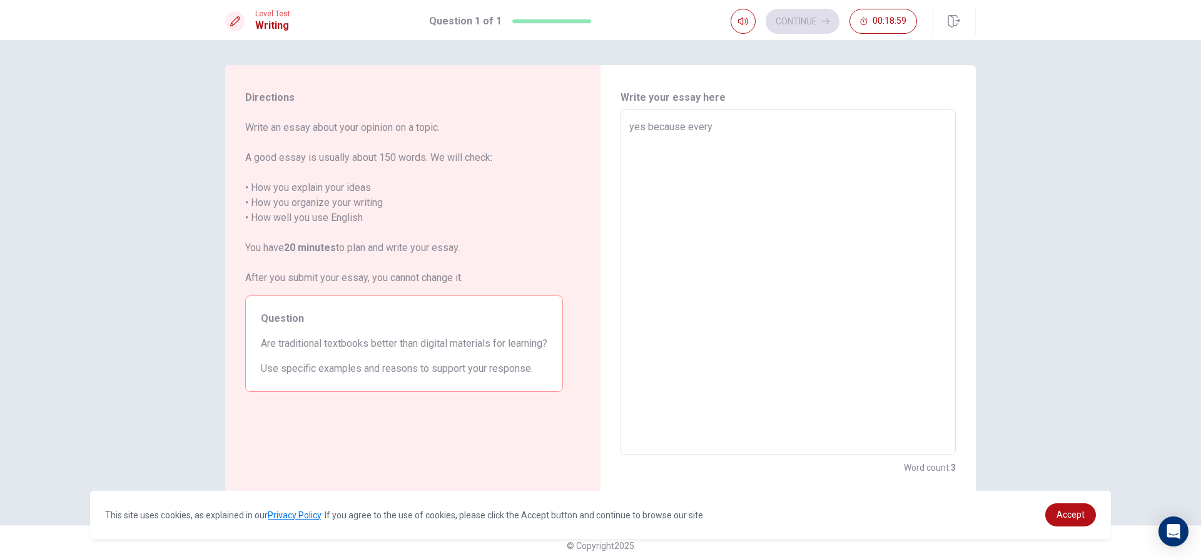
type textarea "yes because everyt"
type textarea "x"
type textarea "yes because everyth"
type textarea "x"
type textarea "yes because everythi"
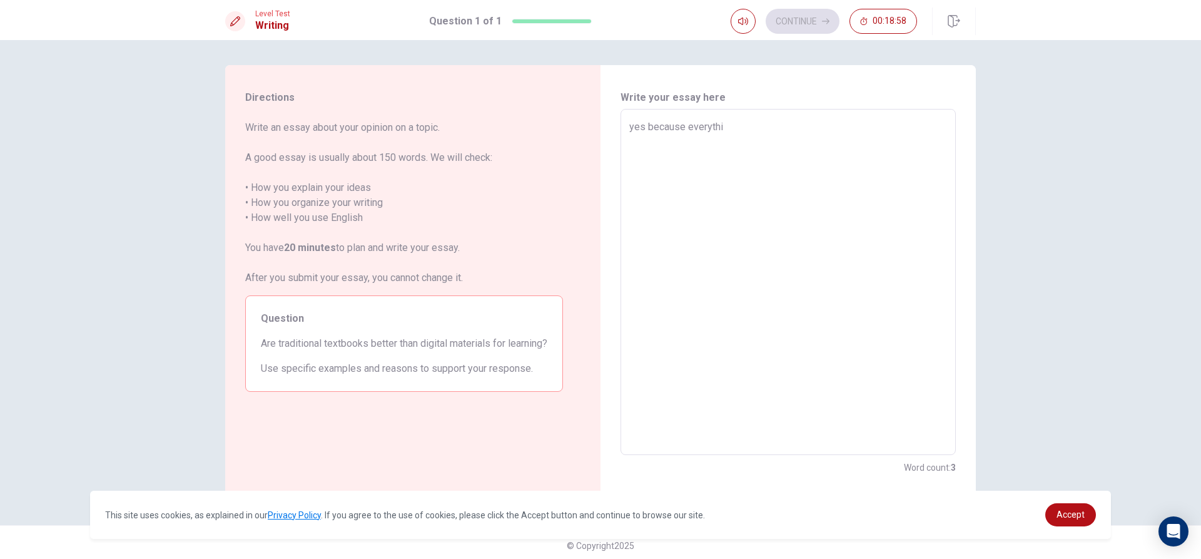
type textarea "x"
type textarea "yes because everythin"
type textarea "x"
type textarea "yes because everything"
type textarea "x"
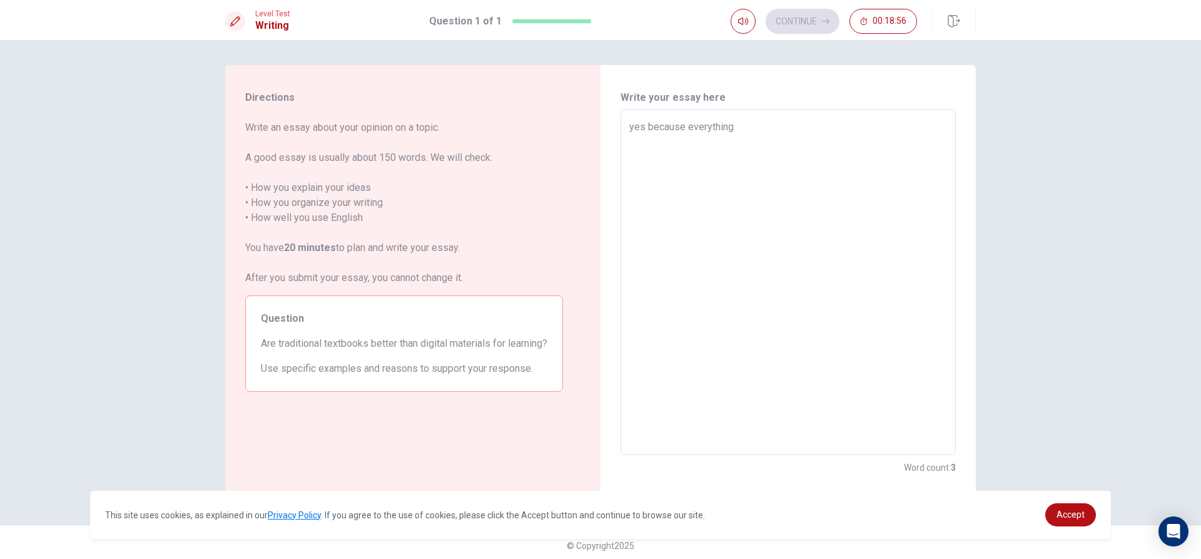
type textarea "yes because everything"
type textarea "x"
type textarea "yes because everything t"
type textarea "x"
type textarea "yes because everything th"
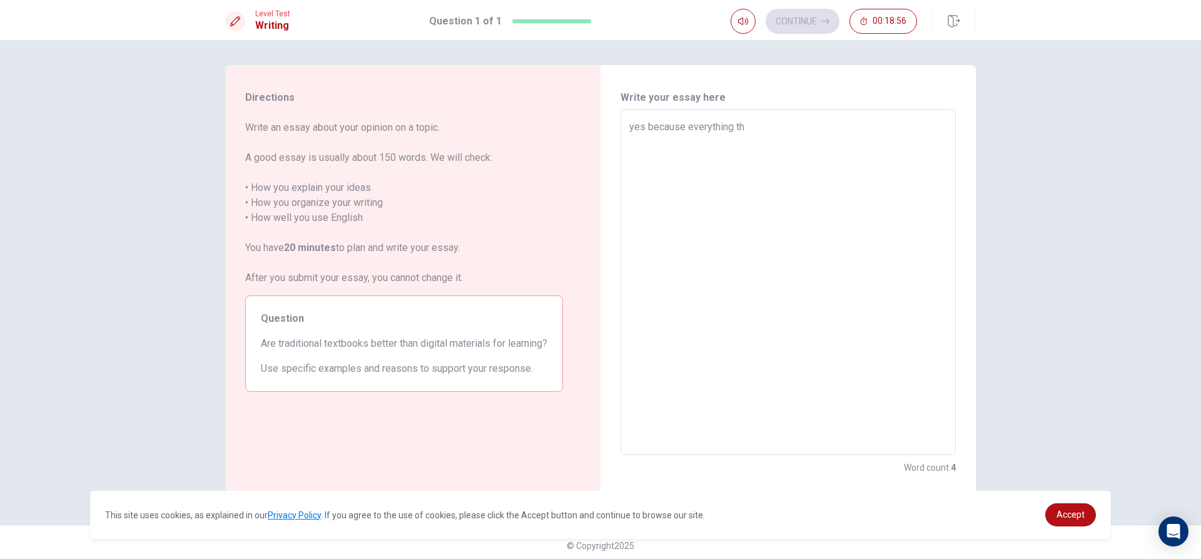
type textarea "x"
type textarea "yes because everything tha"
type textarea "x"
type textarea "yes because everything that"
type textarea "x"
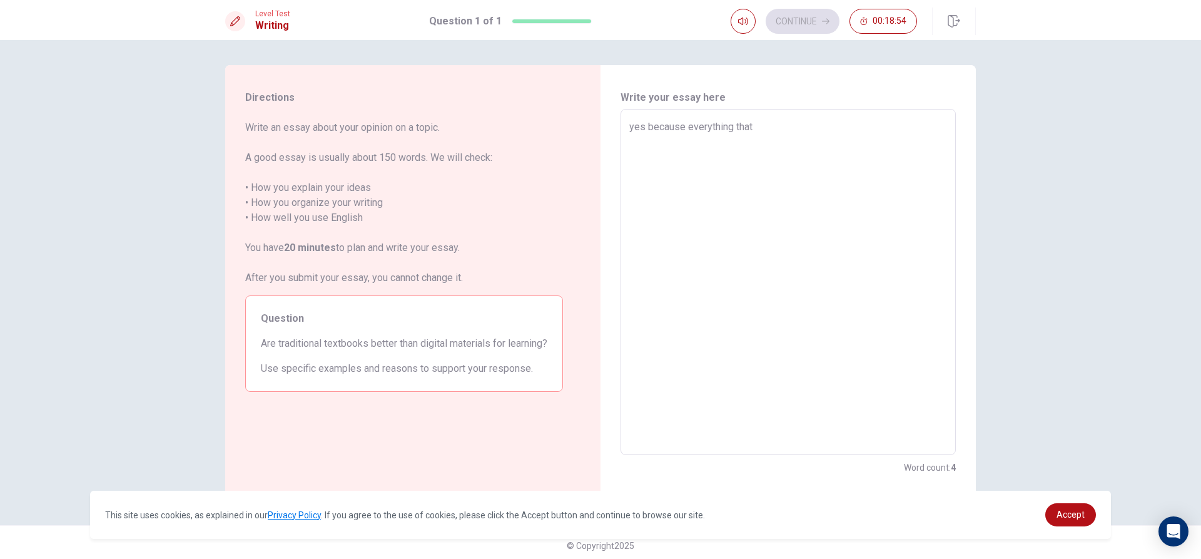
type textarea "yes because everything that"
type textarea "x"
type textarea "yes because everything that w"
type textarea "x"
type textarea "yes because everything that we"
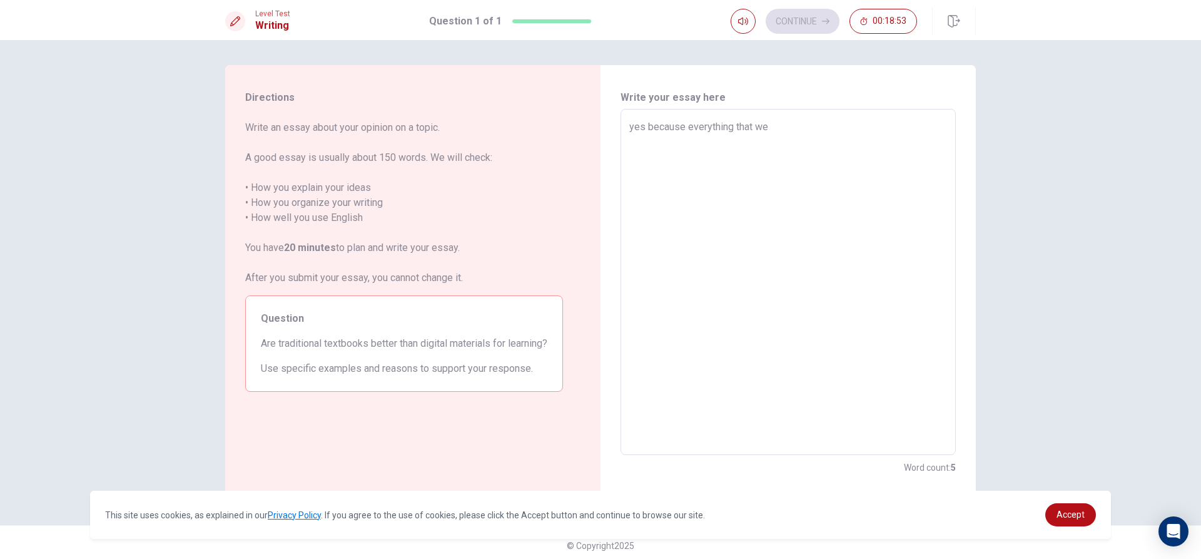
type textarea "x"
type textarea "yes because everything that we"
type textarea "x"
type textarea "yes because everything that we l"
type textarea "x"
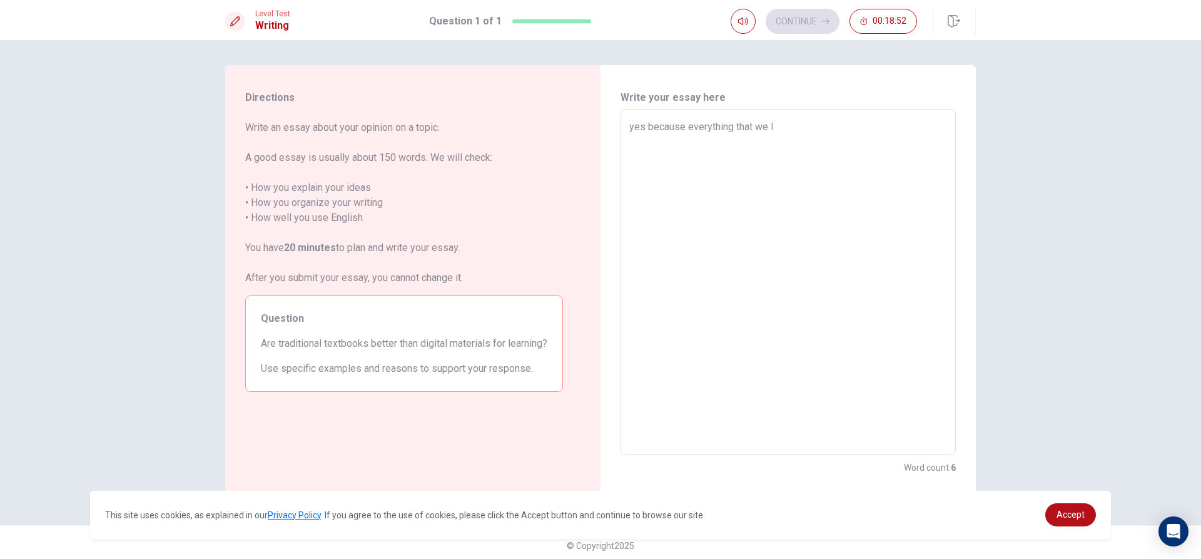
type textarea "yes because everything that we le"
type textarea "x"
type textarea "yes because everything that we lea"
type textarea "x"
type textarea "yes because everything that we [PERSON_NAME]"
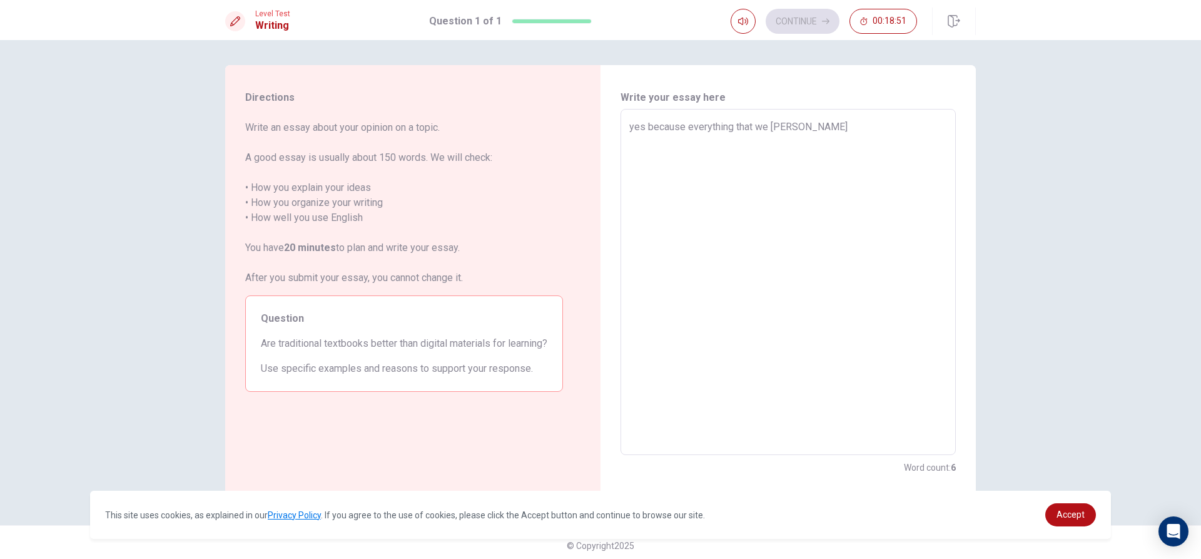
type textarea "x"
type textarea "yes because everything that we learn"
type textarea "x"
type textarea "yes because everything that we learn"
type textarea "x"
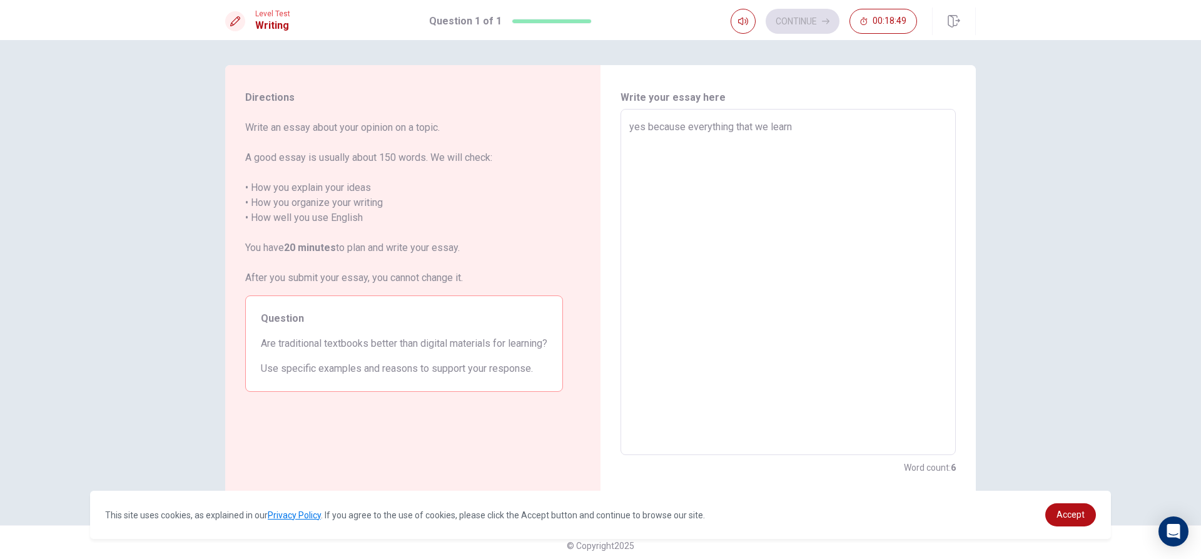
type textarea "yes because everything that we learn i"
type textarea "x"
type textarea "yes because everything that we learn it"
type textarea "x"
type textarea "yes because everything that we learn it"
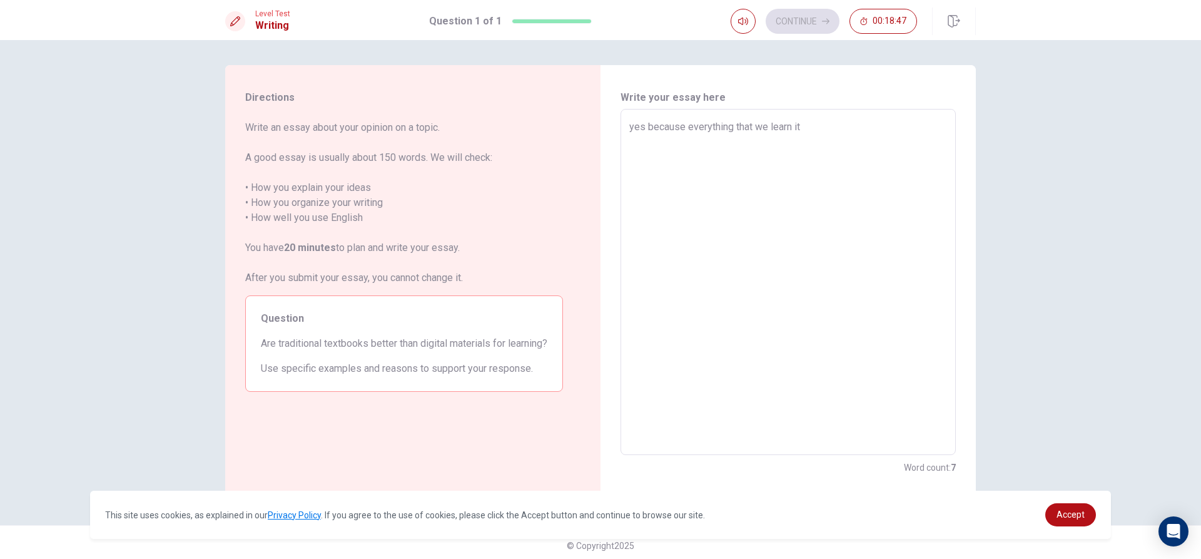
type textarea "x"
type textarea "yes because everything that we learn it i"
type textarea "x"
type textarea "yes because everything that we learn it in"
type textarea "x"
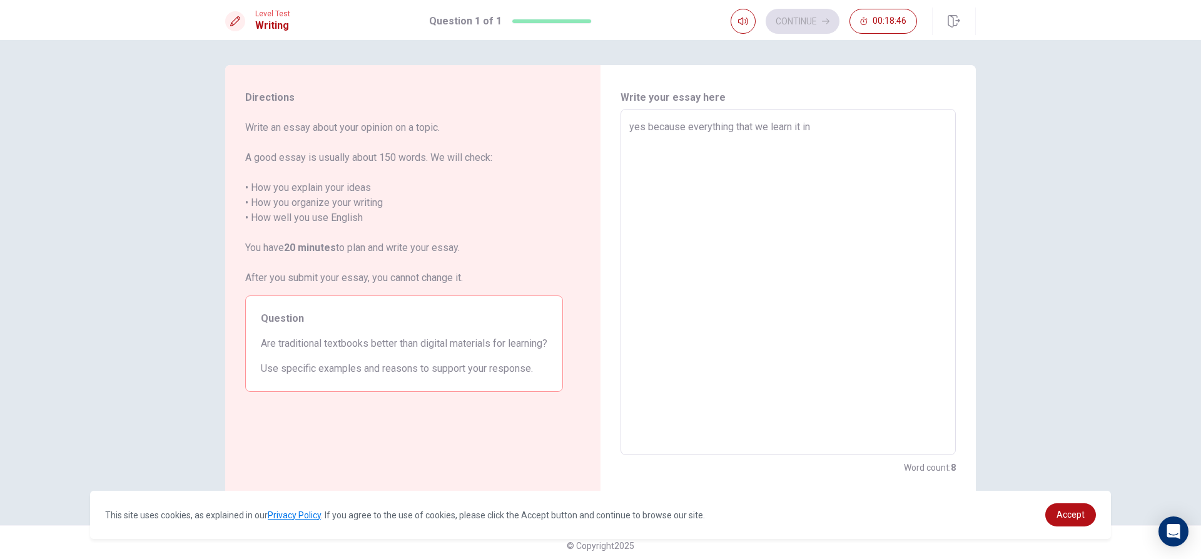
type textarea "yes because everything that we learn it in"
type textarea "x"
type textarea "yes because everything that we learn it in t"
type textarea "x"
type textarea "yes because everything that we learn it in te"
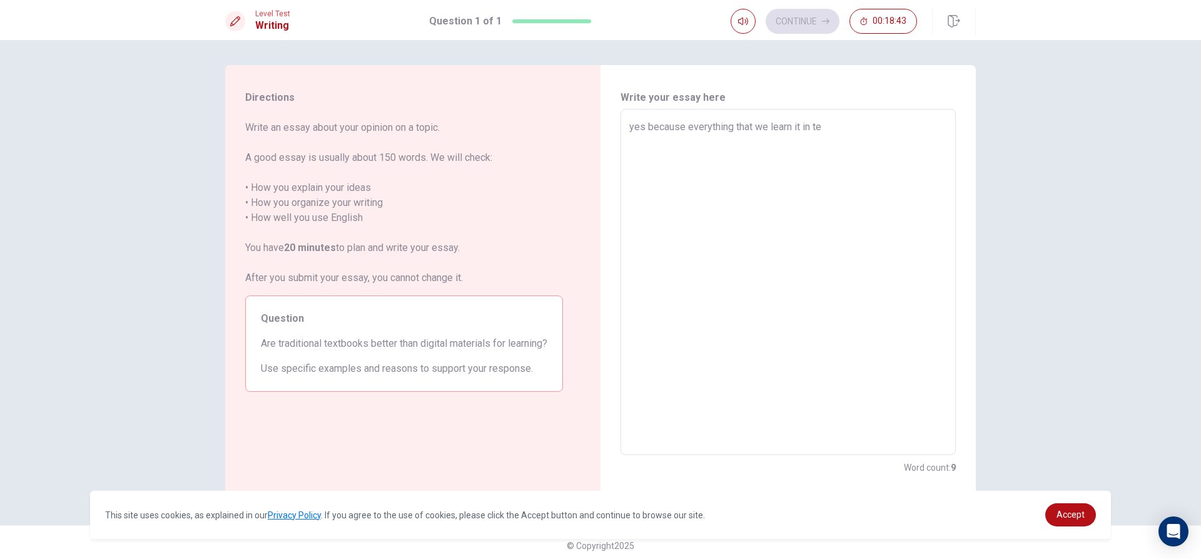
type textarea "x"
type textarea "yes because everything that we learn it in tes"
type textarea "x"
type textarea "yes because everything that we learn it in te"
type textarea "x"
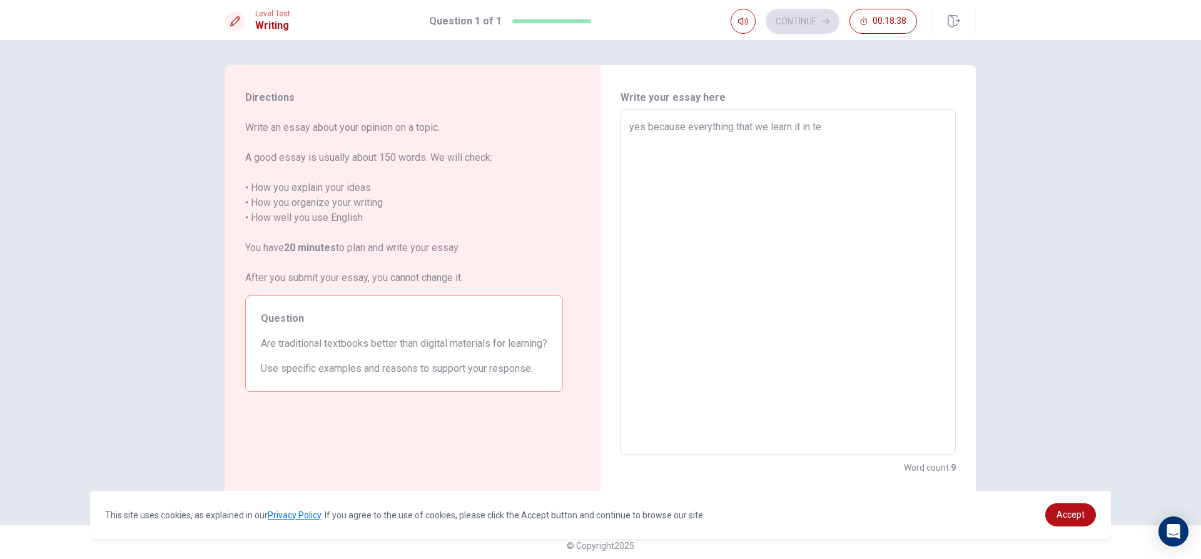
type textarea "yes because everything that we learn it in tex"
type textarea "x"
type textarea "yes because everything that we learn it in text"
type textarea "x"
type textarea "yes because everything that we learn it in text"
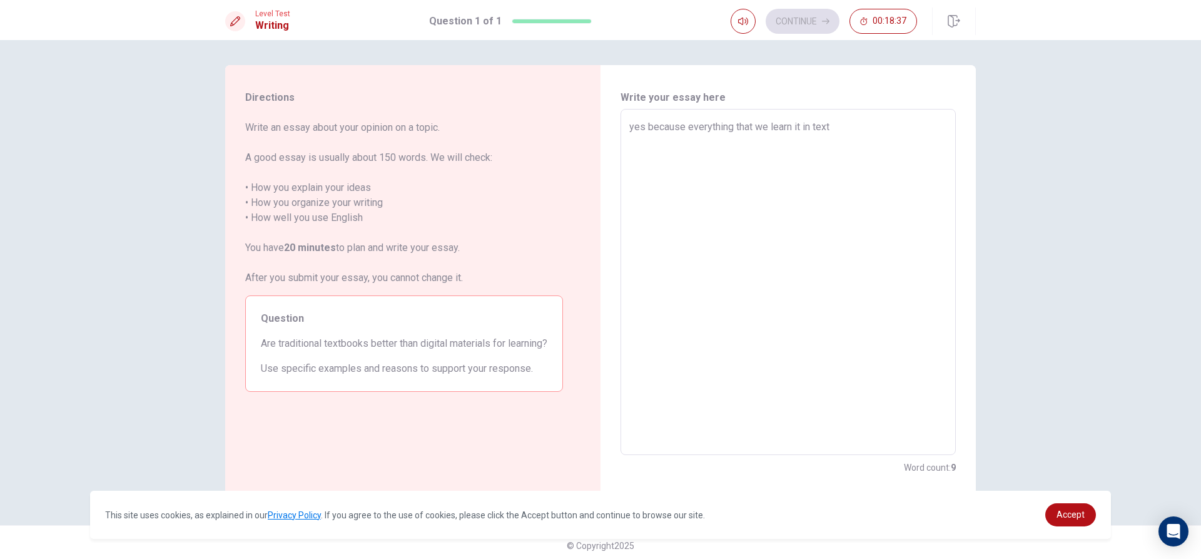
type textarea "x"
type textarea "yes because everything that we learn it in text b"
type textarea "x"
type textarea "yes because everything that we learn it in text bo"
type textarea "x"
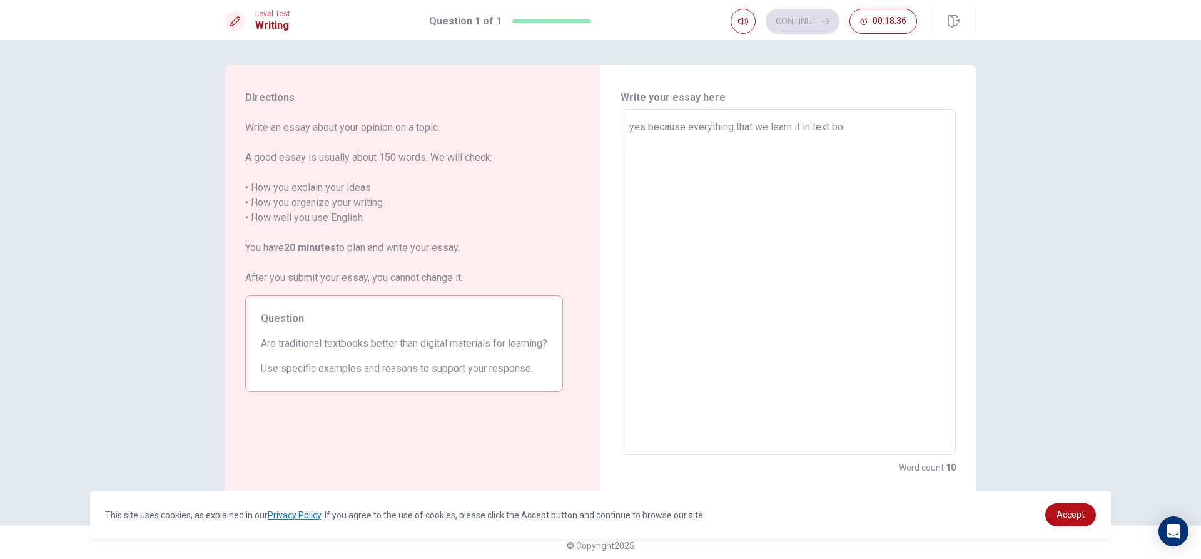
type textarea "yes because everything that we learn it in text boo"
type textarea "x"
type textarea "yes because everything that we learn it in text book"
type textarea "x"
type textarea "yes because everything that we learn it in text book."
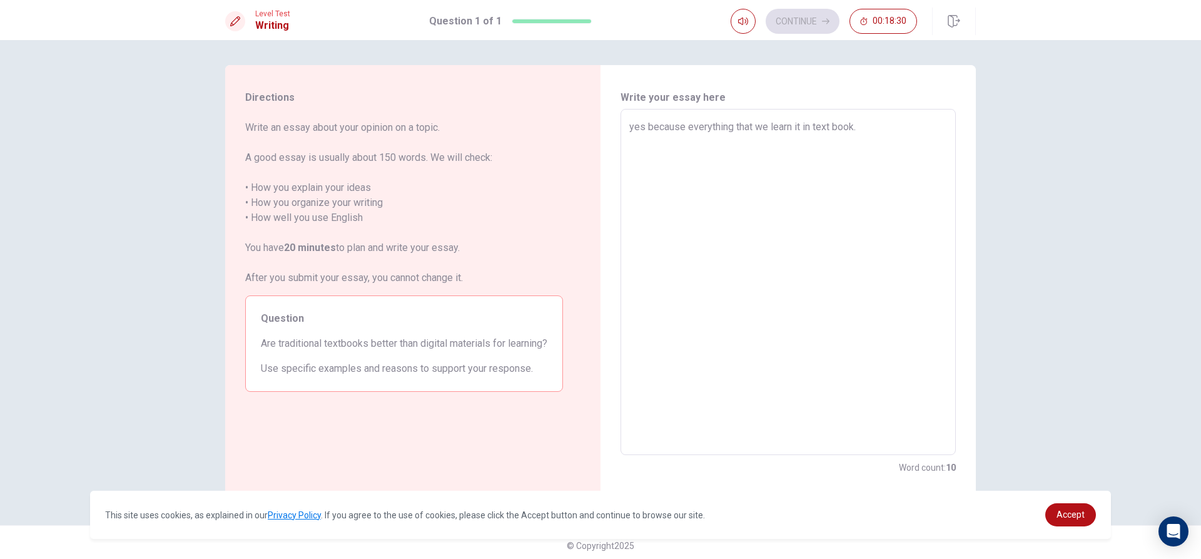
type textarea "x"
type textarea "yes because everything that we learn it in text book.b"
type textarea "x"
type textarea "yes because everything that we learn it in text [DOMAIN_NAME]"
type textarea "x"
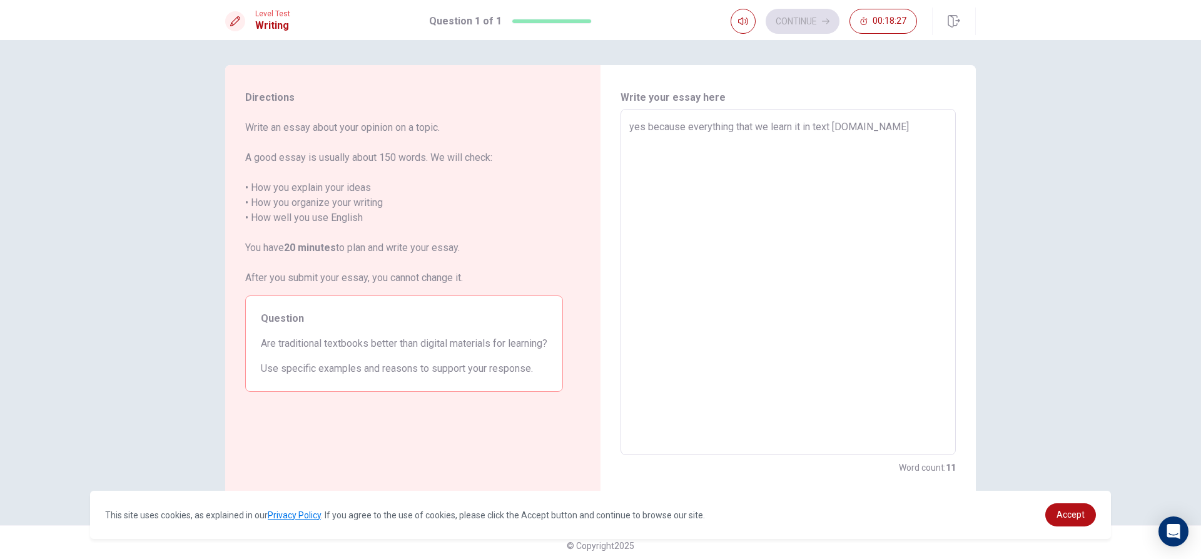
type textarea "yes because everything that we learn it in text book.b"
type textarea "x"
type textarea "yes because everything that we learn it in text book."
type textarea "x"
type textarea "yes because everything that we learn it in text book."
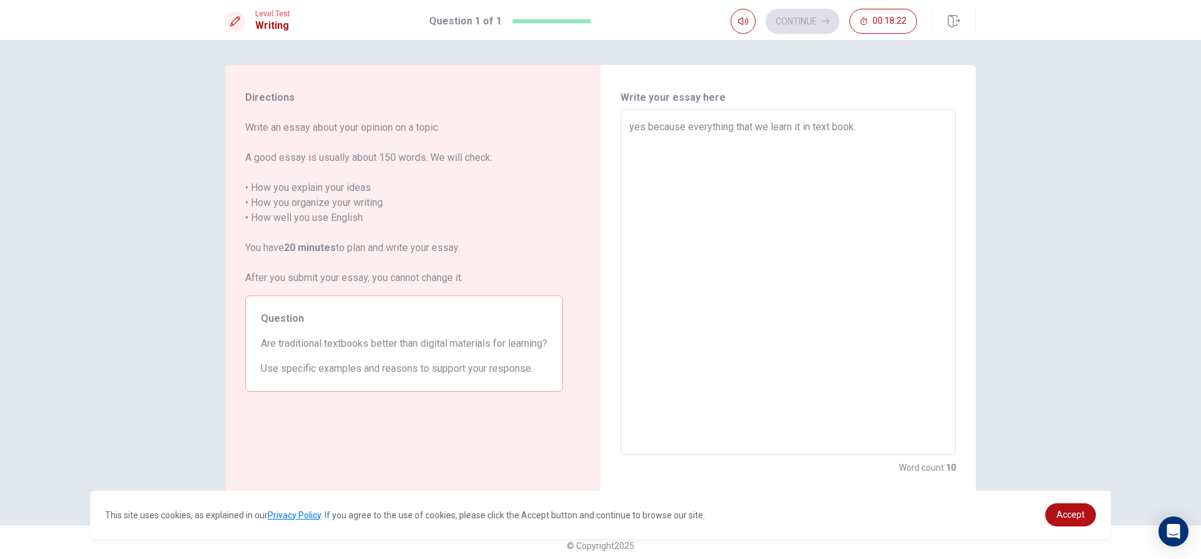
type textarea "x"
type textarea "yes because everything that we learn it in text book. I"
type textarea "x"
type textarea "yes because everything that we learn it in text book. If"
type textarea "x"
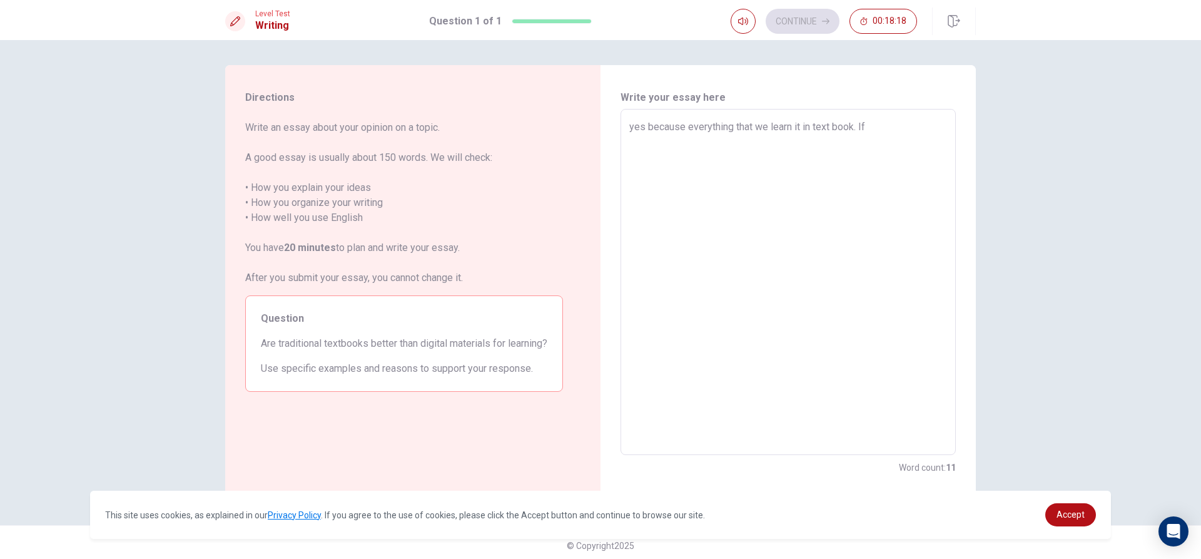
type textarea "yes because everything that we learn it in text book. If"
type textarea "x"
type textarea "yes because everything that we learn it in text book. If i"
type textarea "x"
type textarea "yes because everything that we learn it in text book. If it"
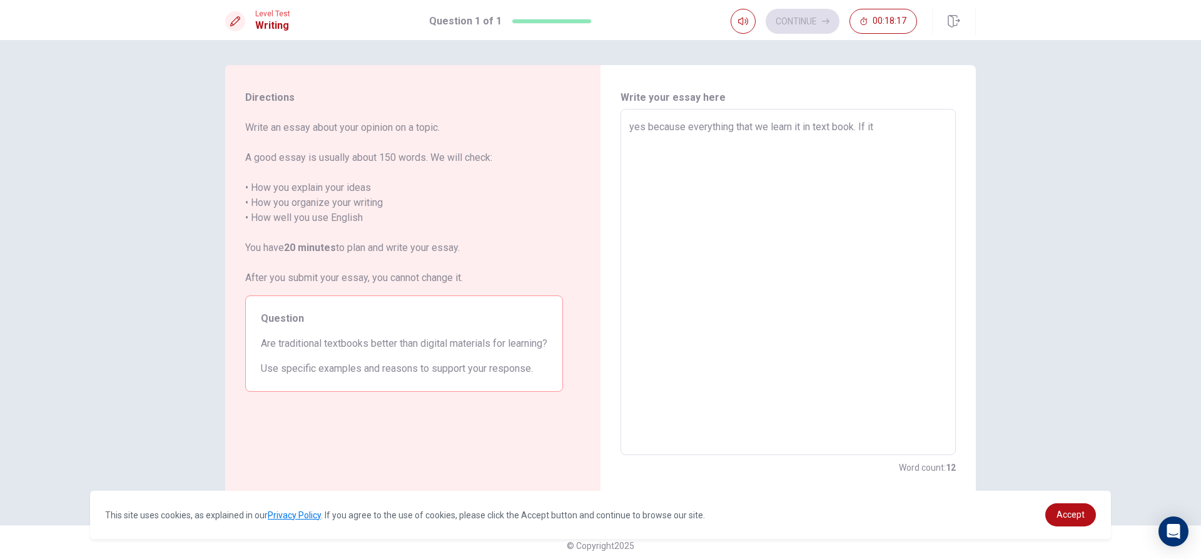
type textarea "x"
type textarea "yes because everything that we learn it in text book. If it"
type textarea "x"
type textarea "yes because everything that we learn it in text book. If it b"
type textarea "x"
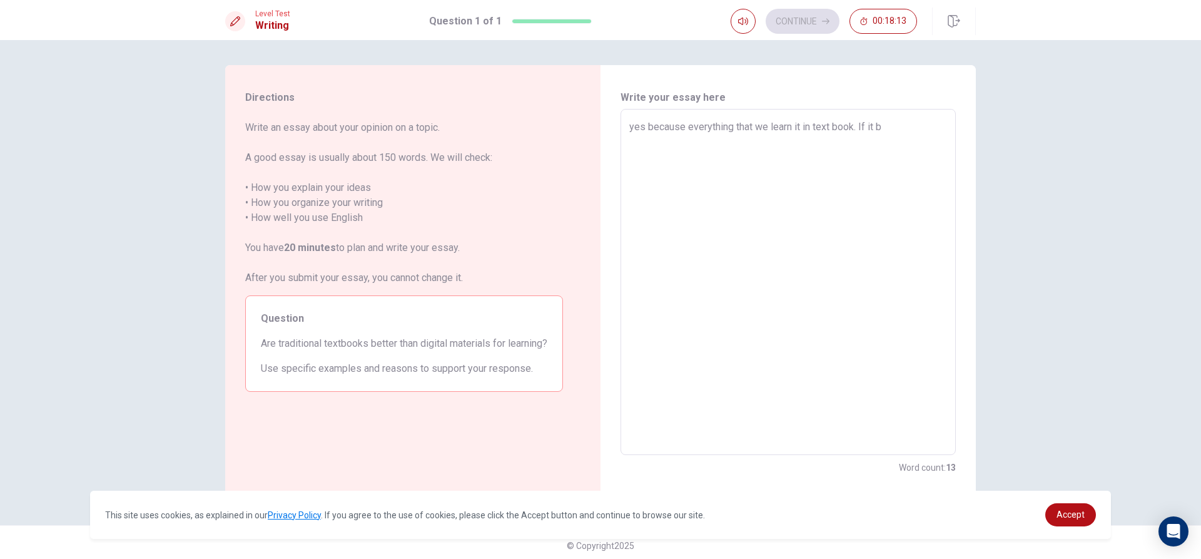
type textarea "yes because everything that we learn it in text book. If it be"
type textarea "x"
type textarea "yes because everything that we learn it in text book. If it be"
type textarea "x"
type textarea "yes because everything that we learn it in text book. If it be d"
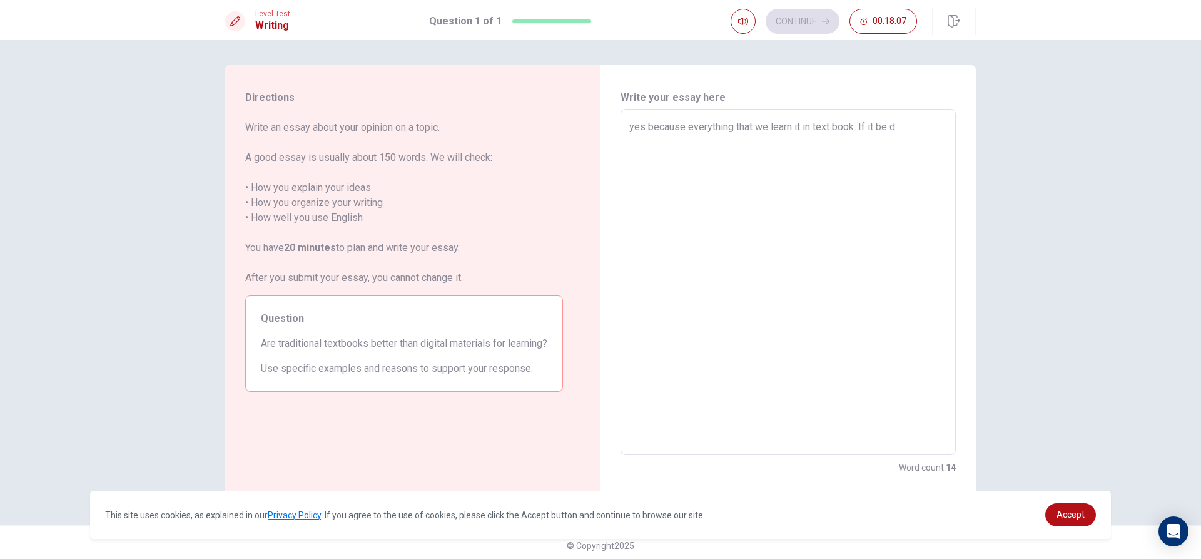
type textarea "x"
type textarea "yes because everything that we learn it in text book. If it be di"
type textarea "x"
type textarea "yes because everything that we learn it in text book. If it be dig"
type textarea "x"
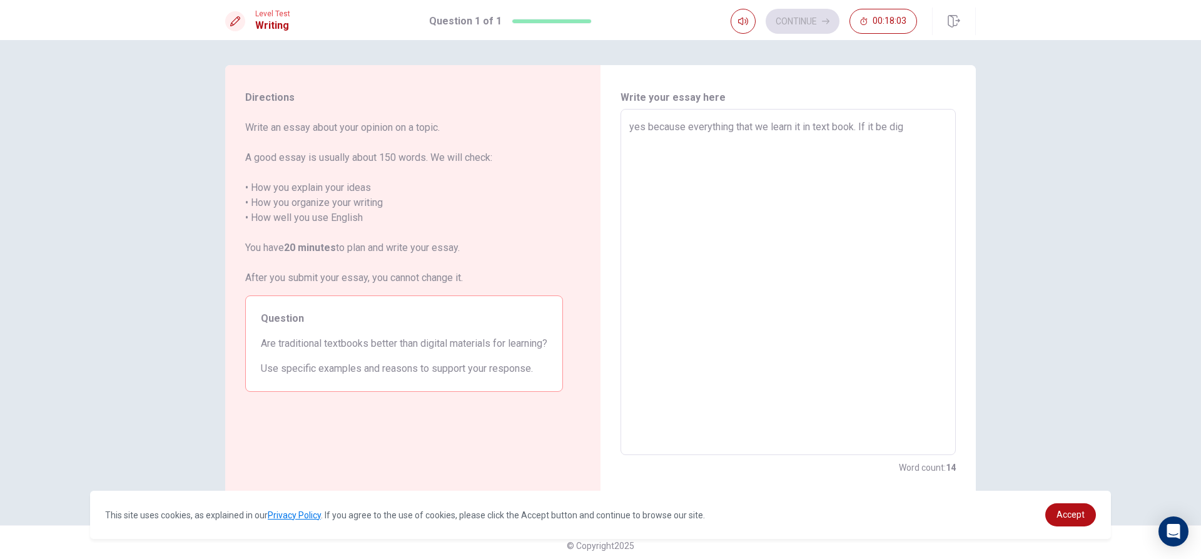
type textarea "yes because everything that we learn it in text book. If it be digi"
type textarea "x"
type textarea "yes because everything that we learn it in text book. If it be digit"
type textarea "x"
type textarea "yes because everything that we learn it in text book. If it be digita"
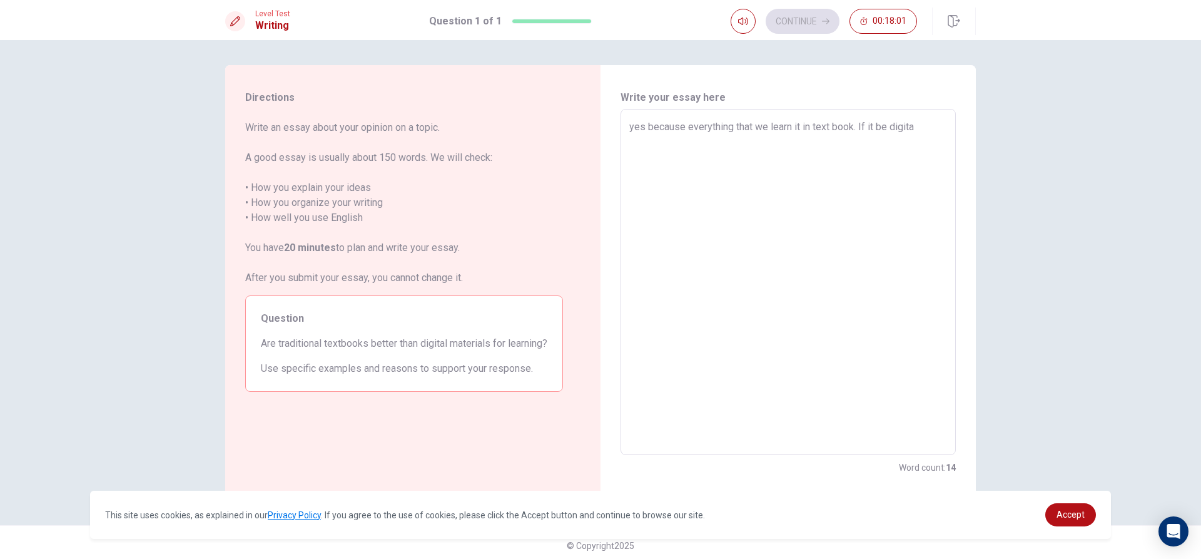
type textarea "x"
type textarea "yes because everything that we learn it in text book. If it be digital"
type textarea "x"
type textarea "yes because everything that we learn it in text book. If it be digital"
type textarea "x"
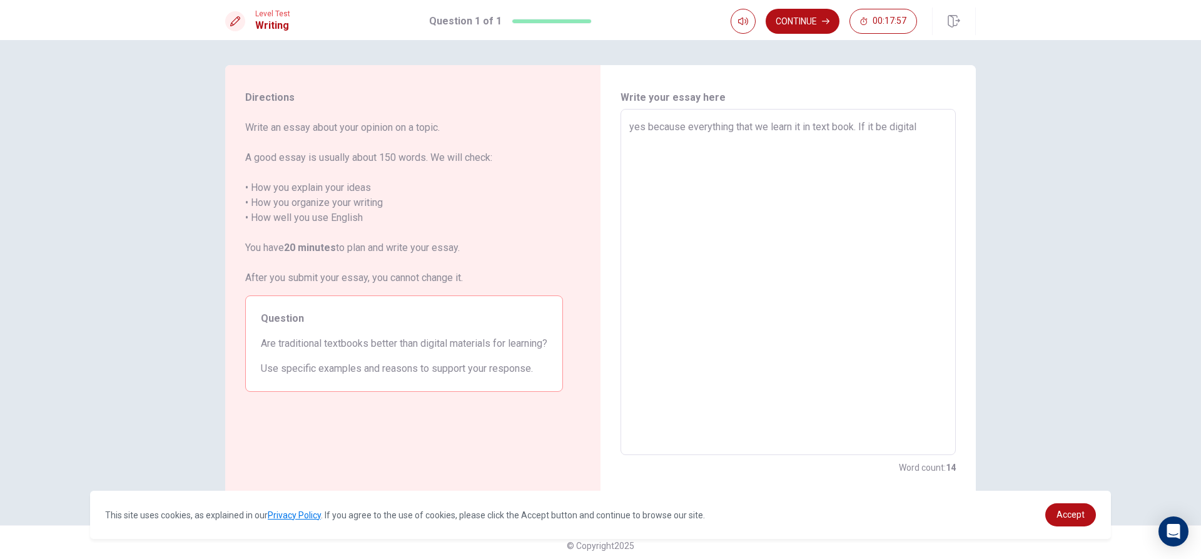
type textarea "yes because everything that we learn it in text book. If it be digital m"
type textarea "x"
type textarea "yes because everything that we learn it in text book. If it be digital ma"
type textarea "x"
type textarea "yes because everything that we learn it in text book. If it be digital mat"
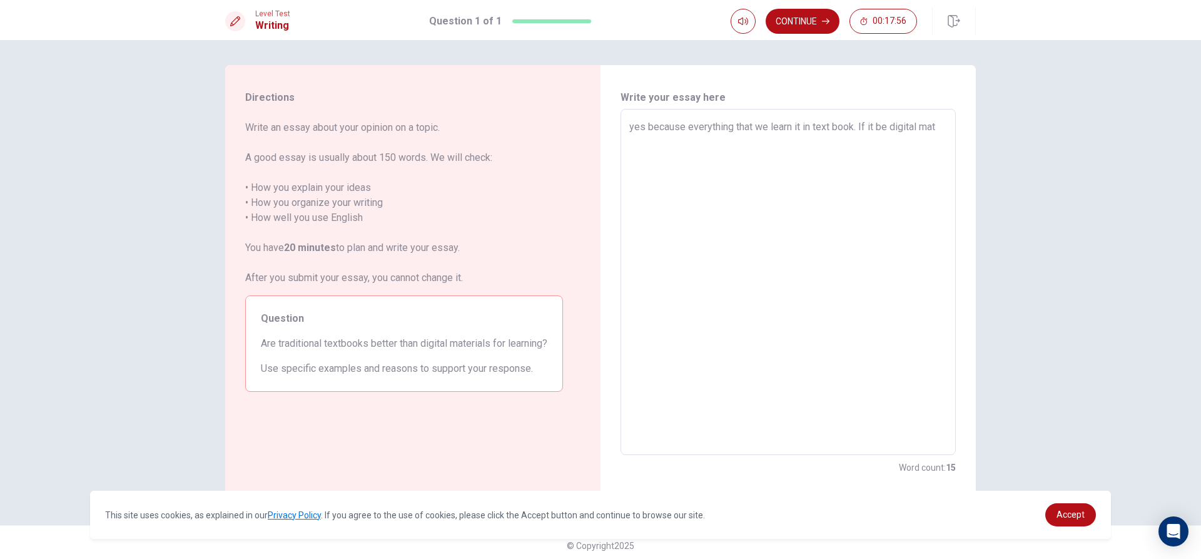
type textarea "x"
type textarea "yes because everything that we learn it in text book. If it be digital mate"
type textarea "x"
type textarea "yes because everything that we learn it in text book. If it be digital mater"
type textarea "x"
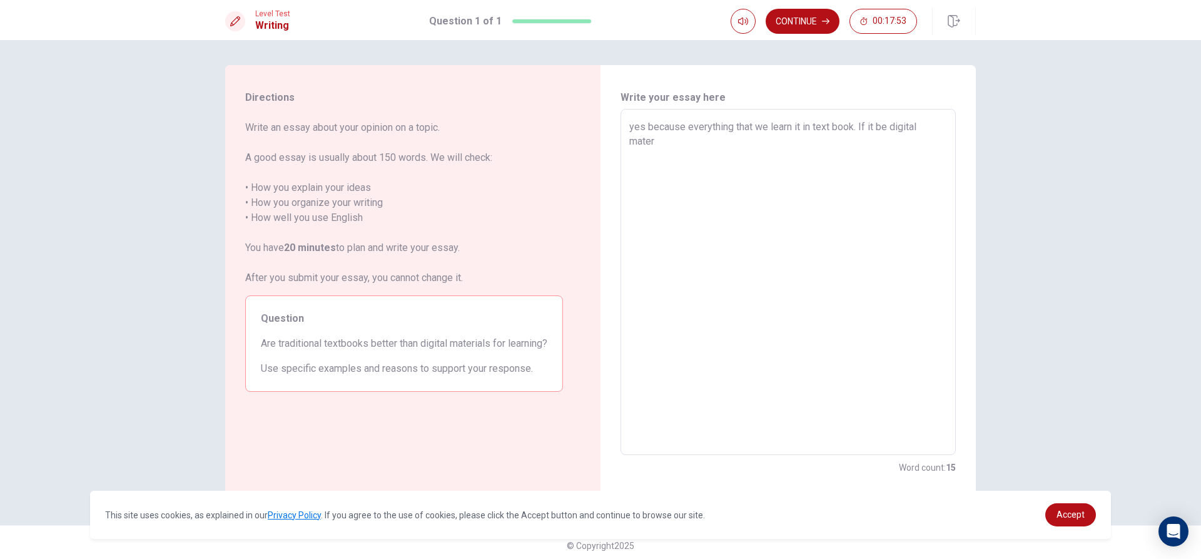
type textarea "yes because everything that we learn it in text book. If it be digital materi"
type textarea "x"
type textarea "yes because everything that we learn it in text book. If it be digital materia"
type textarea "x"
type textarea "yes because everything that we learn it in text book. If it be digital material"
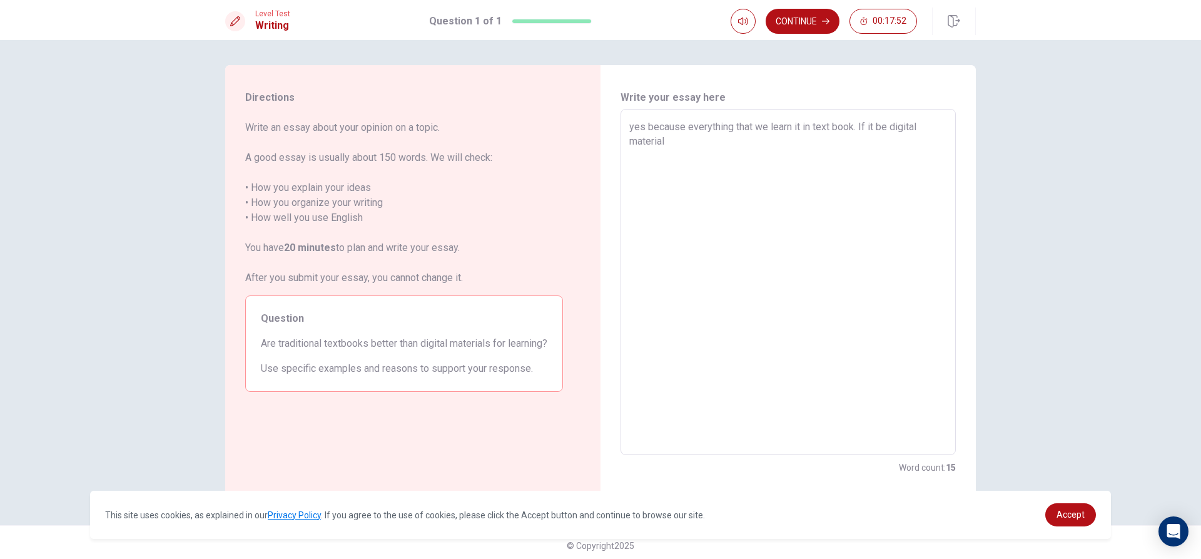
type textarea "x"
type textarea "yes because everything that we learn it in text book. If it be digital materials"
type textarea "x"
type textarea "yes because everything that we learn it in text book. If it be digital materials"
type textarea "x"
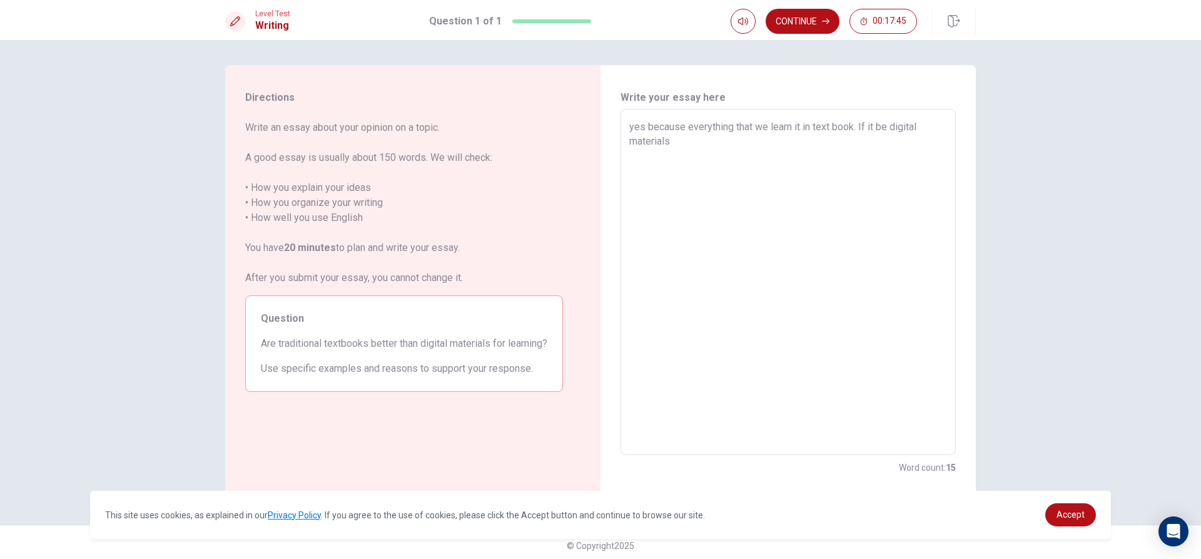
type textarea "yes because everything that we learn it in text book. If it be digital material…"
type textarea "x"
type textarea "yes because everything that we learn it in text book. If it be digital material…"
type textarea "x"
type textarea "yes because everything that we learn it in text book. If it be digital material…"
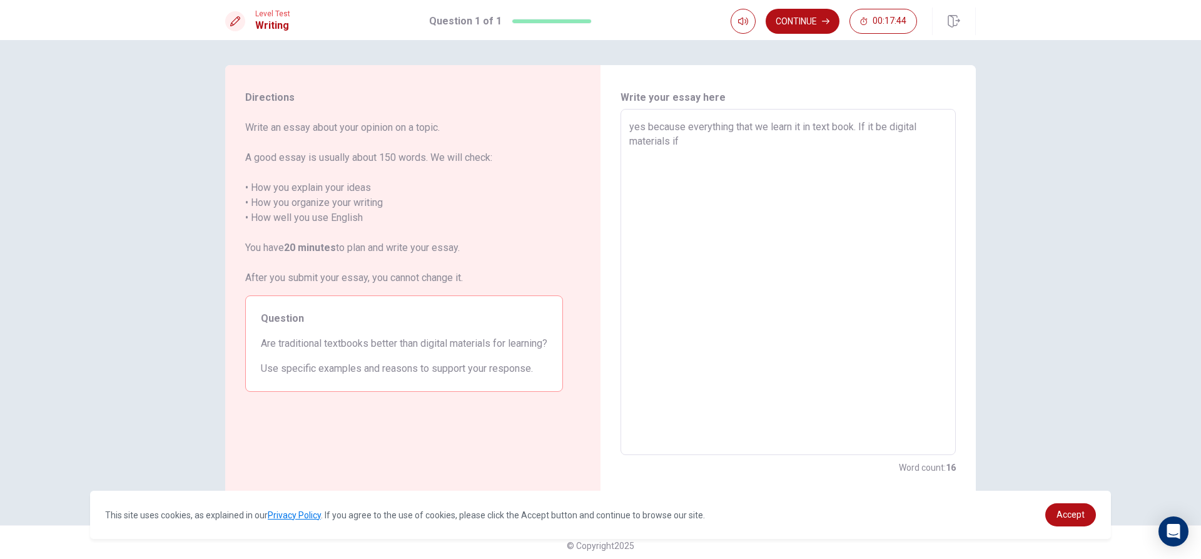
type textarea "x"
type textarea "yes because everything that we learn it in text book. If it be digital material…"
type textarea "x"
type textarea "yes because everything that we learn it in text book. If it be digital material…"
type textarea "x"
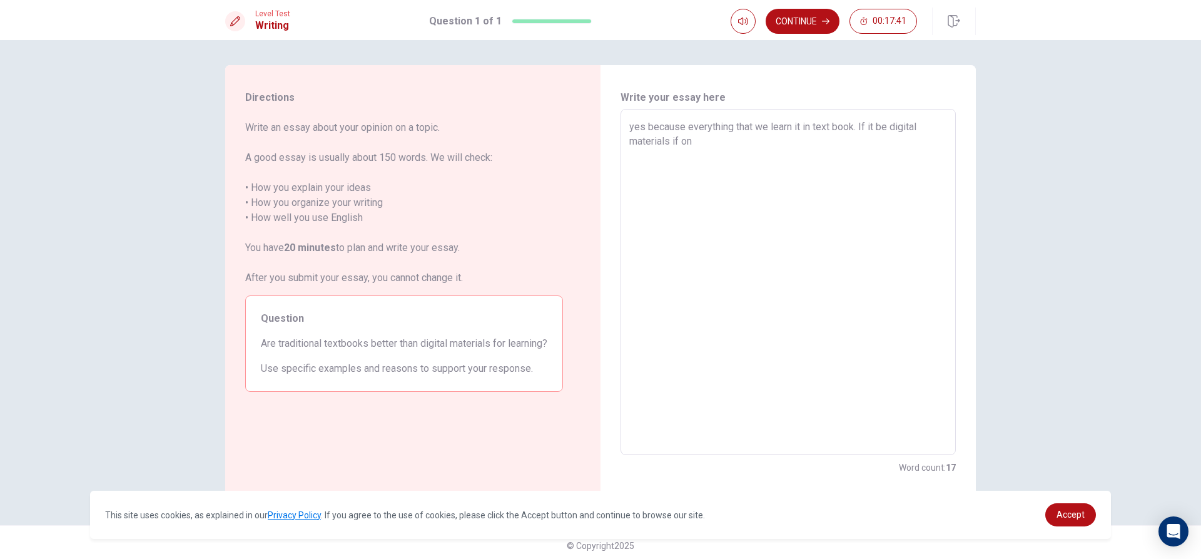
type textarea "yes because everything that we learn it in text book. If it be digital material…"
type textarea "x"
type textarea "yes because everything that we learn it in text book. If it be digital material…"
type textarea "x"
type textarea "yes because everything that we learn it in text book. If it be digital material…"
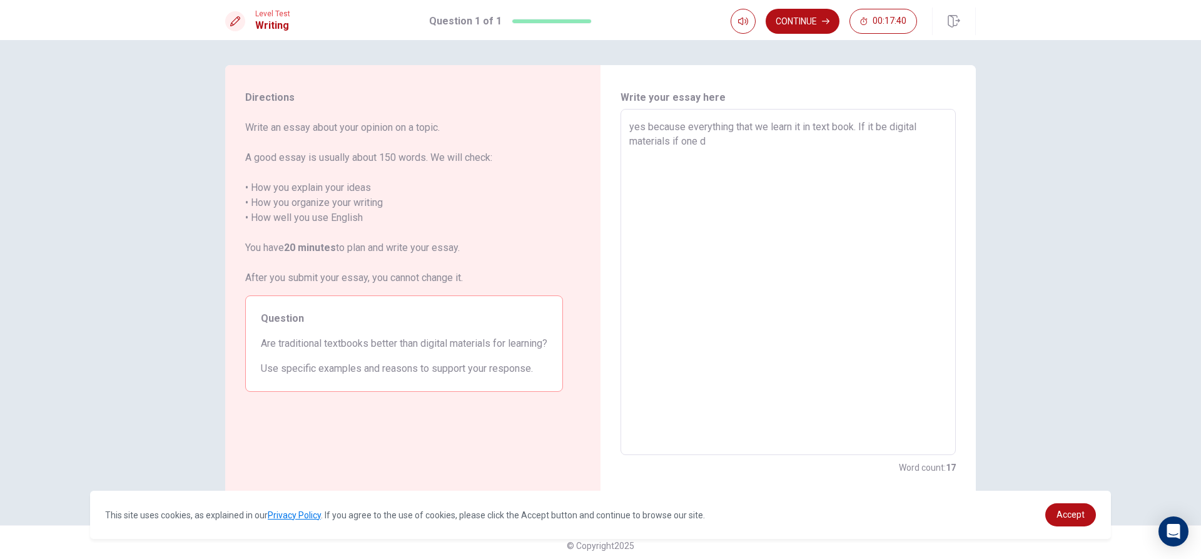
type textarea "x"
type textarea "yes because everything that we learn it in text book. If it be digital material…"
type textarea "x"
type textarea "yes because everything that we learn it in text book. If it be digital material…"
type textarea "x"
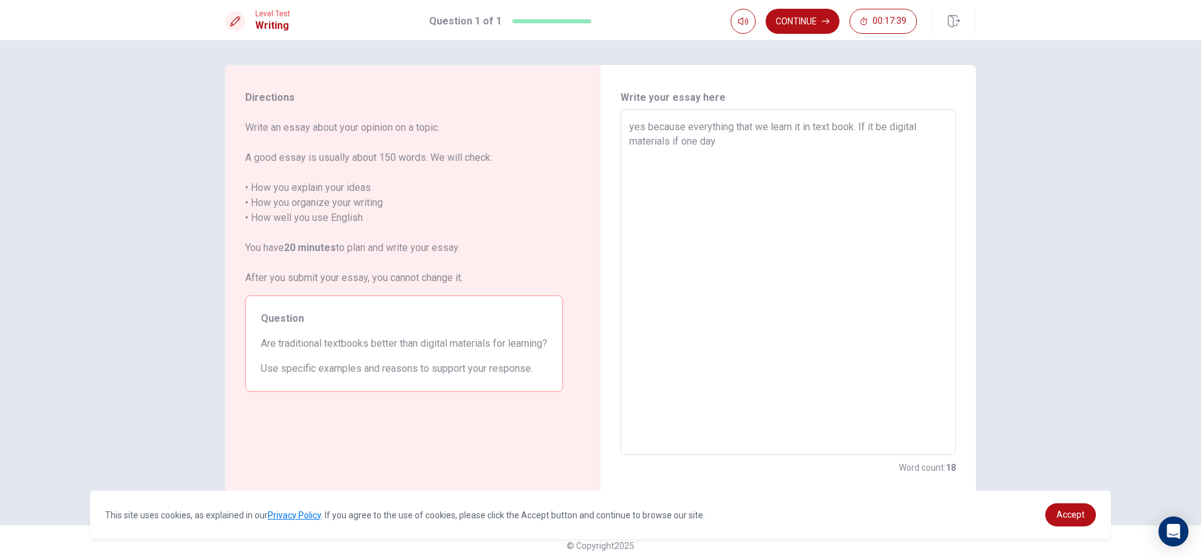
type textarea "yes because everything that we learn it in text book. If it be digital material…"
type textarea "x"
type textarea "yes because everything that we learn it in text book. If it be digital material…"
type textarea "x"
type textarea "yes because everything that we learn it in text book. If it be digital material…"
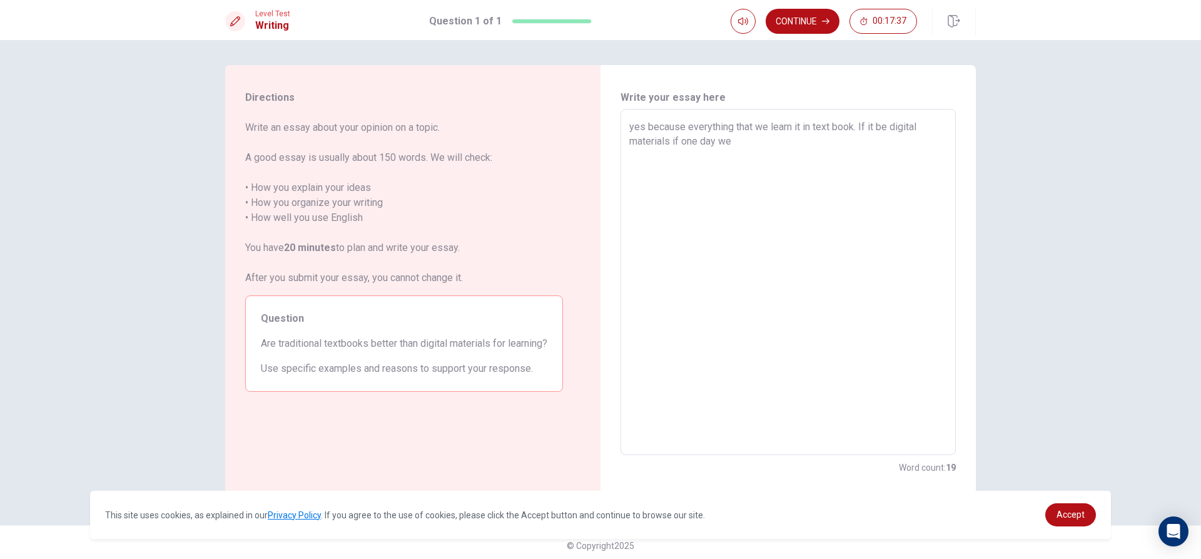
type textarea "x"
click at [817, 12] on button "Continue" at bounding box center [803, 21] width 74 height 25
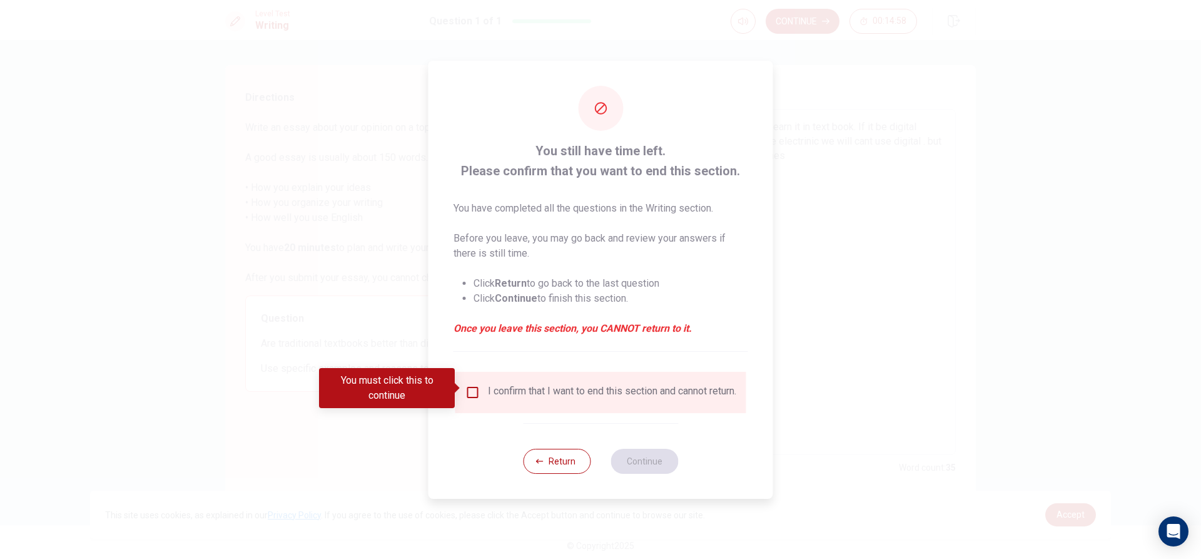
click at [472, 376] on div "I confirm that I want to end this section and cannot return." at bounding box center [600, 392] width 291 height 41
click at [470, 385] on input "You must click this to continue" at bounding box center [472, 392] width 15 height 15
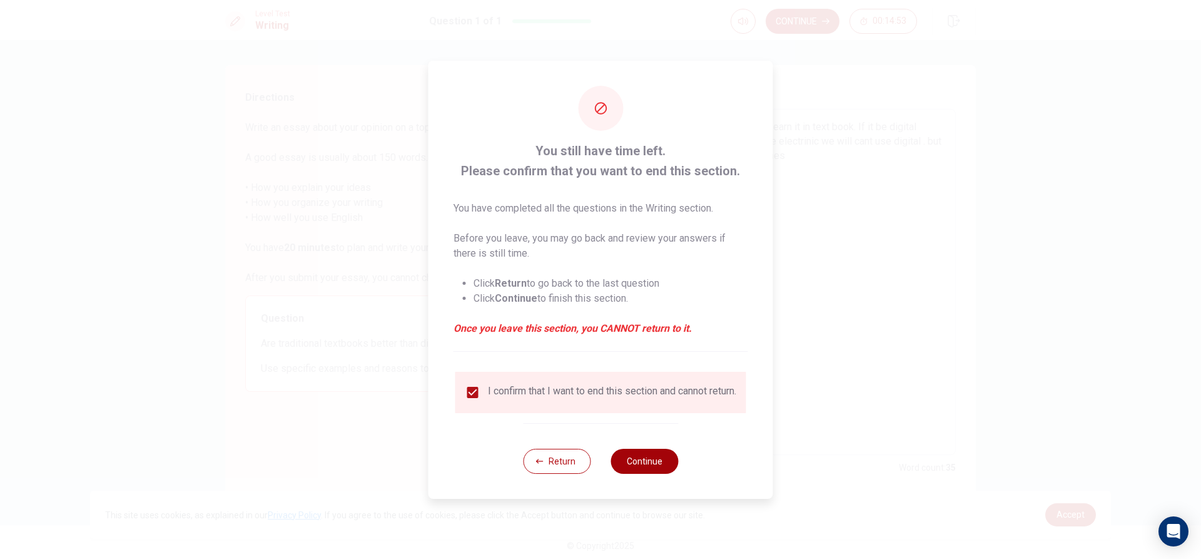
click at [653, 465] on button "Continue" at bounding box center [645, 461] width 68 height 25
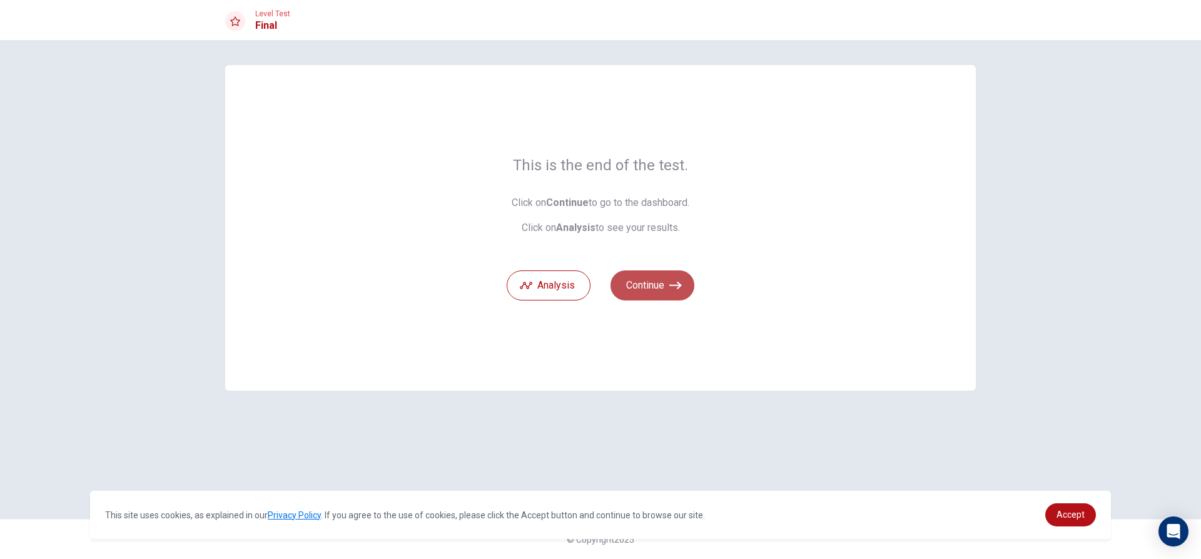
click at [666, 283] on button "Continue" at bounding box center [653, 285] width 84 height 30
